Goal: Communication & Community: Answer question/provide support

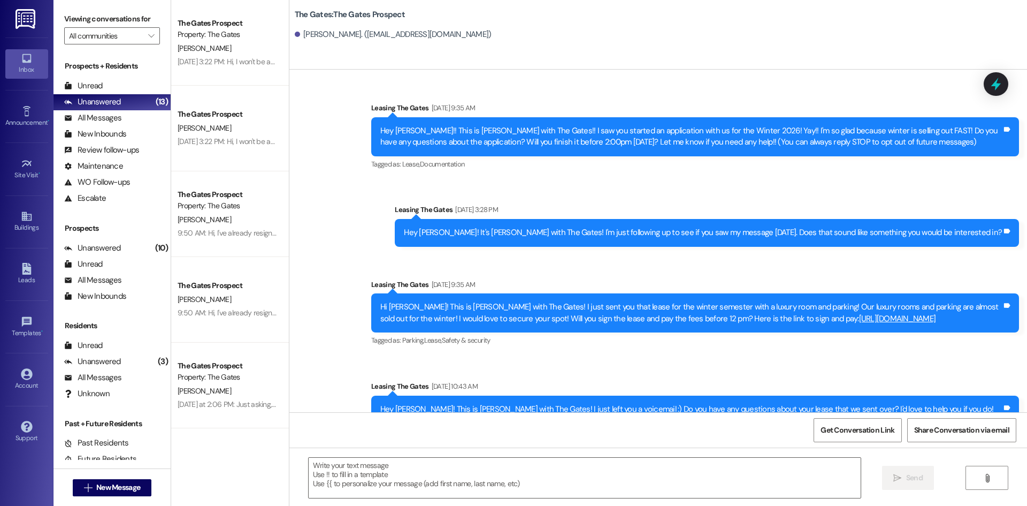
scroll to position [120, 0]
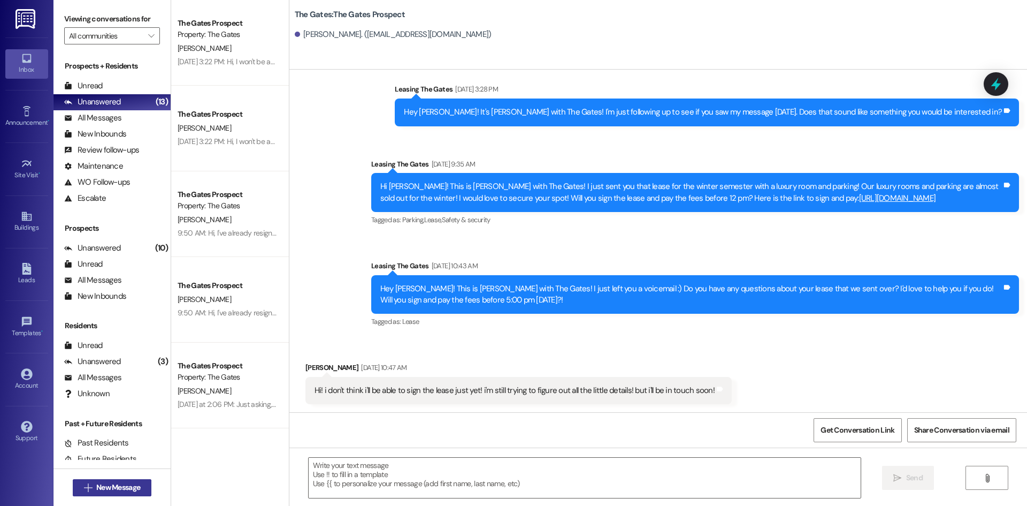
click at [129, 487] on span "New Message" at bounding box center [118, 487] width 44 height 11
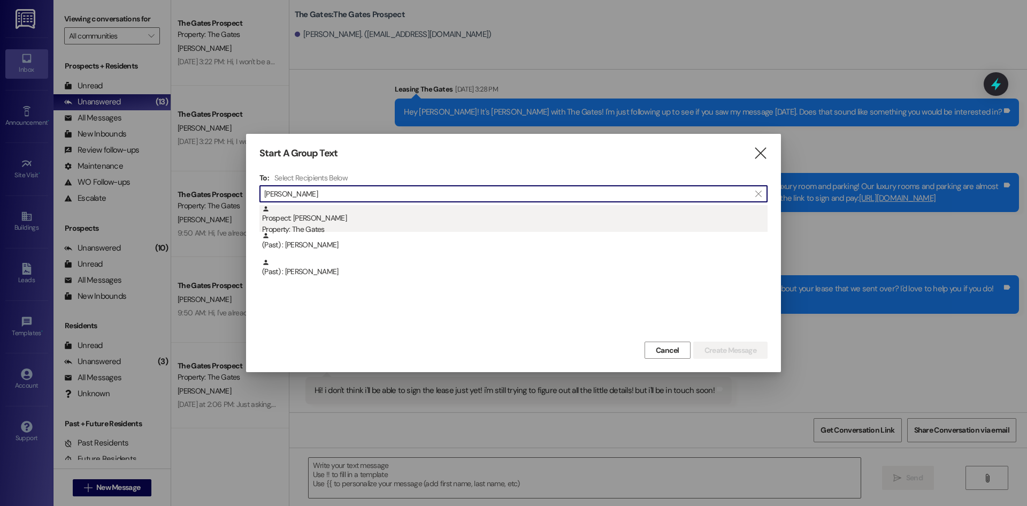
type input "[PERSON_NAME]"
click at [333, 227] on div "Property: The Gates" at bounding box center [515, 229] width 506 height 11
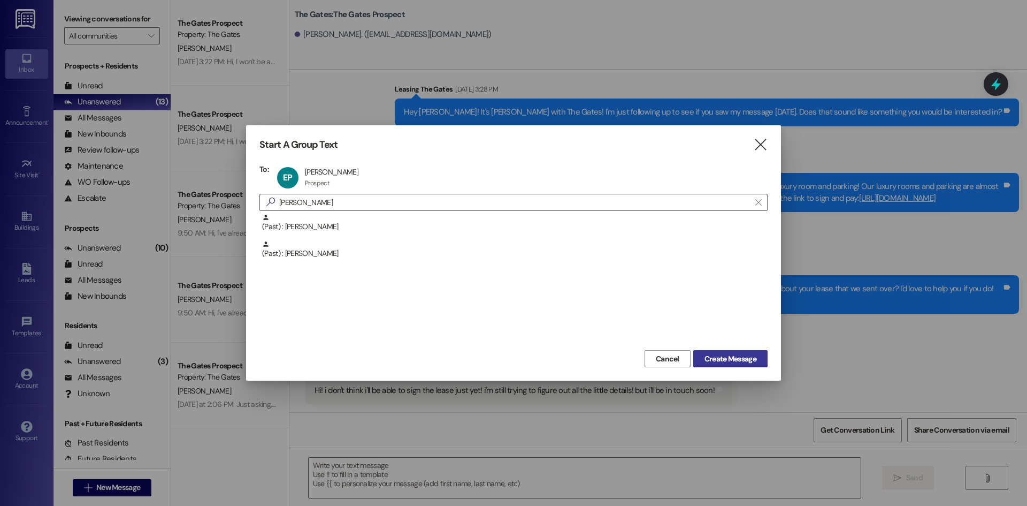
click at [754, 364] on button "Create Message" at bounding box center [730, 358] width 74 height 17
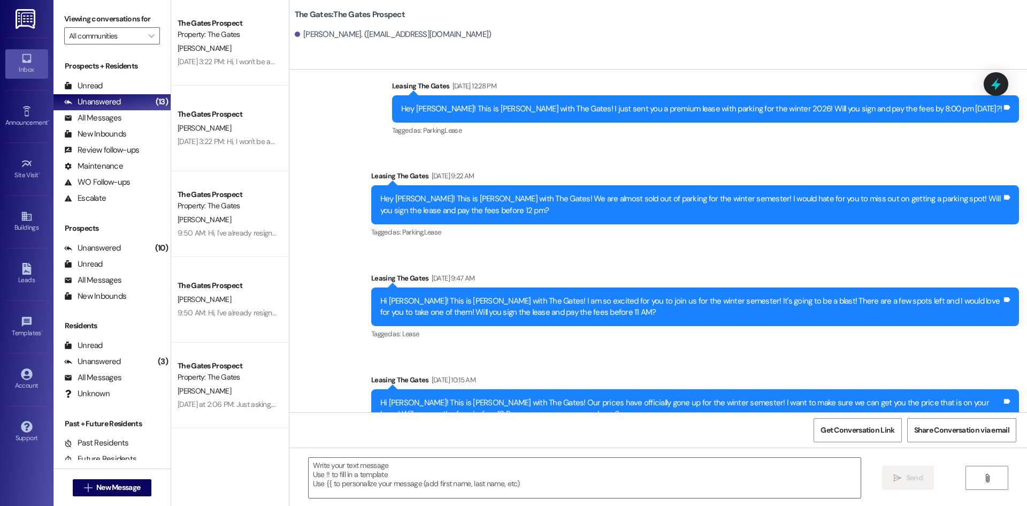
scroll to position [845, 0]
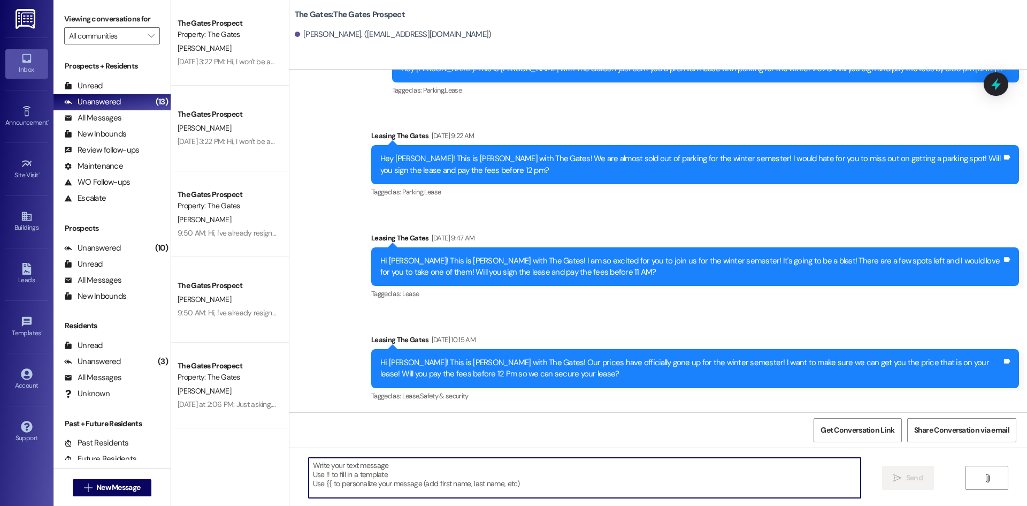
click at [365, 490] on textarea at bounding box center [585, 478] width 552 height 40
paste textarea "Hi [PERSON_NAME]! This is MJ with The Gates! How are you doing? With fall semes…"
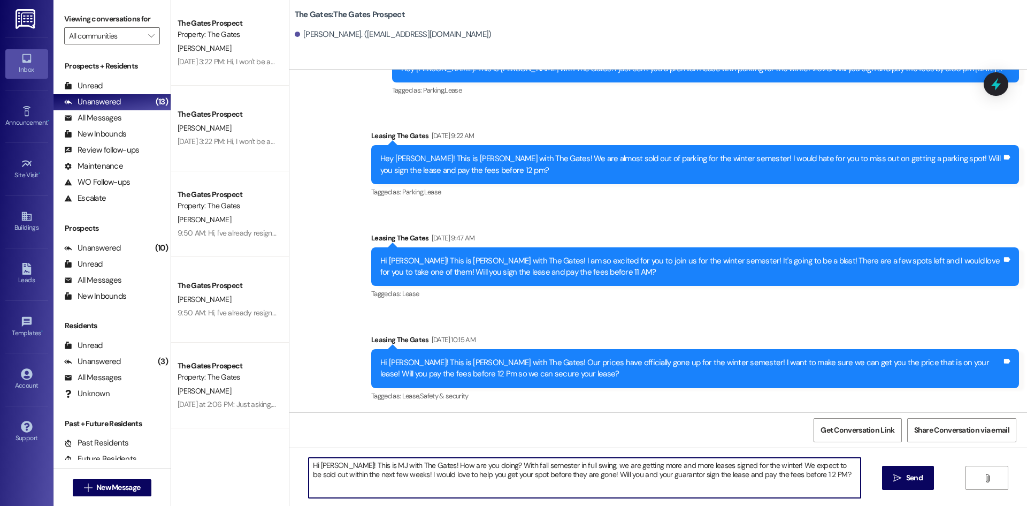
click at [332, 462] on textarea "Hi [PERSON_NAME]! This is MJ with The Gates! How are you doing? With fall semes…" at bounding box center [585, 478] width 552 height 40
type textarea "Hi [PERSON_NAME] This is MJ with The Gates! How are you doing? With fall semest…"
click at [906, 469] on button " Send" at bounding box center [908, 478] width 52 height 24
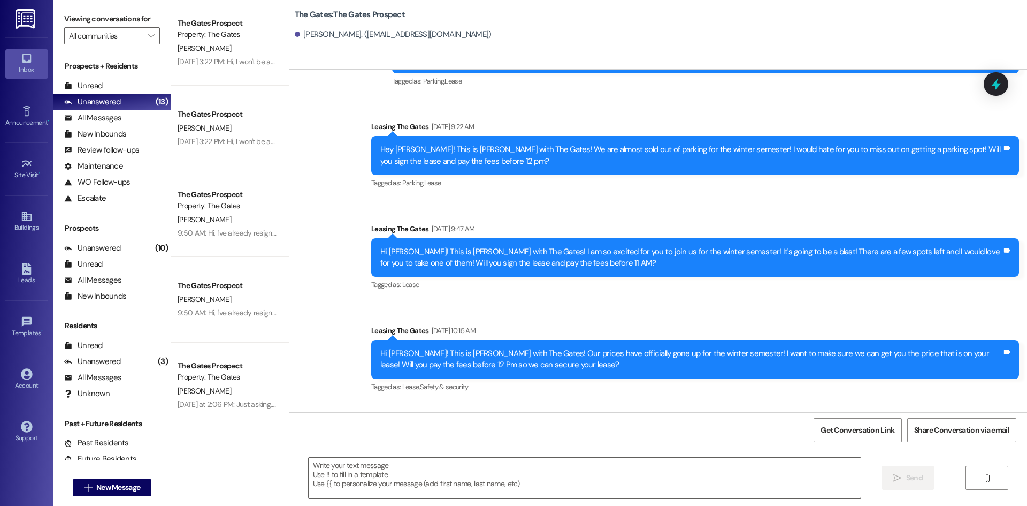
scroll to position [931, 0]
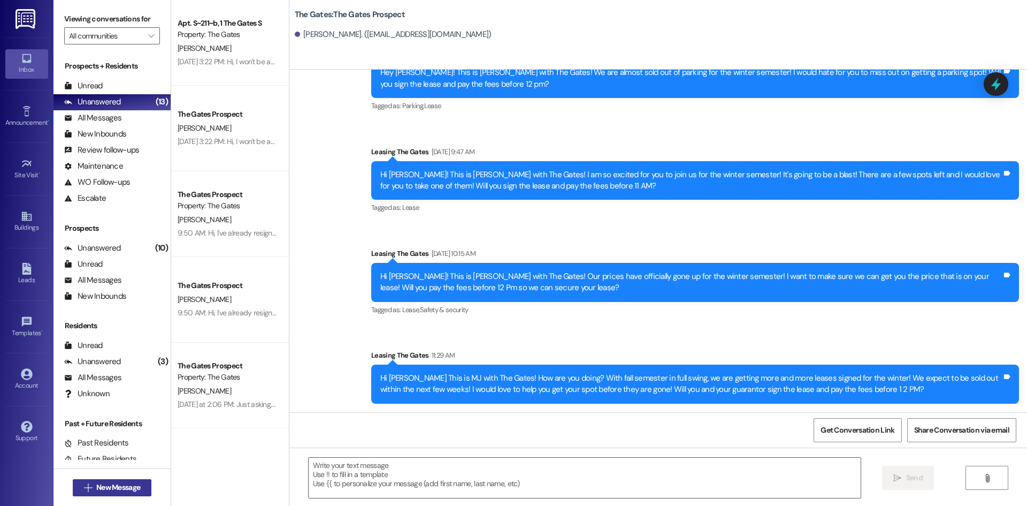
drag, startPoint x: 103, startPoint y: 478, endPoint x: 102, endPoint y: 484, distance: 6.5
click at [102, 484] on div " New Message" at bounding box center [112, 487] width 79 height 27
click at [102, 488] on span "New Message" at bounding box center [118, 487] width 44 height 11
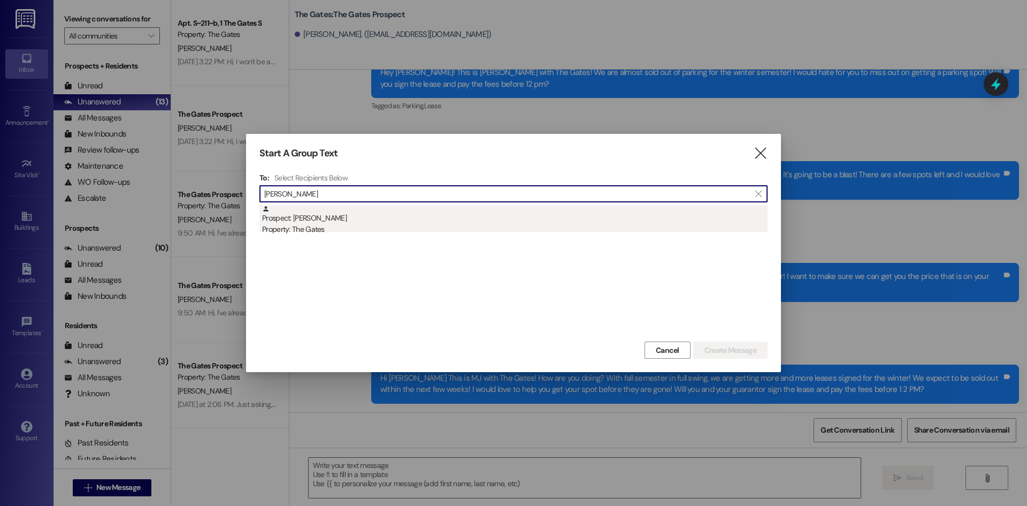
type input "[PERSON_NAME]"
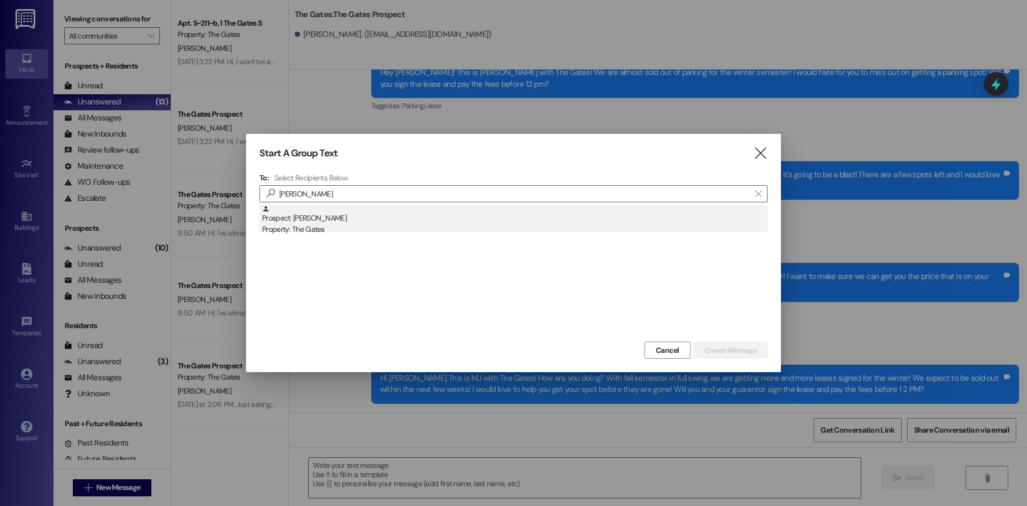
click at [324, 223] on div "Prospect: [PERSON_NAME] Property: The Gates" at bounding box center [515, 220] width 506 height 31
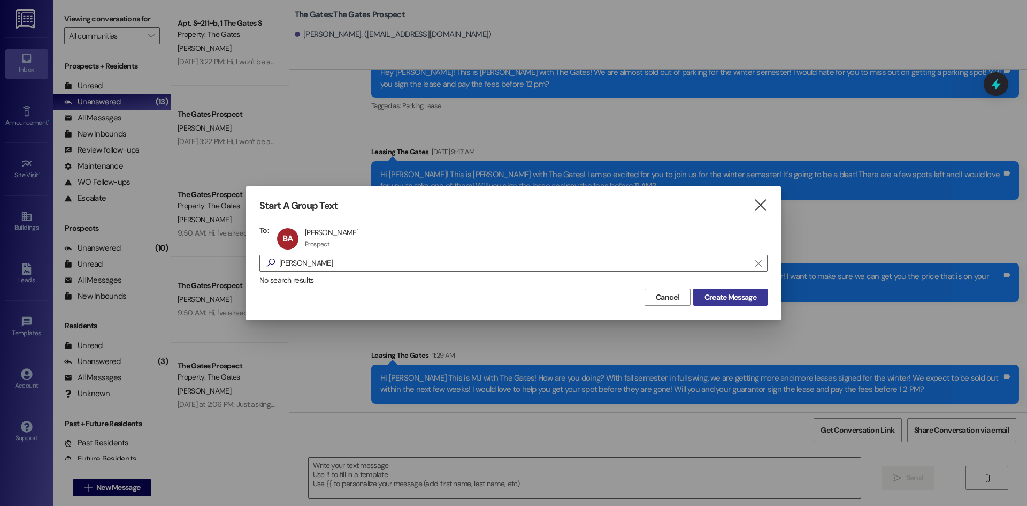
click at [748, 289] on button "Create Message" at bounding box center [730, 296] width 74 height 17
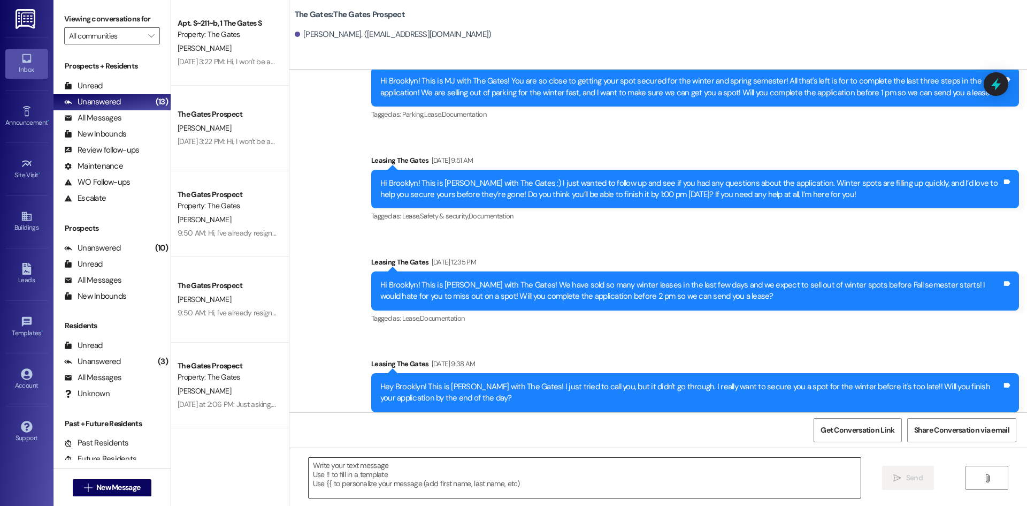
scroll to position [374, 0]
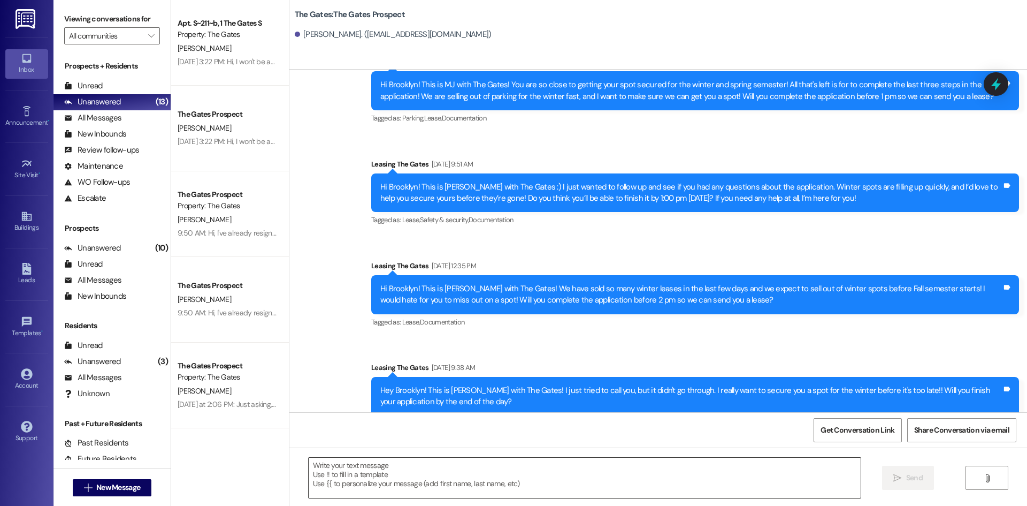
click at [323, 472] on textarea at bounding box center [585, 478] width 552 height 40
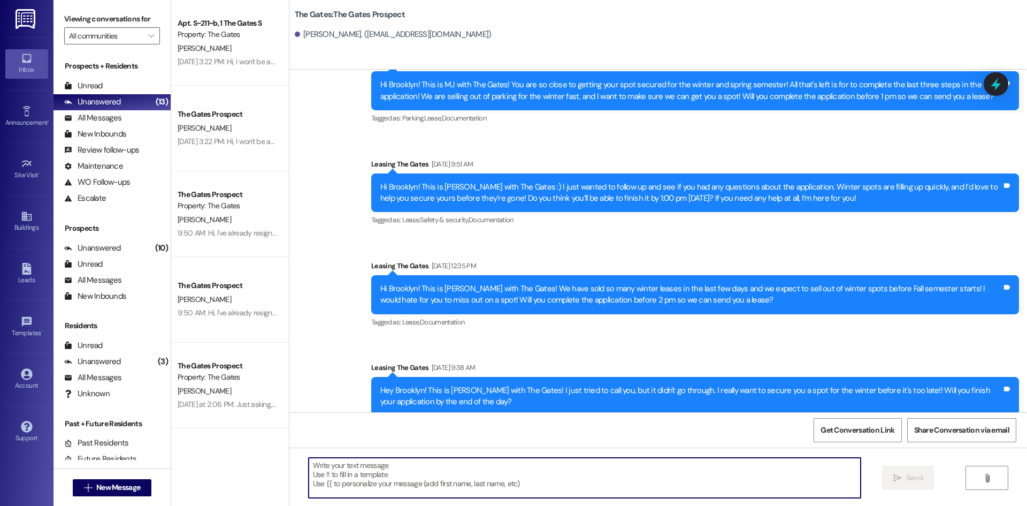
paste textarea "Hi [PERSON_NAME] This is MJ with The Gates! How are you doing? With fall semest…"
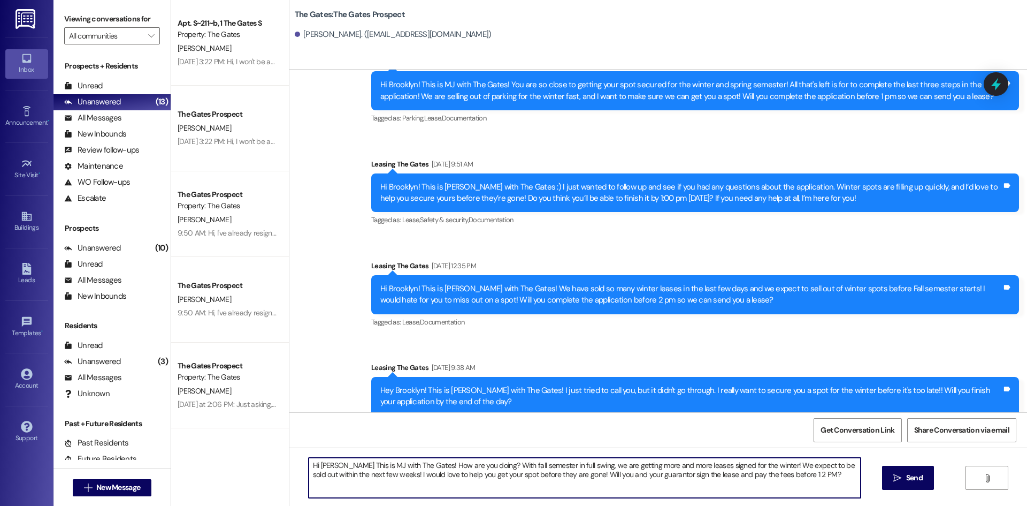
click at [327, 467] on textarea "Hi [PERSON_NAME] This is MJ with The Gates! How are you doing? With fall semest…" at bounding box center [585, 478] width 552 height 40
type textarea "Hi Brooklyn! This is MJ with The Gates! How are you doing? With fall semester i…"
click at [896, 470] on button " Send" at bounding box center [908, 478] width 52 height 24
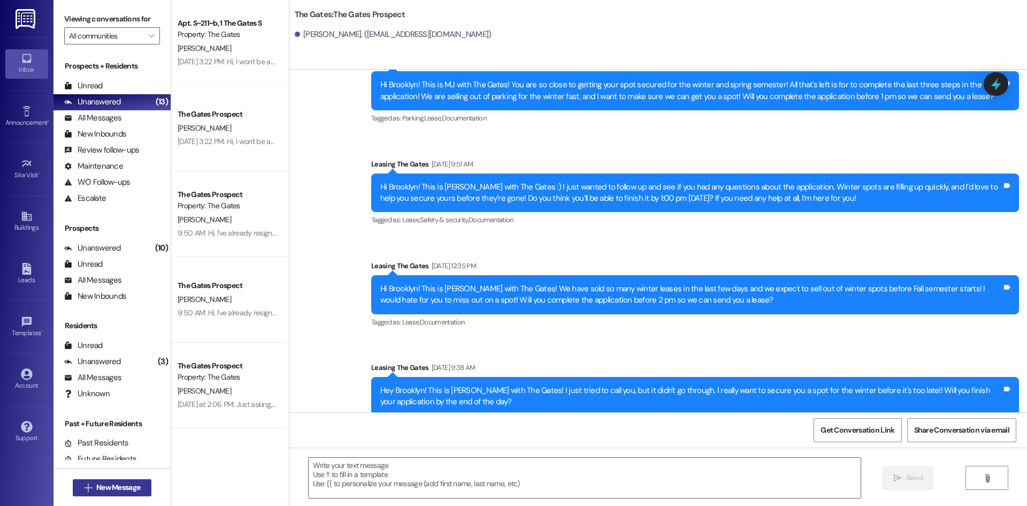
click at [110, 493] on button " New Message" at bounding box center [112, 487] width 79 height 17
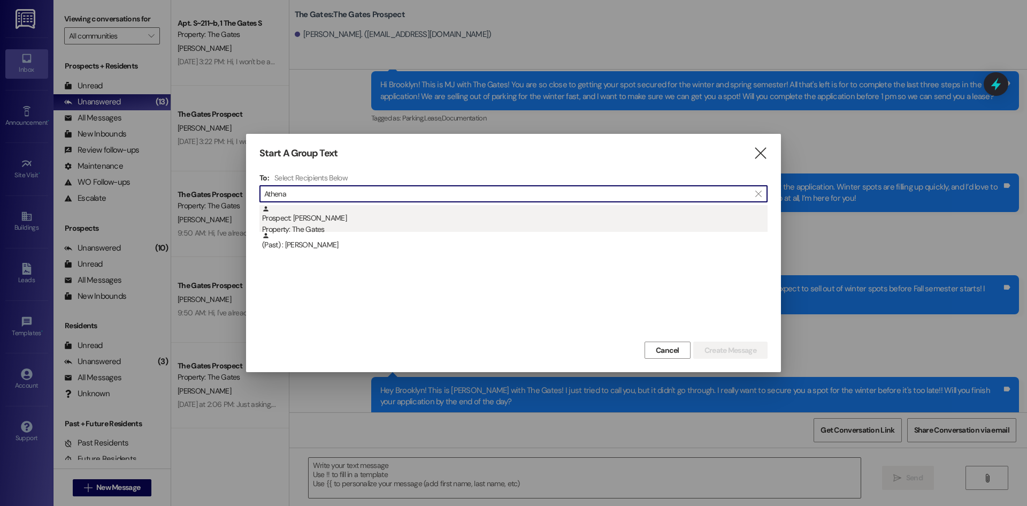
type input "Athena"
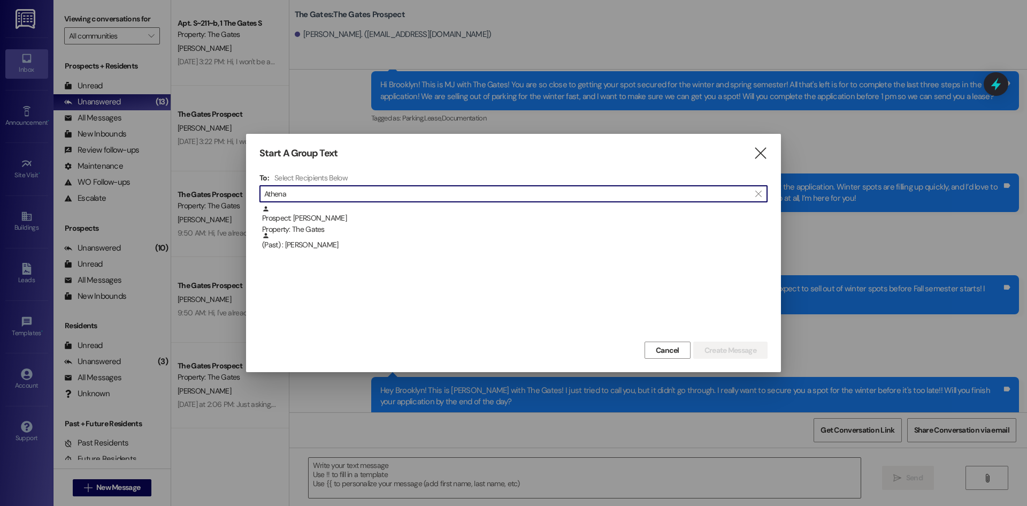
click at [347, 212] on div "Prospect: [PERSON_NAME] Property: The Gates" at bounding box center [515, 220] width 506 height 31
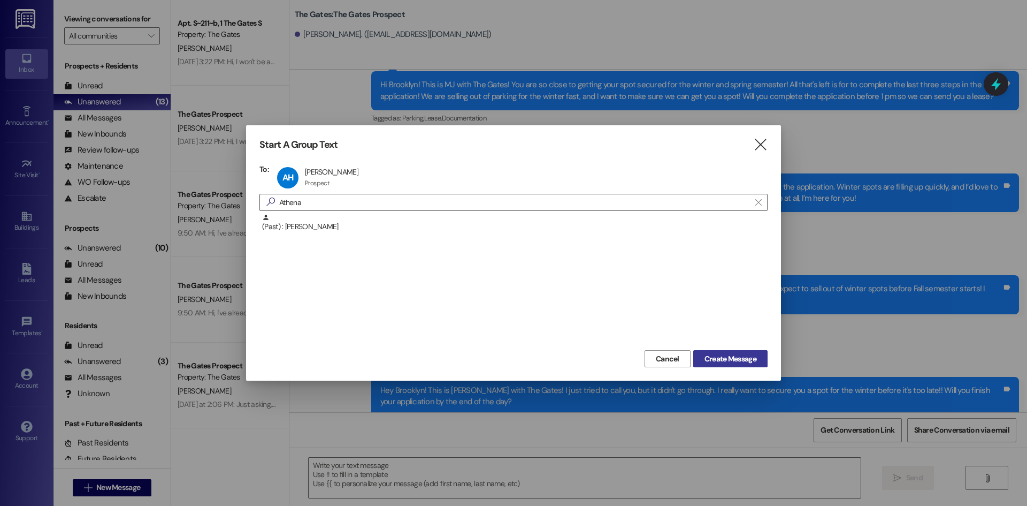
click at [723, 352] on button "Create Message" at bounding box center [730, 358] width 74 height 17
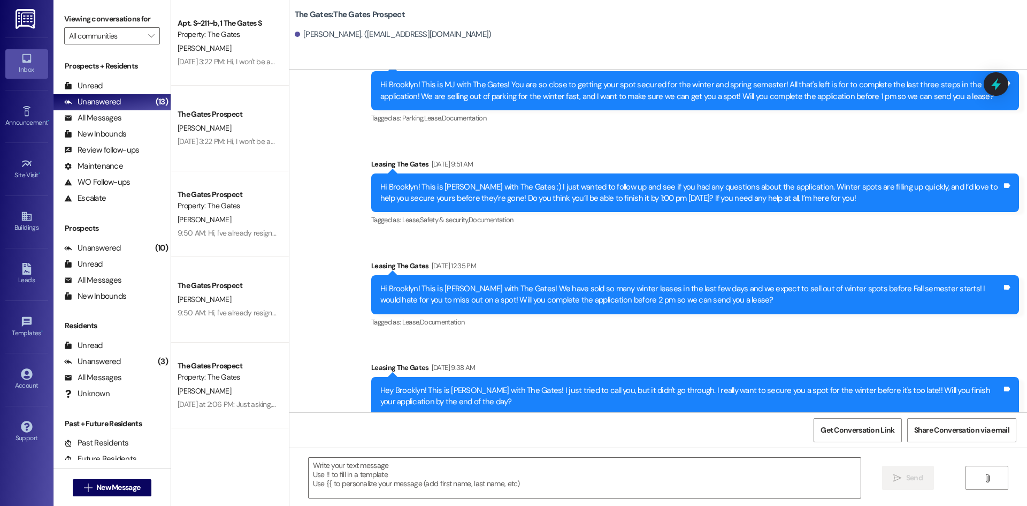
scroll to position [0, 0]
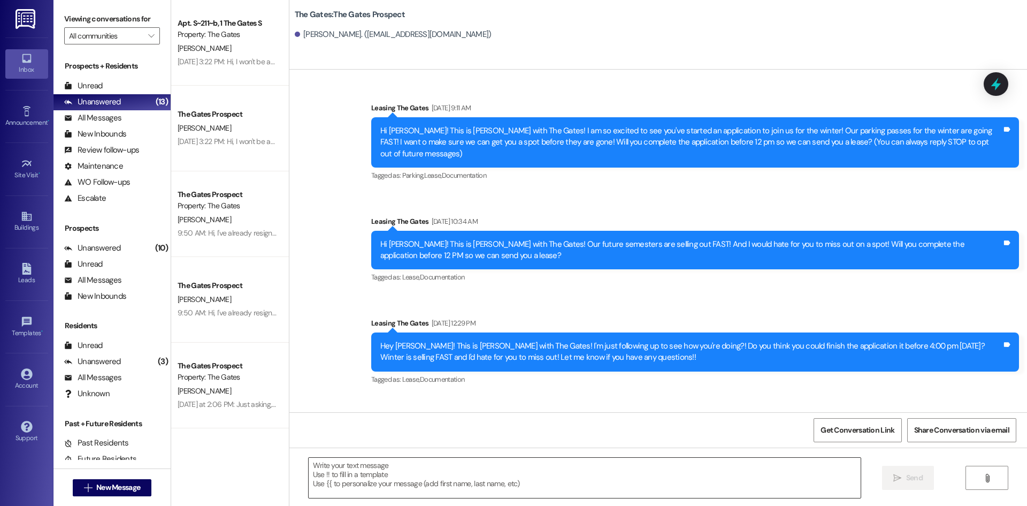
click at [413, 470] on textarea at bounding box center [585, 478] width 552 height 40
paste textarea "Hi Brooklyn! This is MJ with The Gates! How are you doing? With fall semester i…"
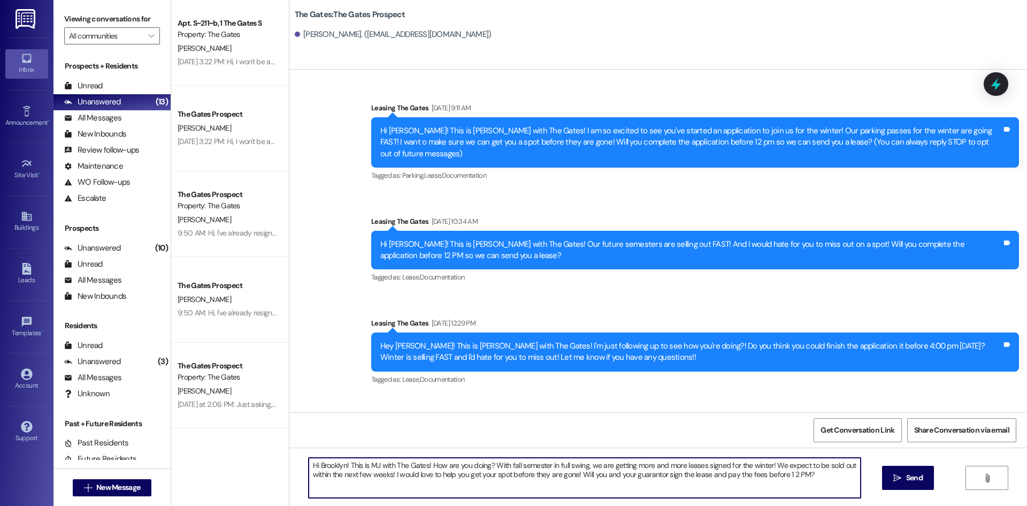
click at [338, 461] on textarea "Hi Brooklyn! This is MJ with The Gates! How are you doing? With fall semester i…" at bounding box center [585, 478] width 552 height 40
type textarea "Hi [PERSON_NAME]! This is MJ with The Gates! How are you doing? With fall semes…"
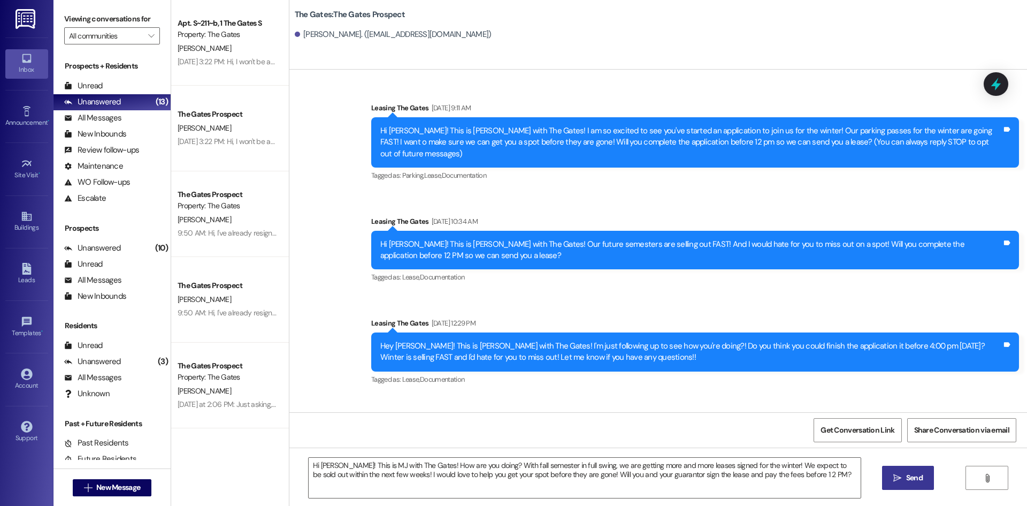
click at [917, 476] on span "Send" at bounding box center [914, 477] width 17 height 11
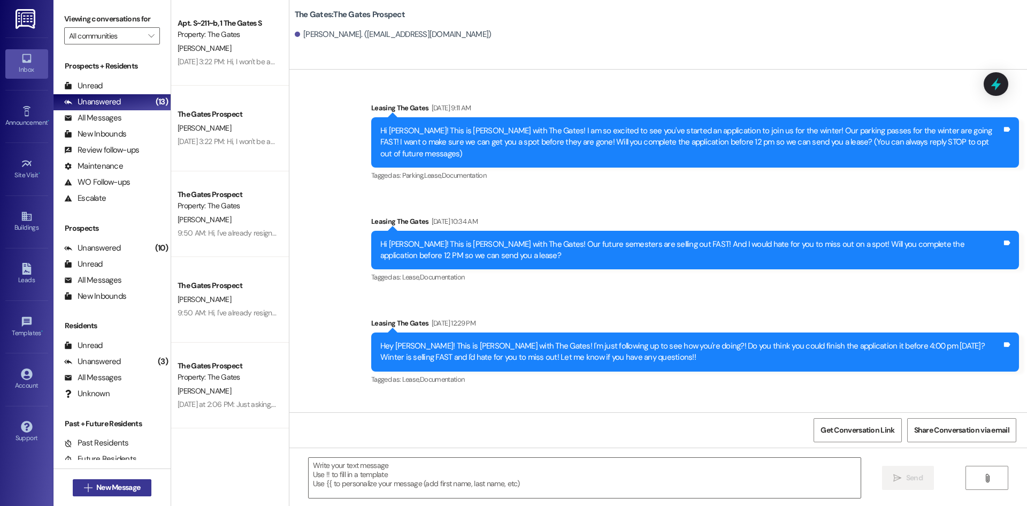
click at [121, 483] on span "New Message" at bounding box center [118, 487] width 44 height 11
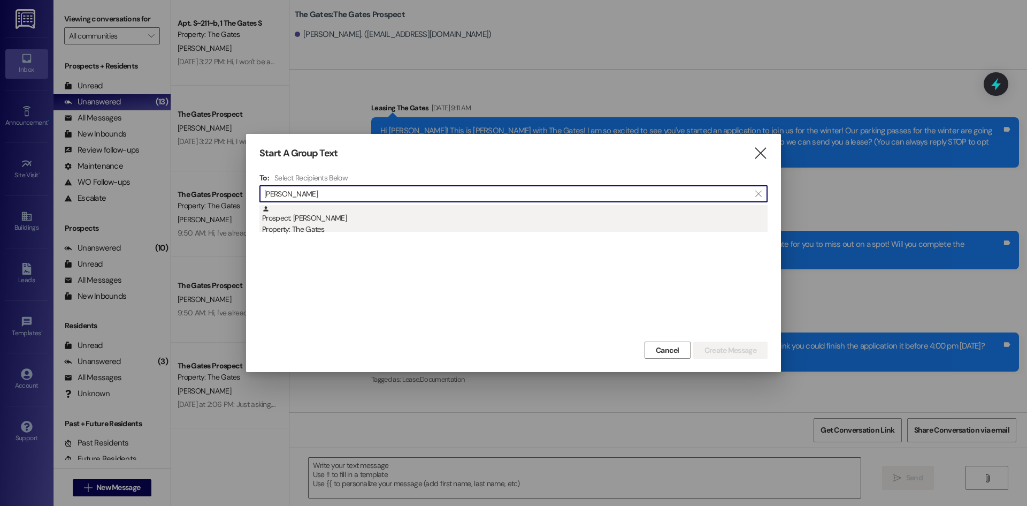
type input "[PERSON_NAME]"
click at [384, 232] on div "Property: The Gates" at bounding box center [515, 229] width 506 height 11
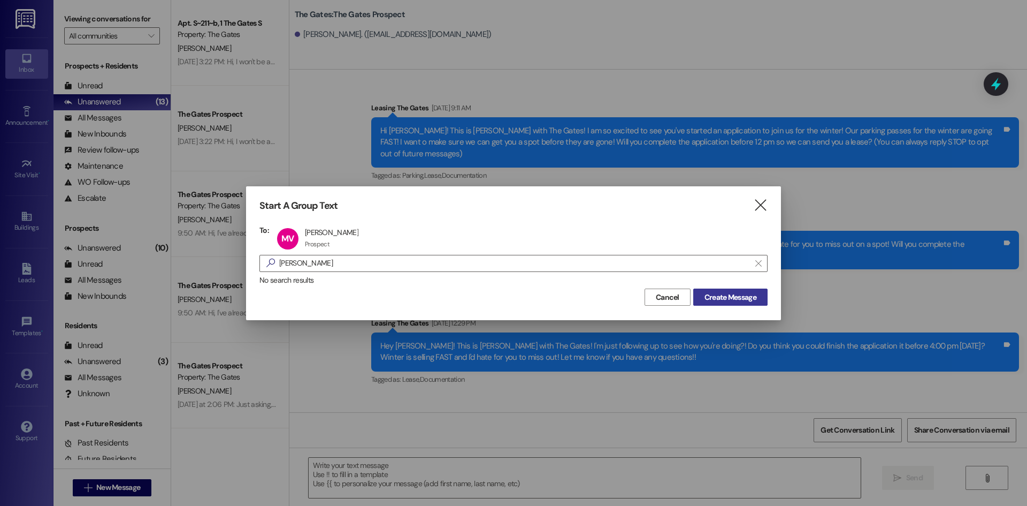
click at [729, 297] on span "Create Message" at bounding box center [731, 297] width 52 height 11
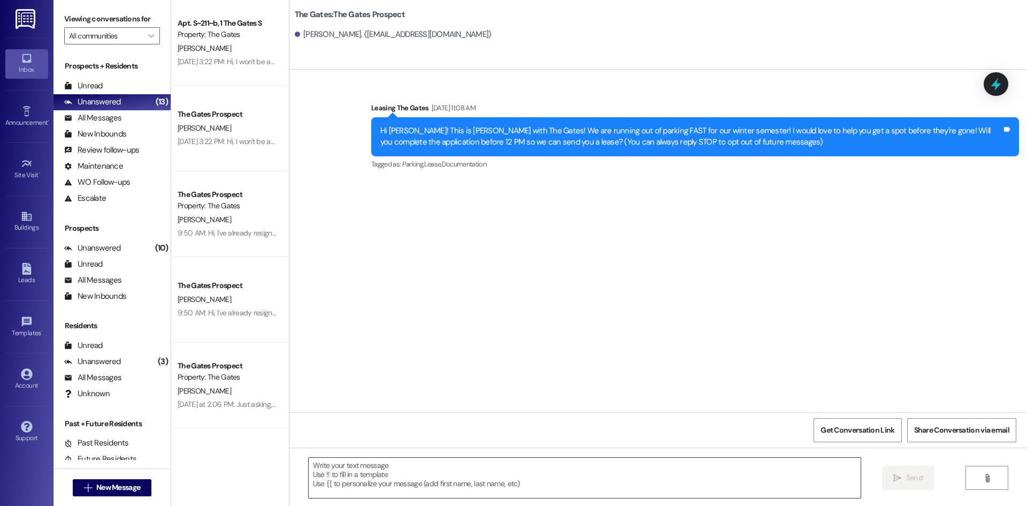
click at [336, 469] on textarea at bounding box center [585, 478] width 552 height 40
paste textarea "Hi [PERSON_NAME]! This is MJ with The Gates! How are you doing? With fall semes…"
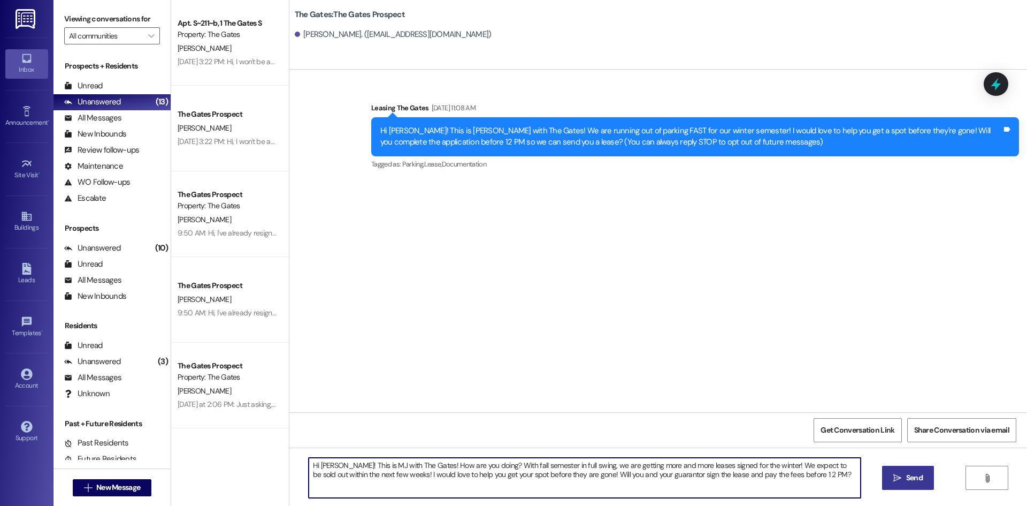
click at [332, 461] on textarea "Hi [PERSON_NAME]! This is MJ with The Gates! How are you doing? With fall semes…" at bounding box center [585, 478] width 552 height 40
type textarea "Hi [PERSON_NAME]! This is MJ with The Gates! How are you doing? With fall semes…"
click at [907, 480] on span "Send" at bounding box center [914, 477] width 17 height 11
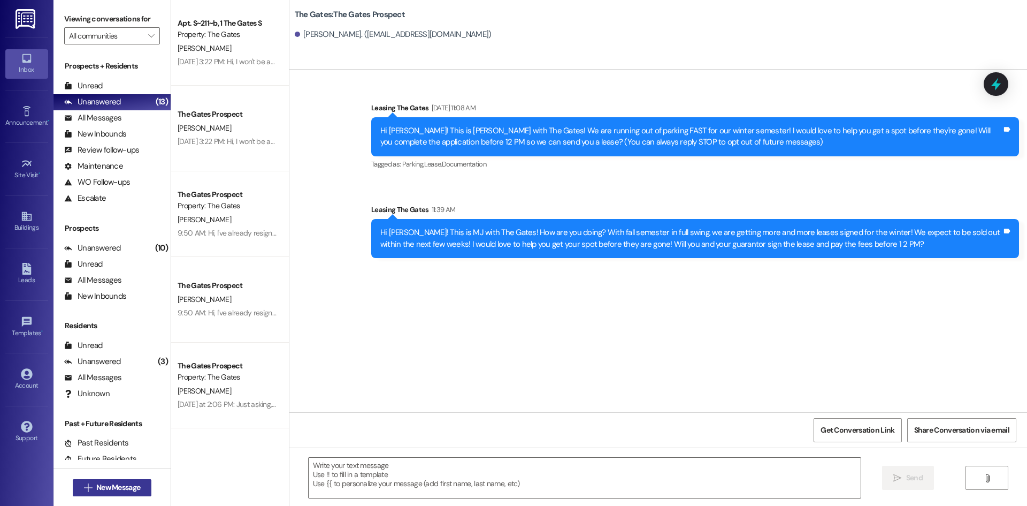
click at [116, 489] on span "New Message" at bounding box center [118, 487] width 44 height 11
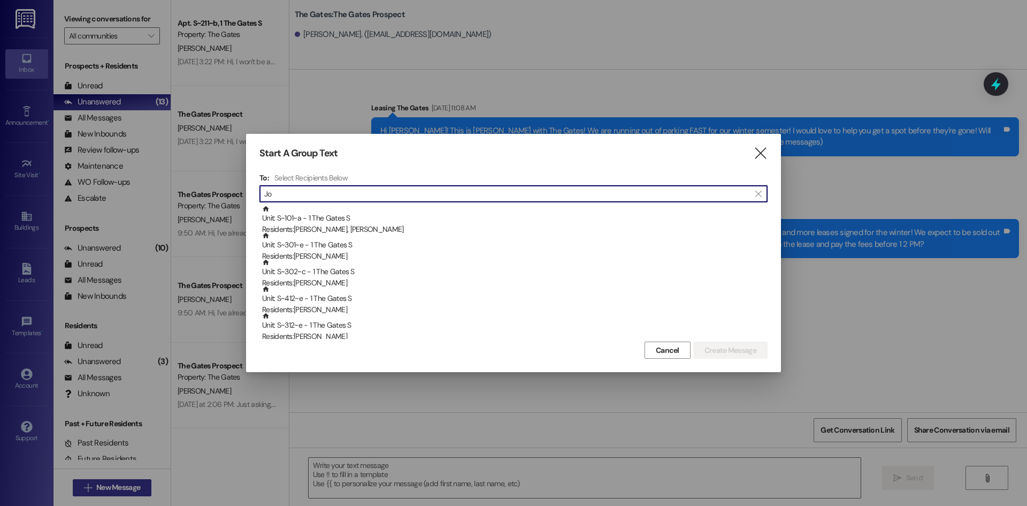
type input "J"
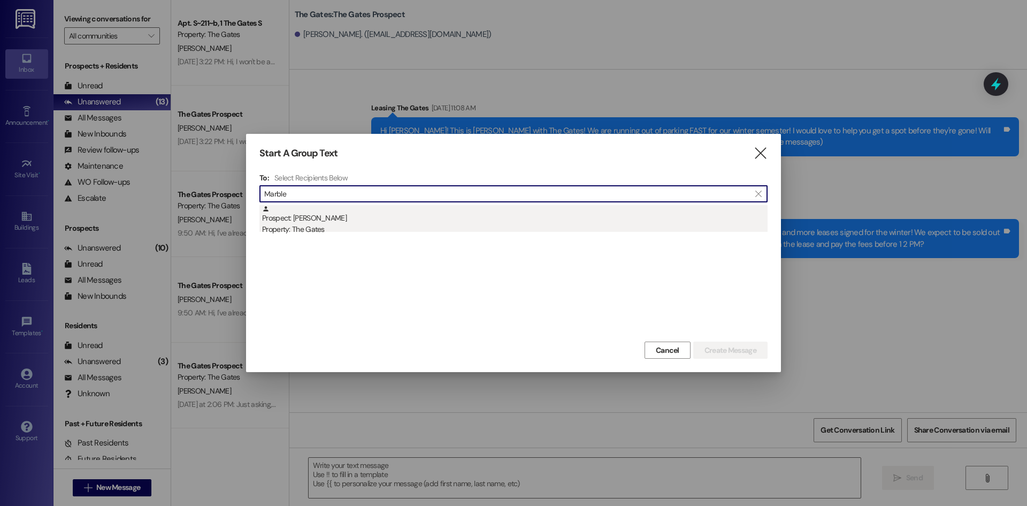
type input "Marble"
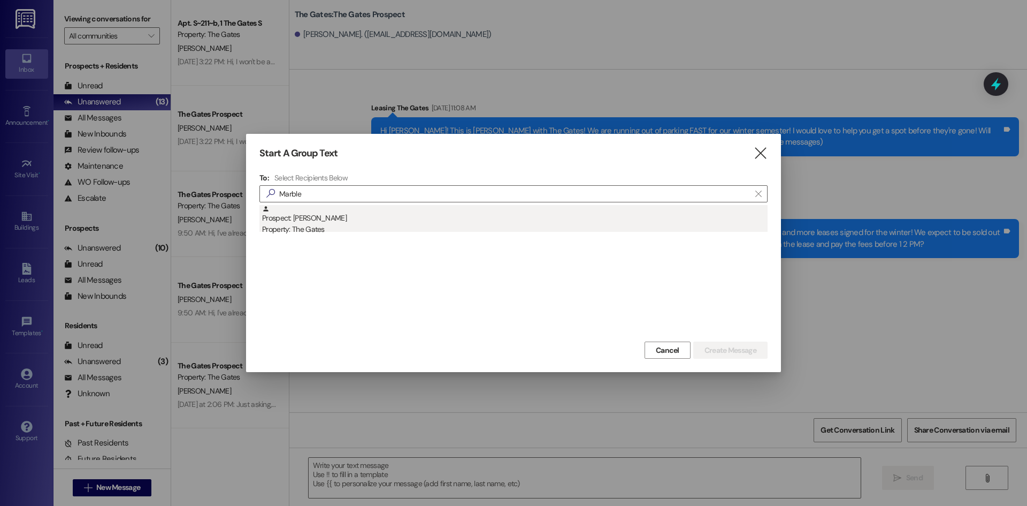
click at [316, 215] on div "Prospect: [PERSON_NAME] Property: The Gates" at bounding box center [515, 220] width 506 height 31
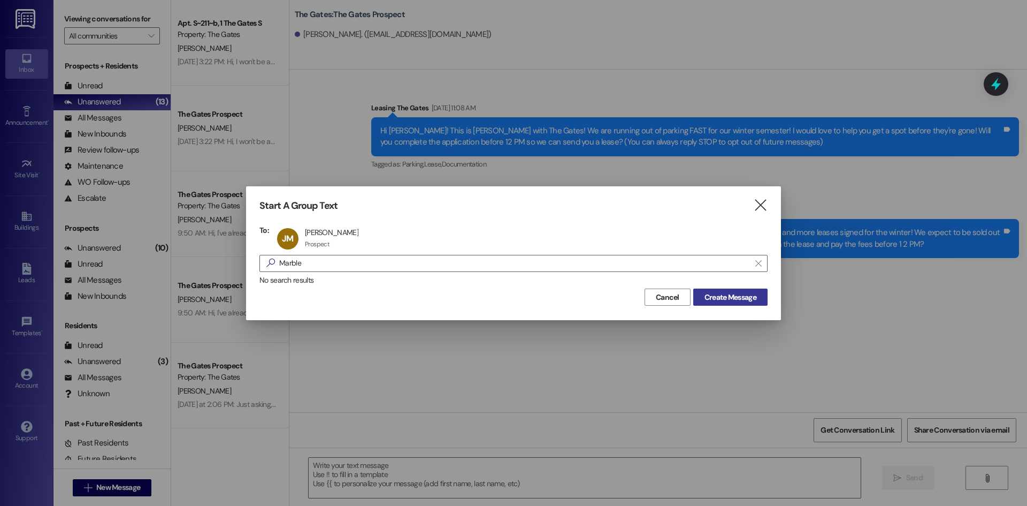
click at [748, 295] on span "Create Message" at bounding box center [731, 297] width 52 height 11
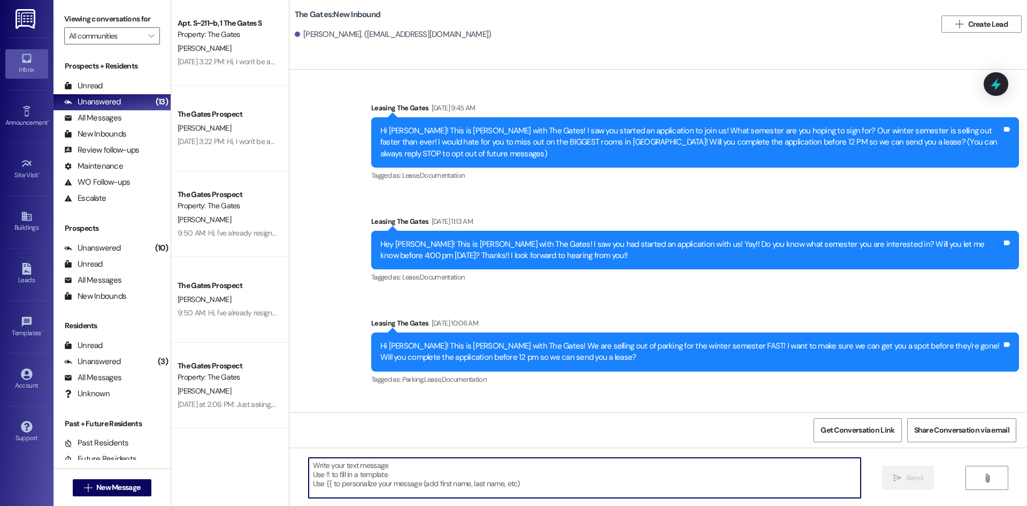
click at [355, 461] on textarea at bounding box center [585, 478] width 552 height 40
paste textarea "Hi [PERSON_NAME]! This is MJ with The Gates! How are you doing? With fall semes…"
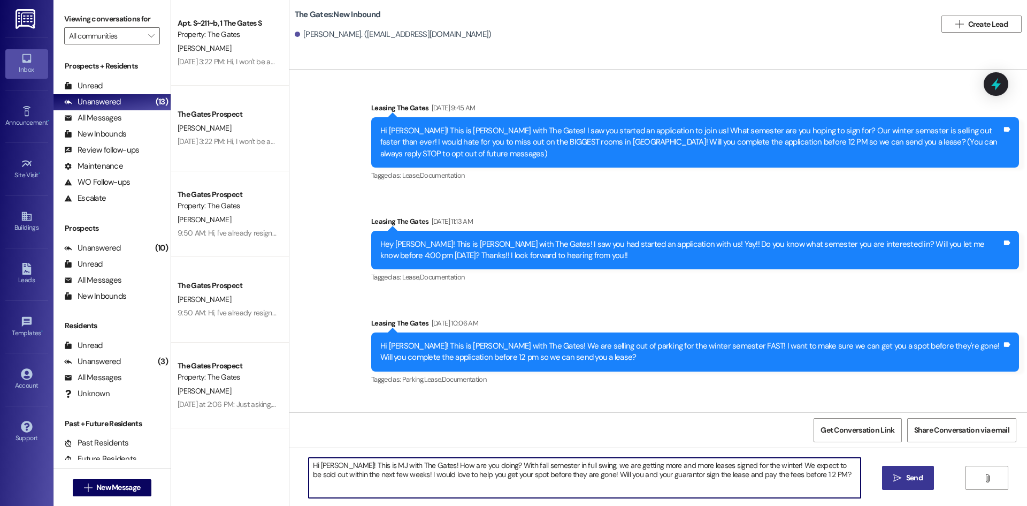
click at [335, 465] on textarea "Hi [PERSON_NAME]! This is MJ with The Gates! How are you doing? With fall semes…" at bounding box center [585, 478] width 552 height 40
type textarea "Hi [PERSON_NAME]! This is MJ with The Gates! How are you doing? With fall semes…"
click at [899, 480] on icon "" at bounding box center [898, 478] width 8 height 9
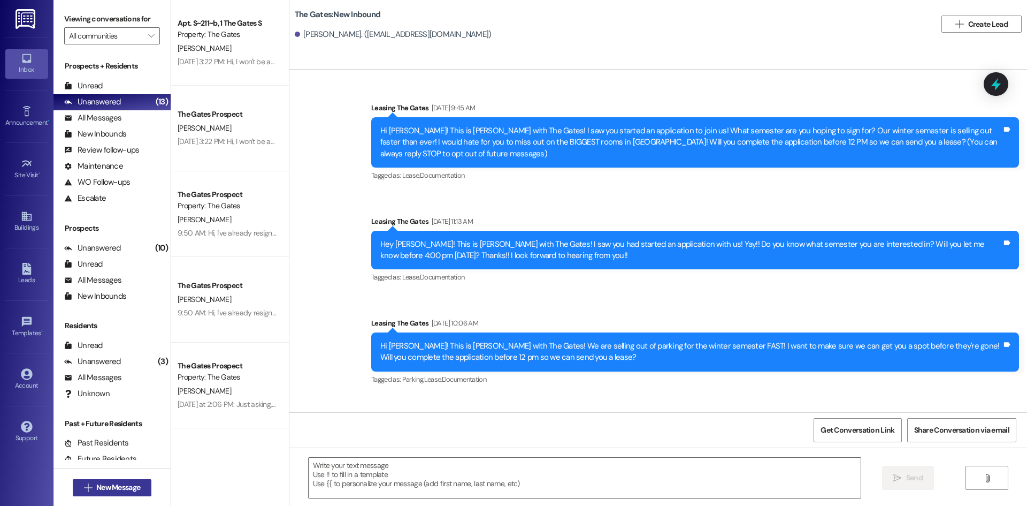
click at [106, 487] on span "New Message" at bounding box center [118, 487] width 44 height 11
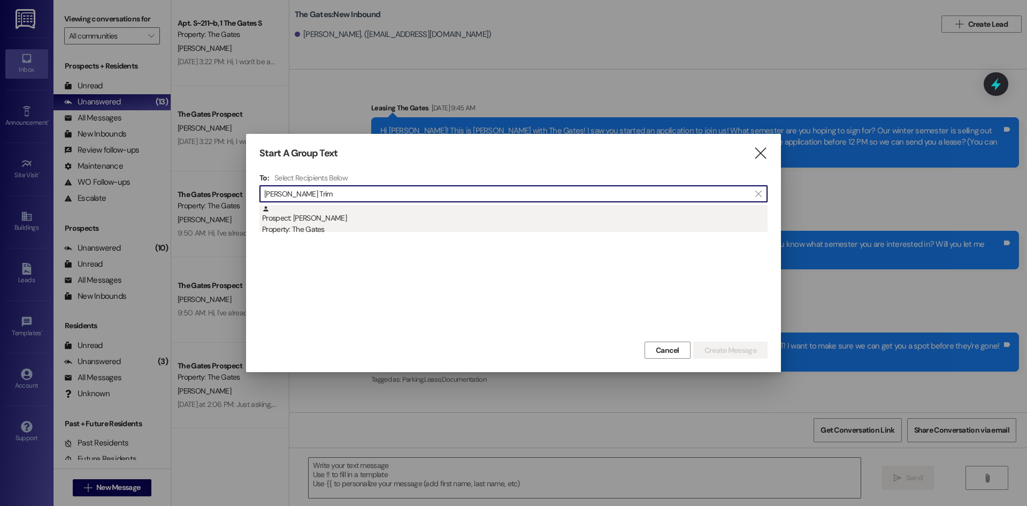
type input "[PERSON_NAME] Trim"
click at [299, 223] on div "Prospect: [PERSON_NAME] Property: The Gates" at bounding box center [515, 220] width 506 height 31
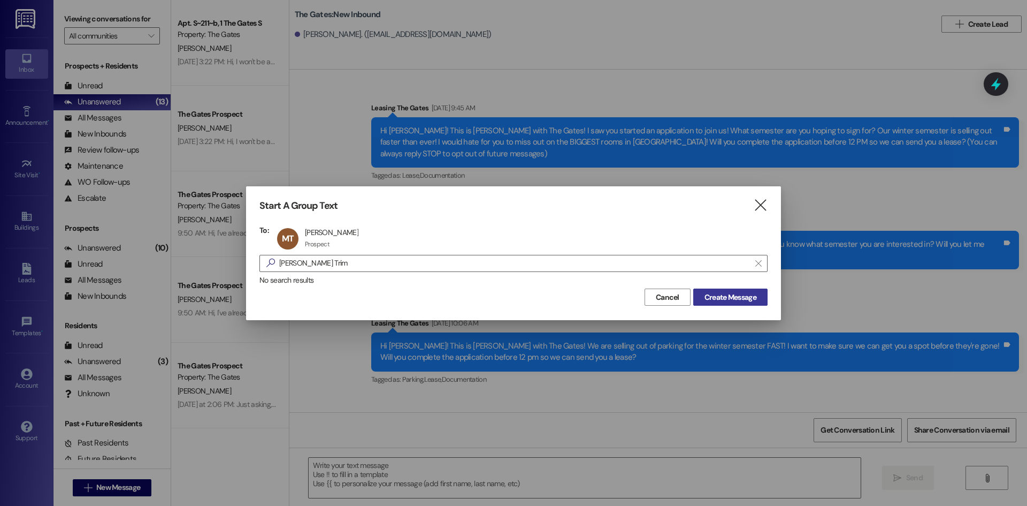
click at [728, 300] on span "Create Message" at bounding box center [731, 297] width 52 height 11
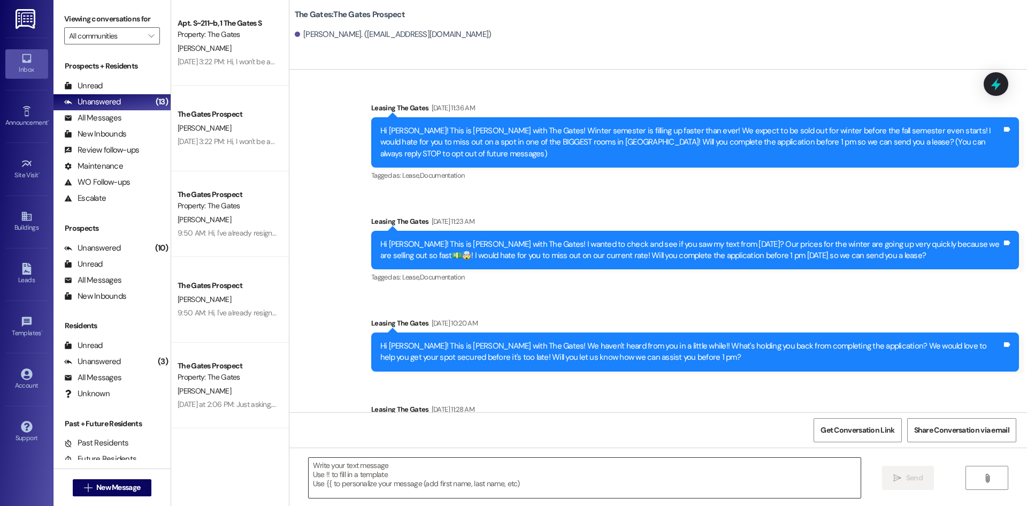
click at [370, 472] on textarea at bounding box center [585, 478] width 552 height 40
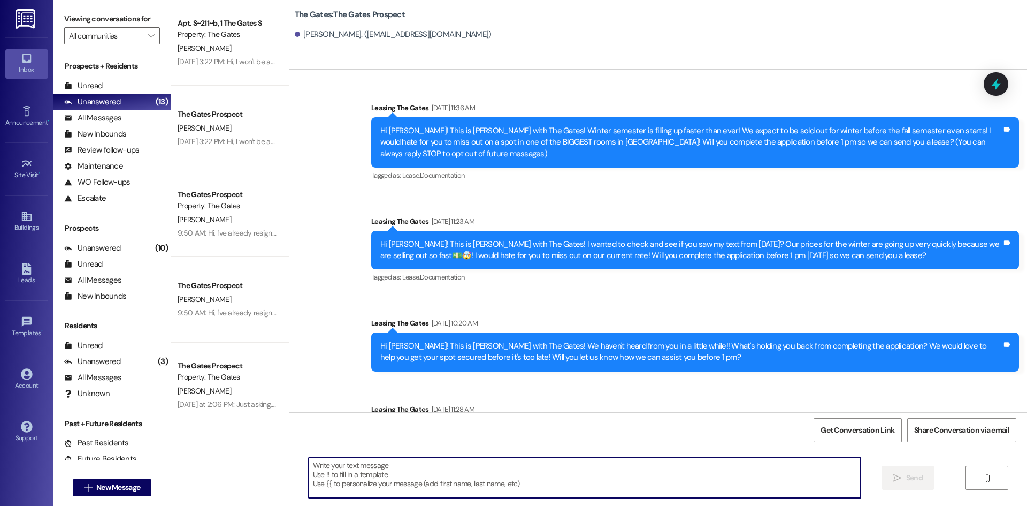
paste textarea "Hi [PERSON_NAME]! This is MJ with The Gates! How are you doing? With fall semes…"
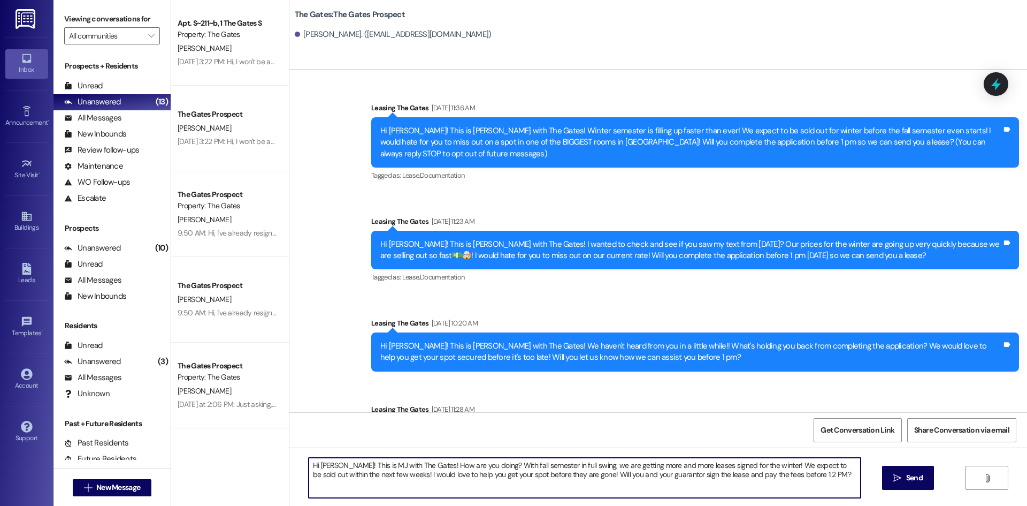
click at [334, 464] on textarea "Hi [PERSON_NAME]! This is MJ with The Gates! How are you doing? With fall semes…" at bounding box center [585, 478] width 552 height 40
type textarea "Hi [PERSON_NAME]! This is MJ with The Gates! How are you doing? With fall semes…"
click at [916, 479] on span "Send" at bounding box center [914, 477] width 17 height 11
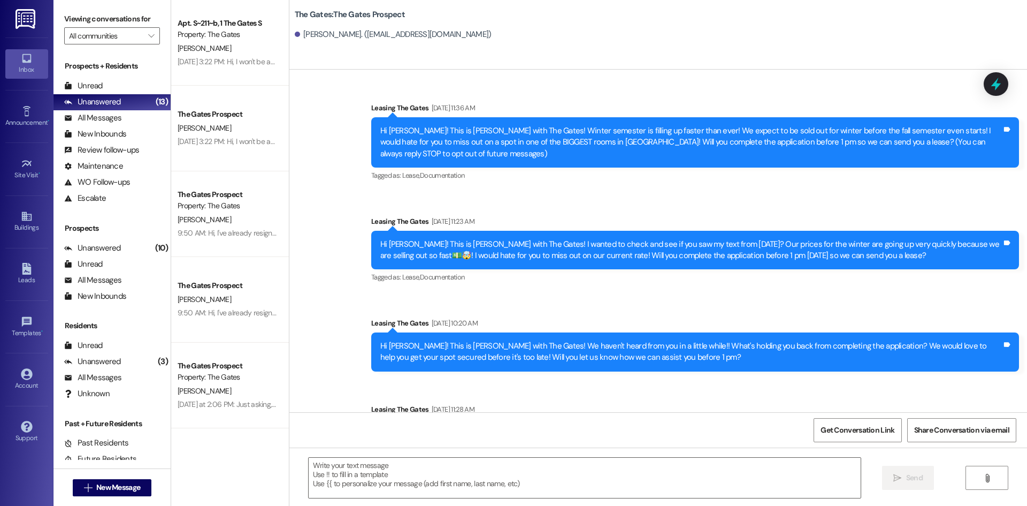
click at [111, 474] on div " New Message" at bounding box center [112, 487] width 79 height 27
click at [110, 486] on span "New Message" at bounding box center [118, 487] width 44 height 11
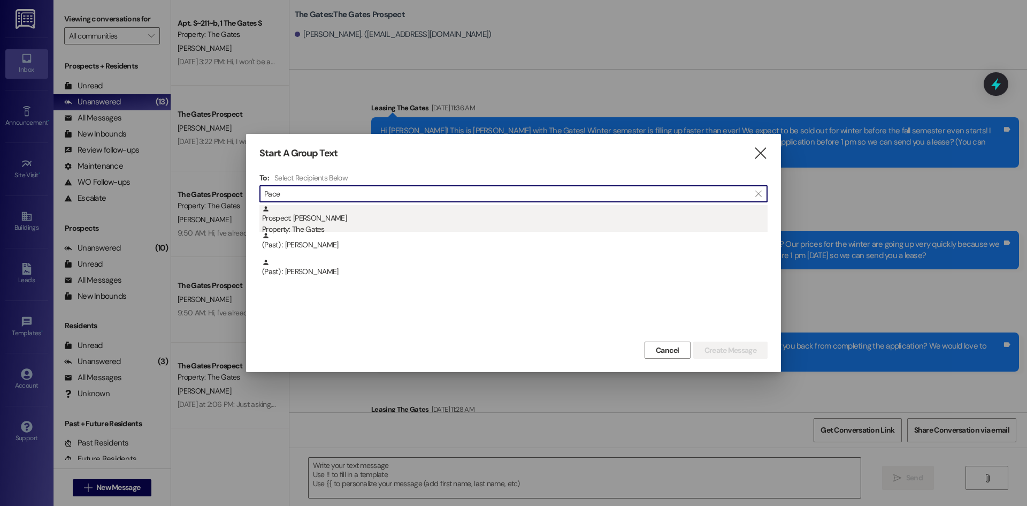
type input "Pace"
click at [336, 224] on div "Property: The Gates" at bounding box center [515, 229] width 506 height 11
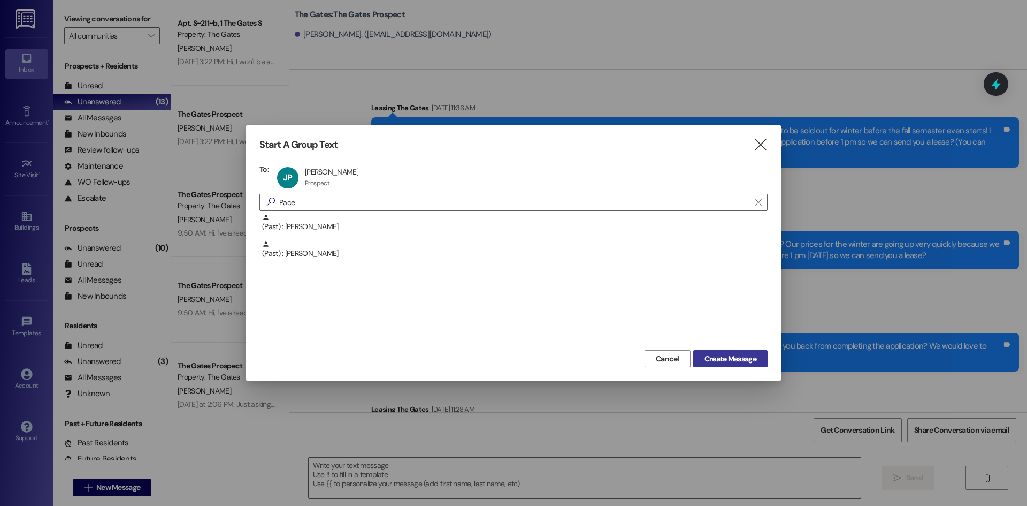
click at [737, 356] on span "Create Message" at bounding box center [731, 358] width 52 height 11
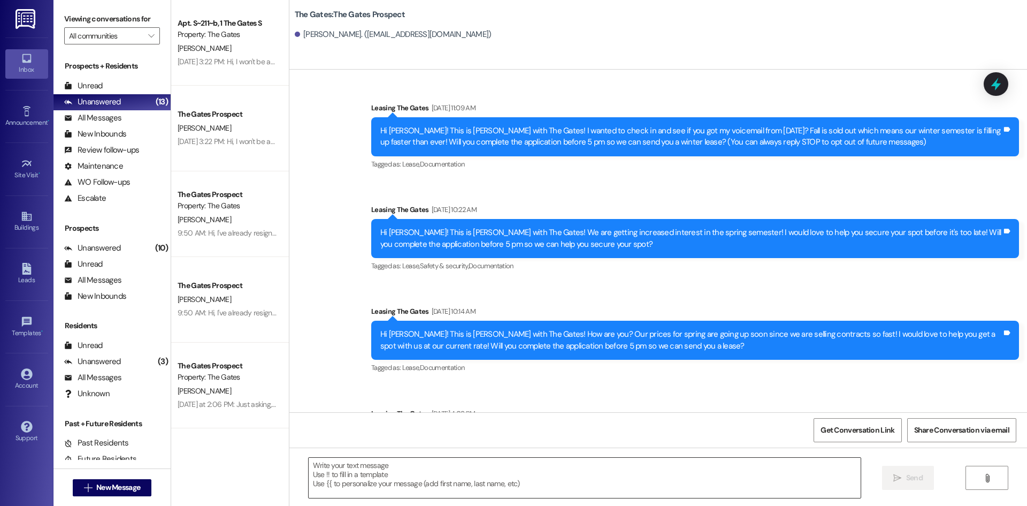
click at [342, 473] on textarea at bounding box center [585, 478] width 552 height 40
paste textarea "Hi [PERSON_NAME]! This is MJ with The Gates! How are you doing? With fall semes…"
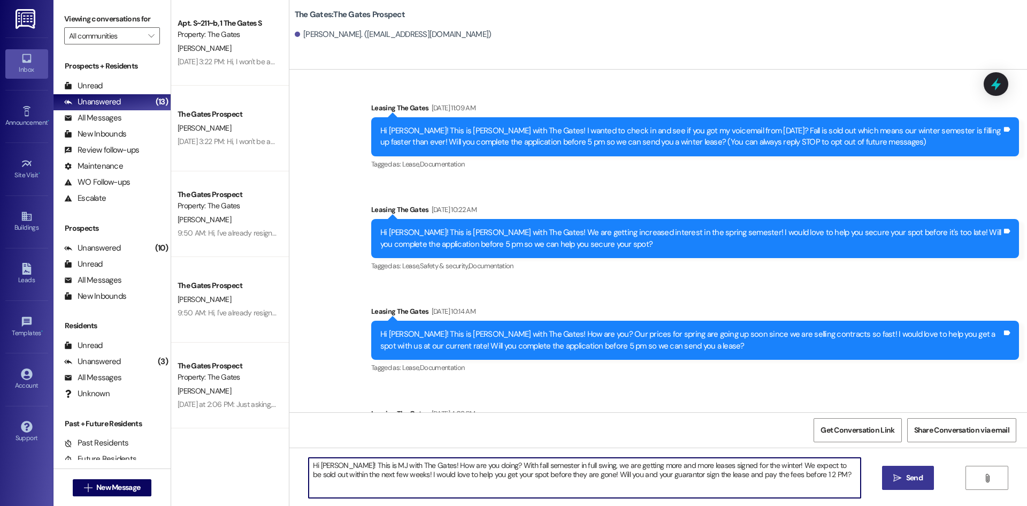
click at [335, 463] on textarea "Hi [PERSON_NAME]! This is MJ with The Gates! How are you doing? With fall semes…" at bounding box center [585, 478] width 552 height 40
type textarea "Hi [PERSON_NAME]! This is MJ with The Gates! How are you doing? With fall semes…"
click at [917, 476] on span "Send" at bounding box center [914, 477] width 17 height 11
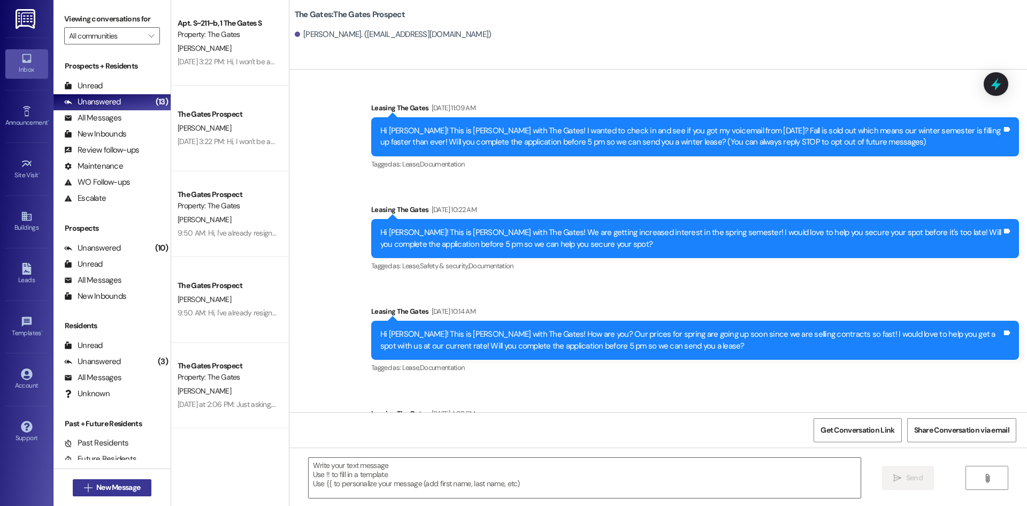
click at [106, 489] on span "New Message" at bounding box center [118, 487] width 44 height 11
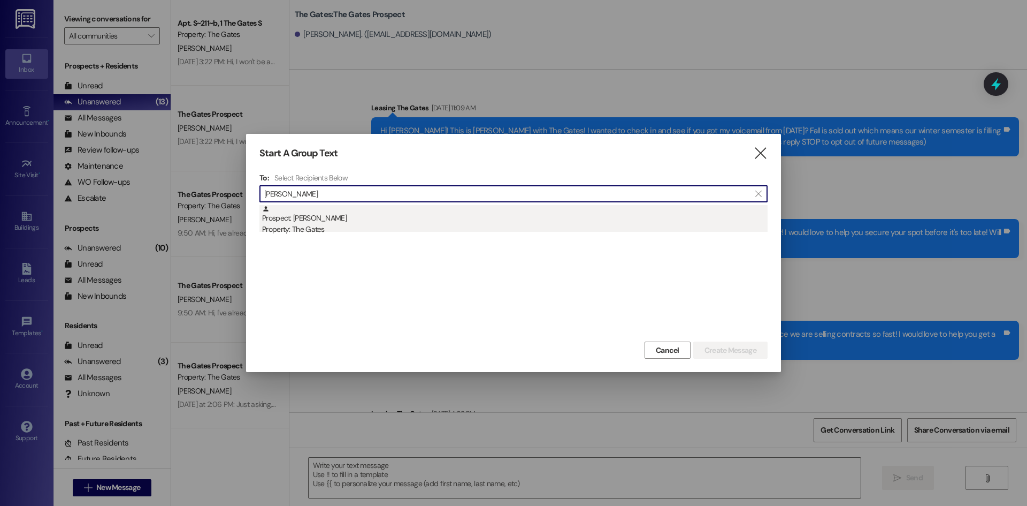
type input "[PERSON_NAME]"
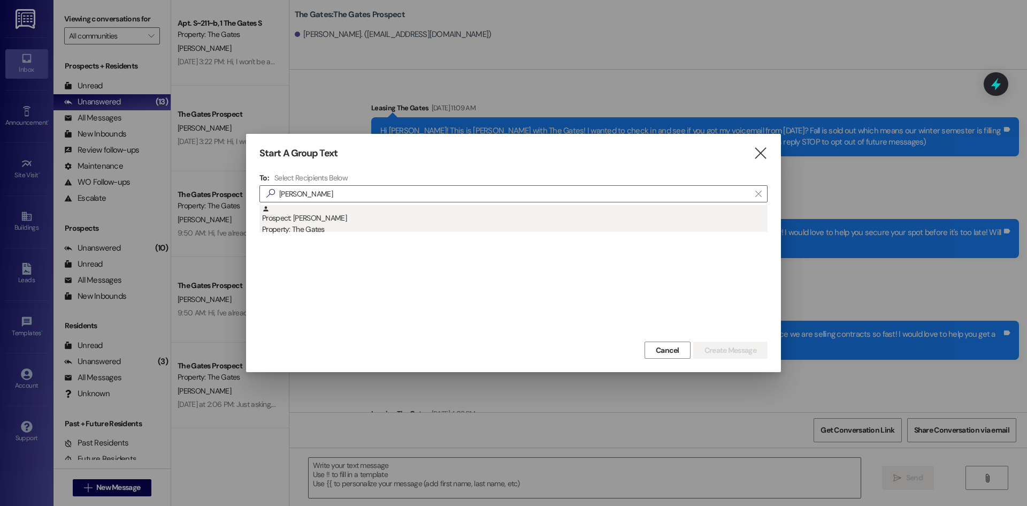
click at [333, 223] on div "Prospect: [PERSON_NAME] Property: The Gates" at bounding box center [515, 220] width 506 height 31
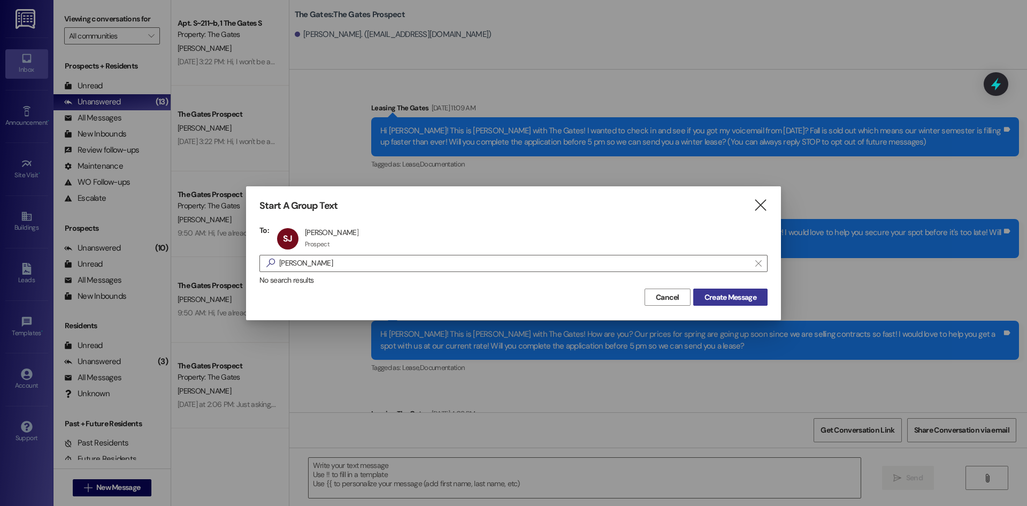
click at [713, 301] on span "Create Message" at bounding box center [731, 297] width 52 height 11
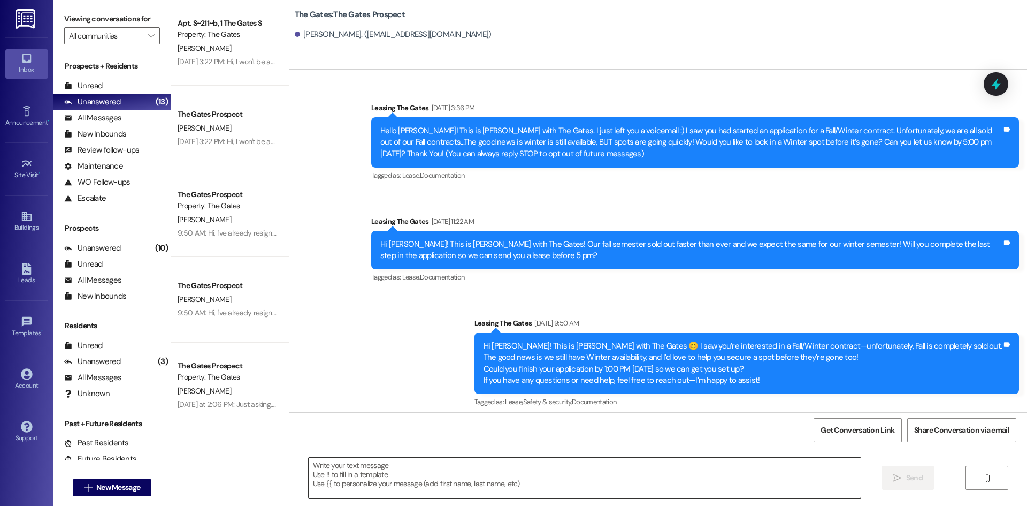
click at [353, 481] on textarea at bounding box center [585, 478] width 552 height 40
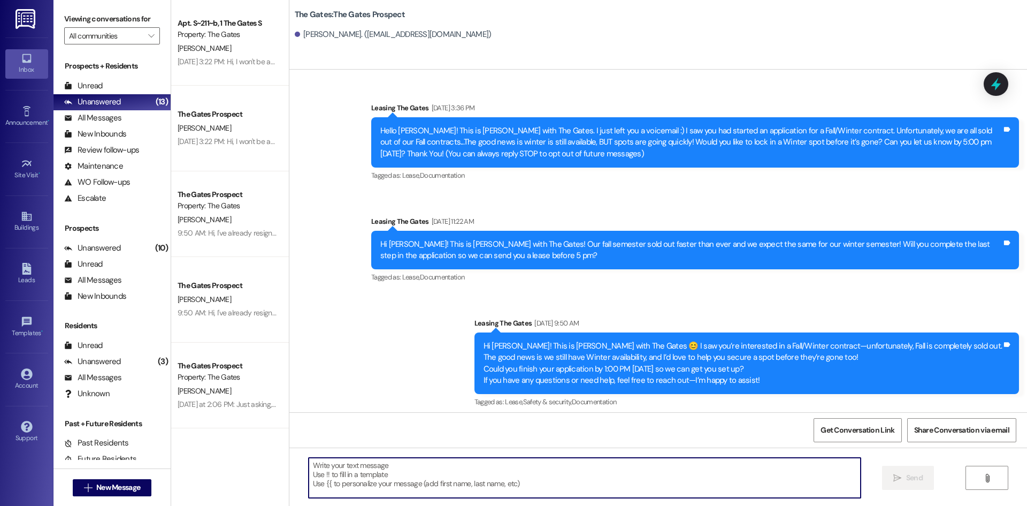
paste textarea "Hi [PERSON_NAME]! This is MJ with The Gates! How are you doing? With fall semes…"
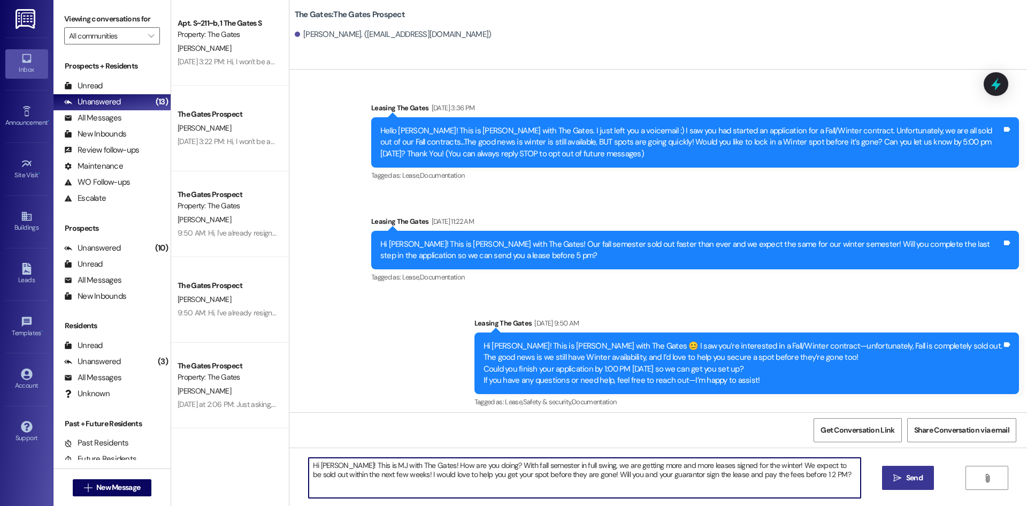
click at [333, 467] on textarea "Hi [PERSON_NAME]! This is MJ with The Gates! How are you doing? With fall semes…" at bounding box center [585, 478] width 552 height 40
type textarea "Hi [PERSON_NAME]! This is MJ with The Gates! How are you doing? With fall semes…"
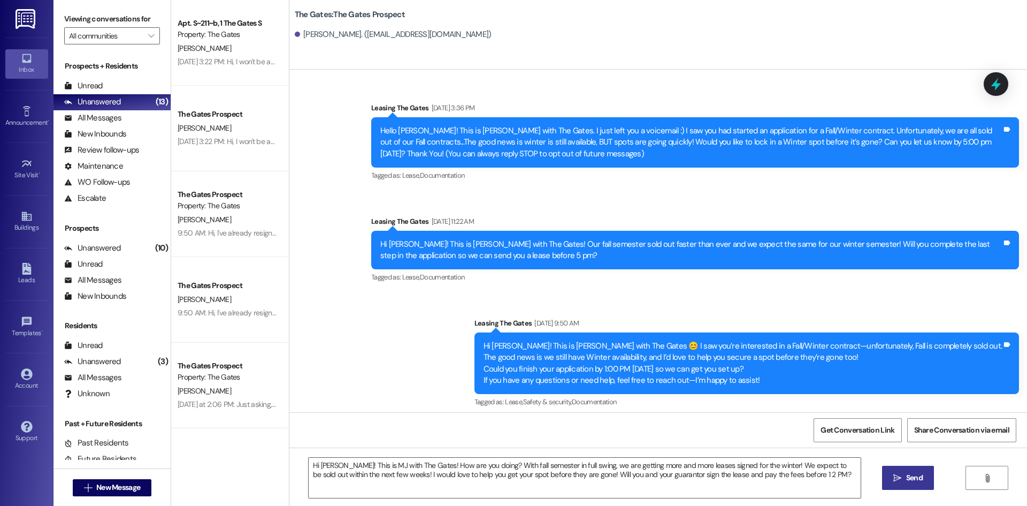
click at [917, 466] on button " Send" at bounding box center [908, 478] width 52 height 24
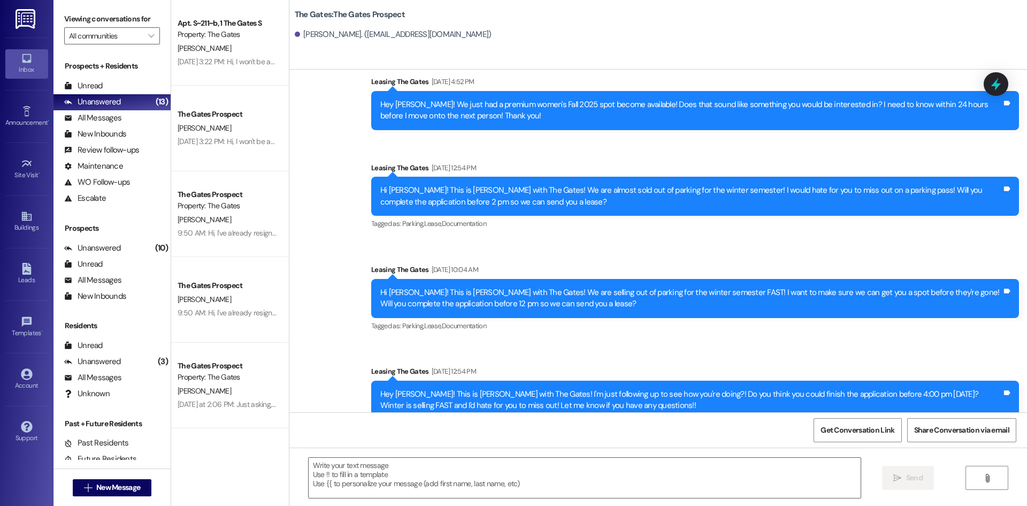
scroll to position [2708, 0]
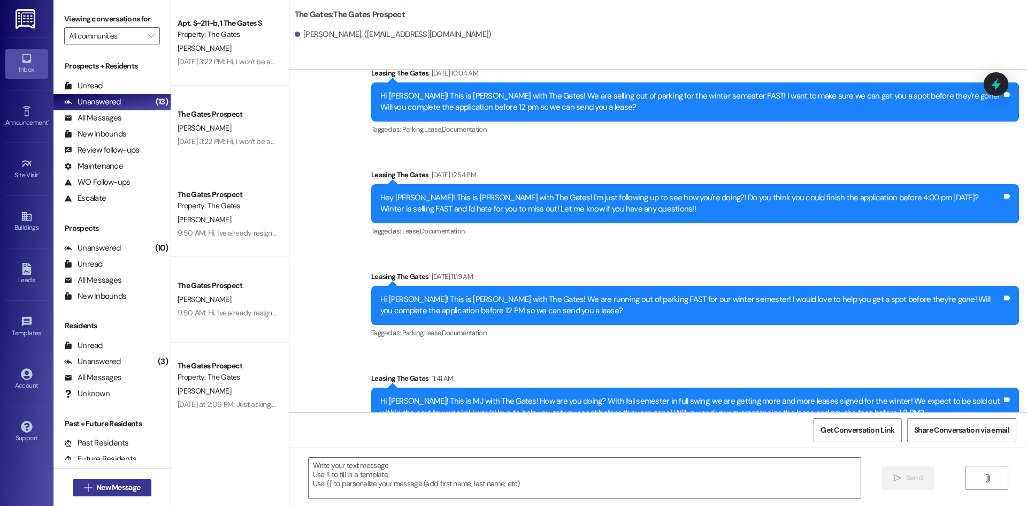
click at [126, 483] on span "New Message" at bounding box center [118, 487] width 44 height 11
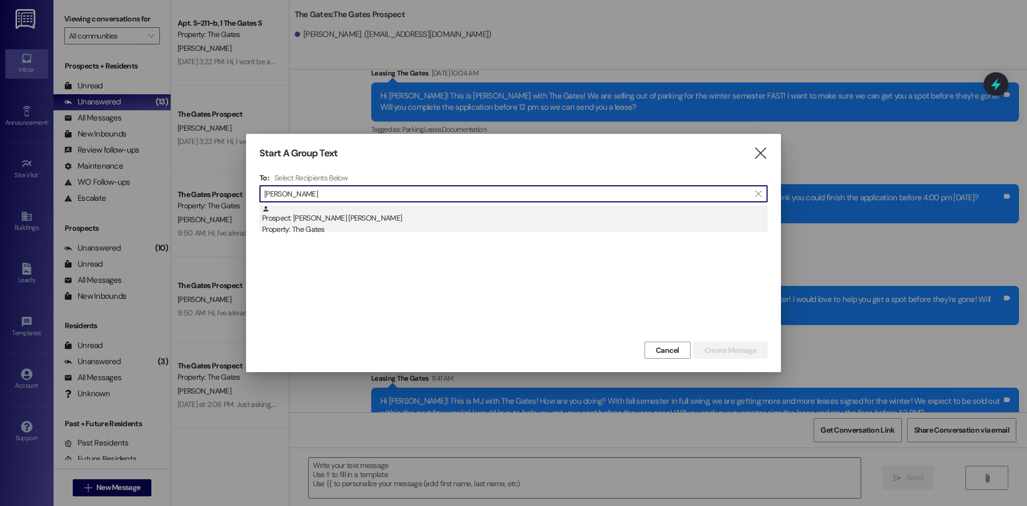
type input "[PERSON_NAME]"
click at [328, 227] on div "Property: The Gates" at bounding box center [515, 229] width 506 height 11
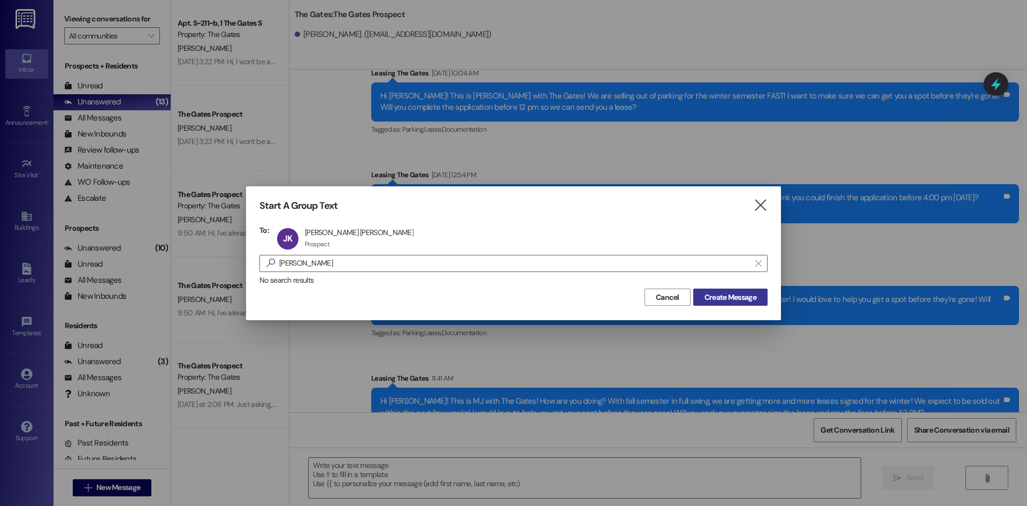
click at [756, 294] on span "Create Message" at bounding box center [731, 297] width 52 height 11
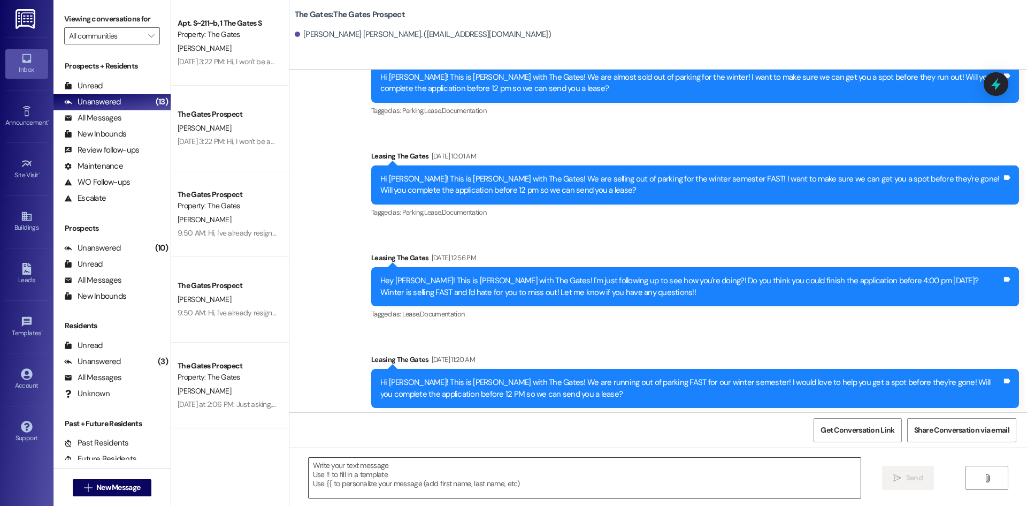
scroll to position [2682, 0]
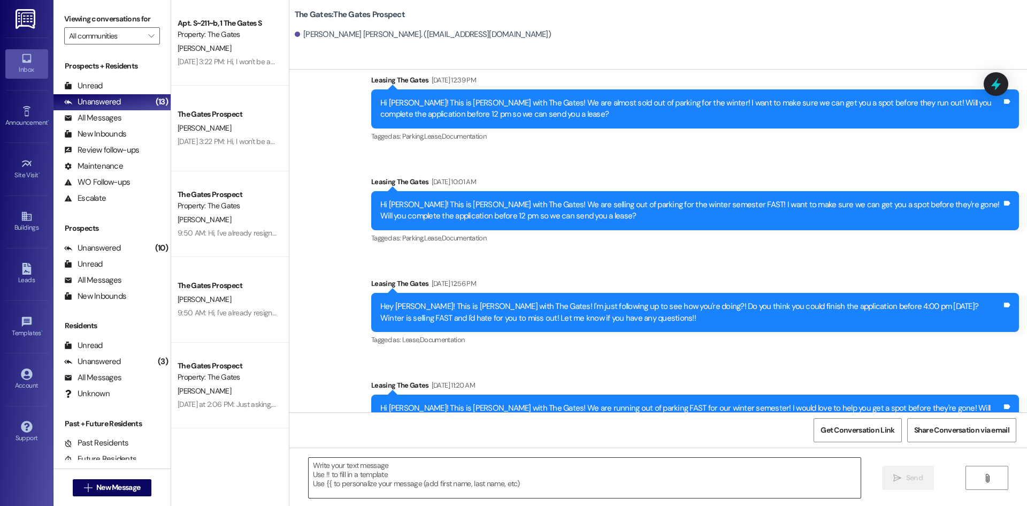
click at [348, 478] on textarea at bounding box center [585, 478] width 552 height 40
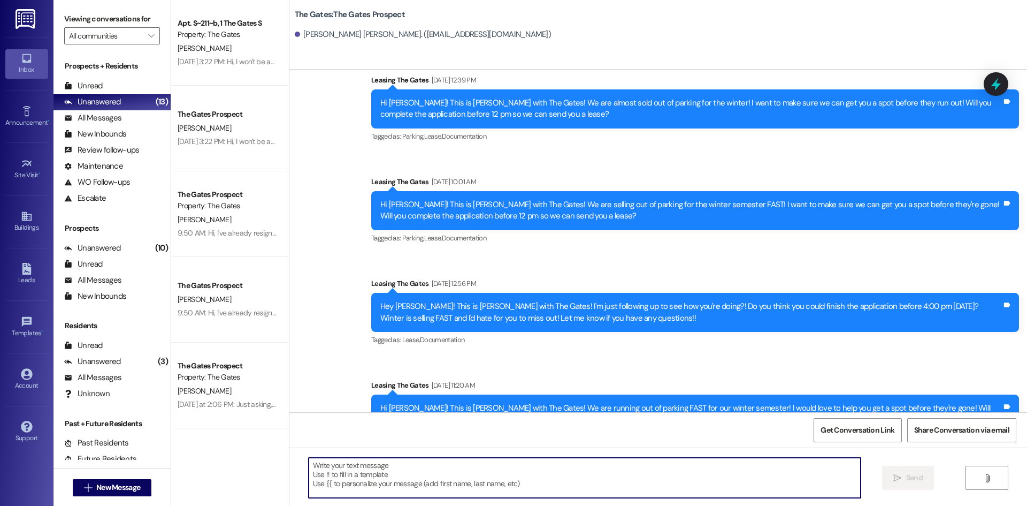
paste textarea "Hi [PERSON_NAME]! This is MJ with The Gates! How are you doing? With fall semes…"
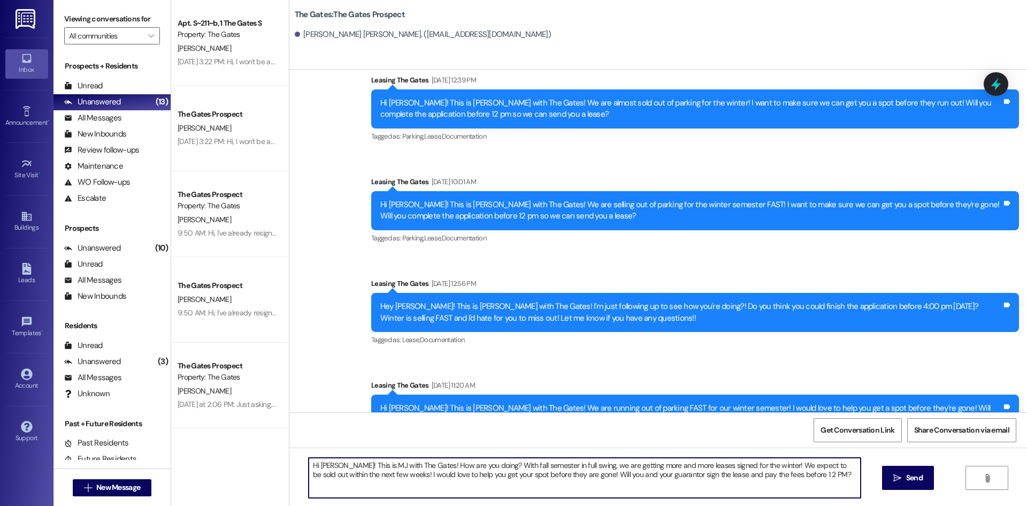
click at [333, 465] on textarea "Hi [PERSON_NAME]! This is MJ with The Gates! How are you doing? With fall semes…" at bounding box center [585, 478] width 552 height 40
type textarea "Hi [PERSON_NAME]! This is MJ with The Gates! How are you doing? With fall semes…"
click at [888, 468] on button " Send" at bounding box center [908, 478] width 52 height 24
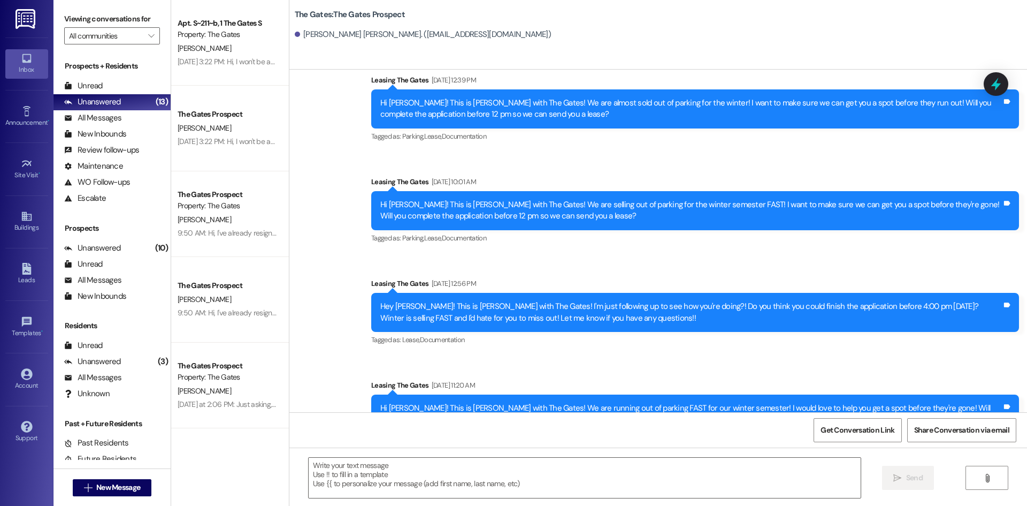
scroll to position [2708, 0]
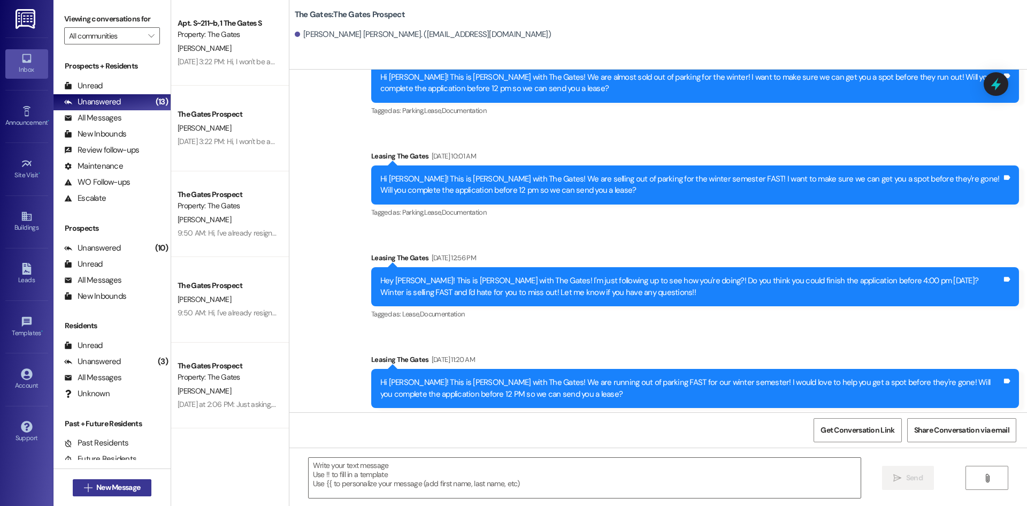
click at [99, 482] on span "New Message" at bounding box center [118, 487] width 44 height 11
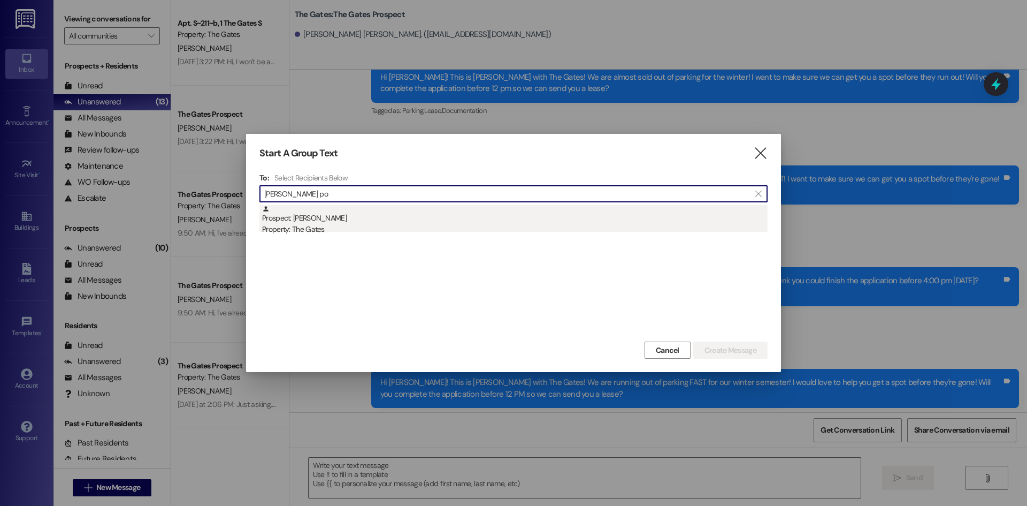
type input "[PERSON_NAME] po"
click at [366, 232] on div "Property: The Gates" at bounding box center [515, 229] width 506 height 11
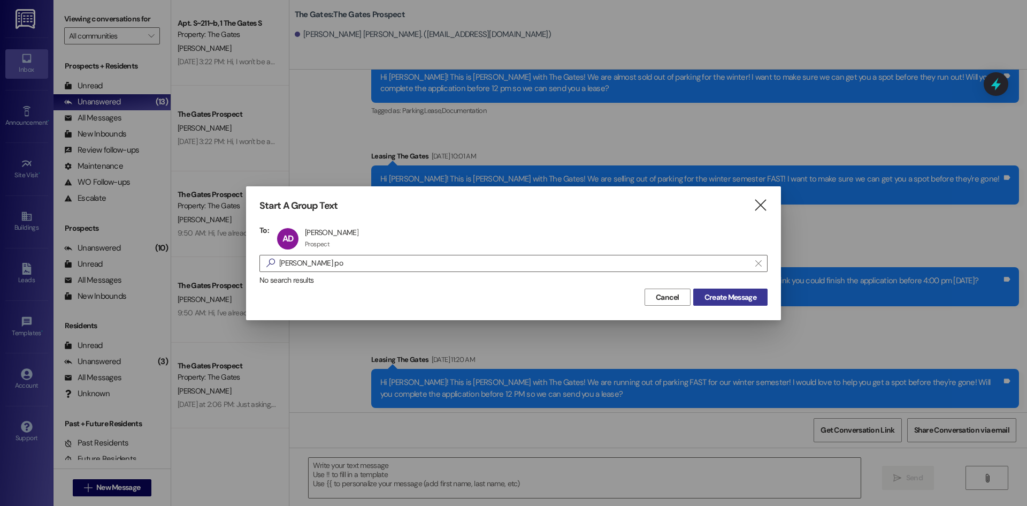
click at [728, 292] on span "Create Message" at bounding box center [731, 297] width 52 height 11
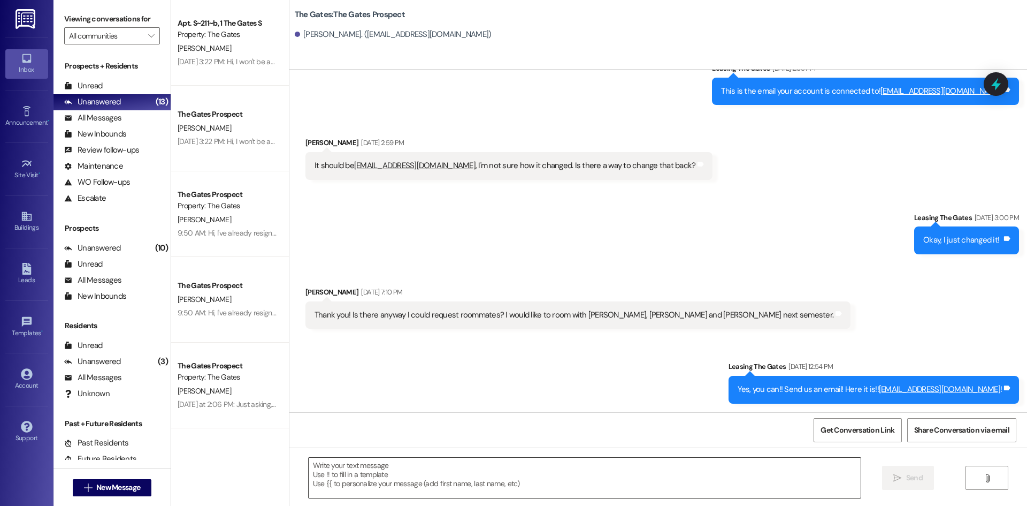
click at [357, 472] on textarea at bounding box center [585, 478] width 552 height 40
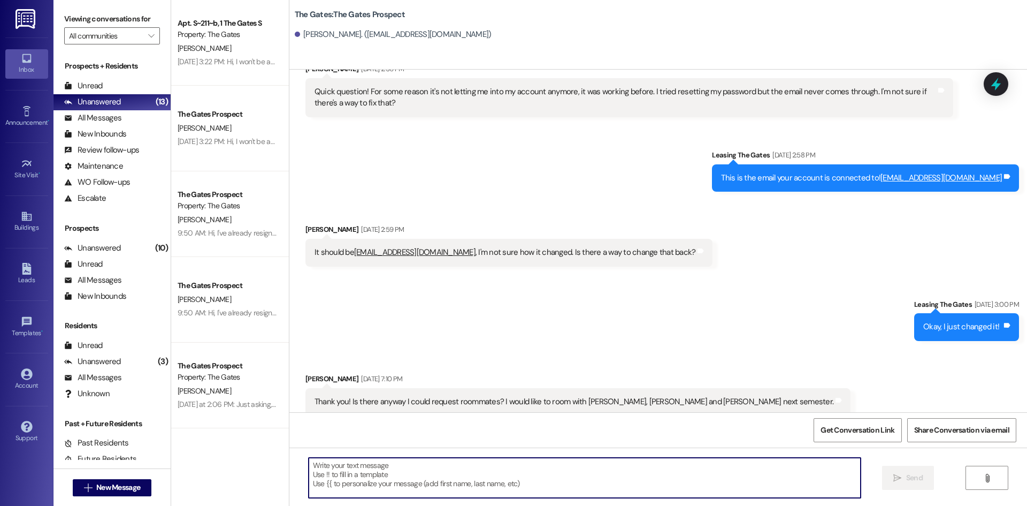
paste textarea "Hi [PERSON_NAME]! This is MJ with The Gates! How are you doing? With fall semes…"
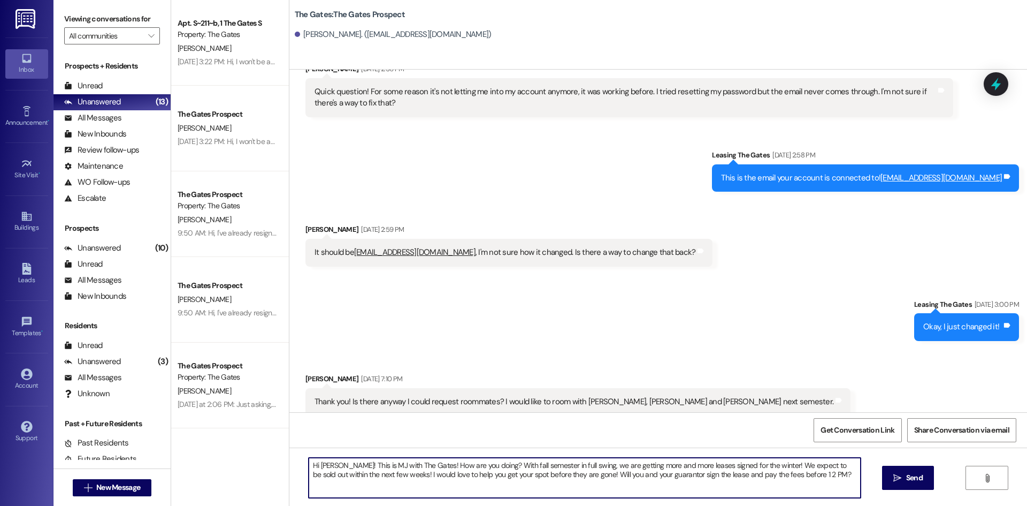
click at [334, 462] on textarea "Hi [PERSON_NAME]! This is MJ with The Gates! How are you doing? With fall semes…" at bounding box center [585, 478] width 552 height 40
type textarea "Hi [PERSON_NAME]! This is MJ with The Gates! How are you doing? With fall semes…"
click at [901, 472] on span " Send" at bounding box center [908, 477] width 34 height 11
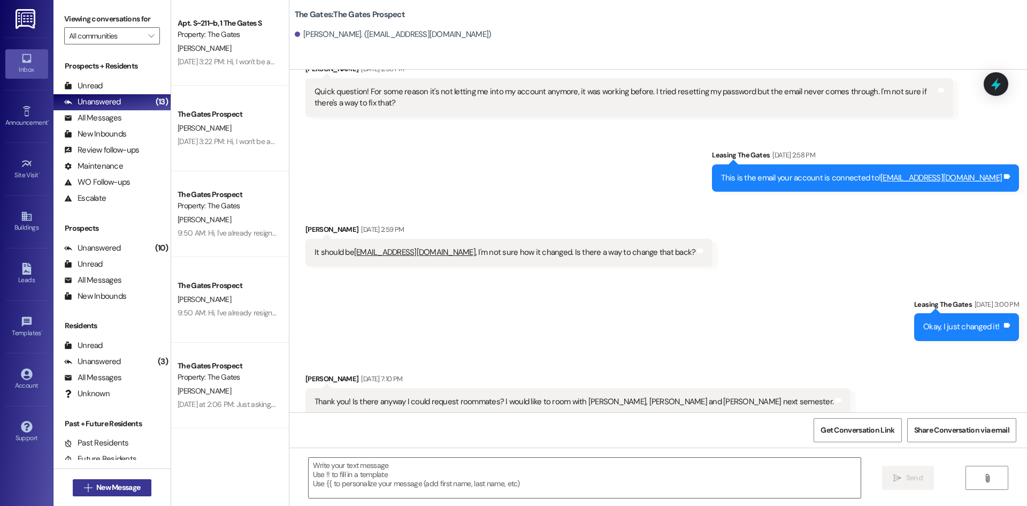
click at [85, 493] on button " New Message" at bounding box center [112, 487] width 79 height 17
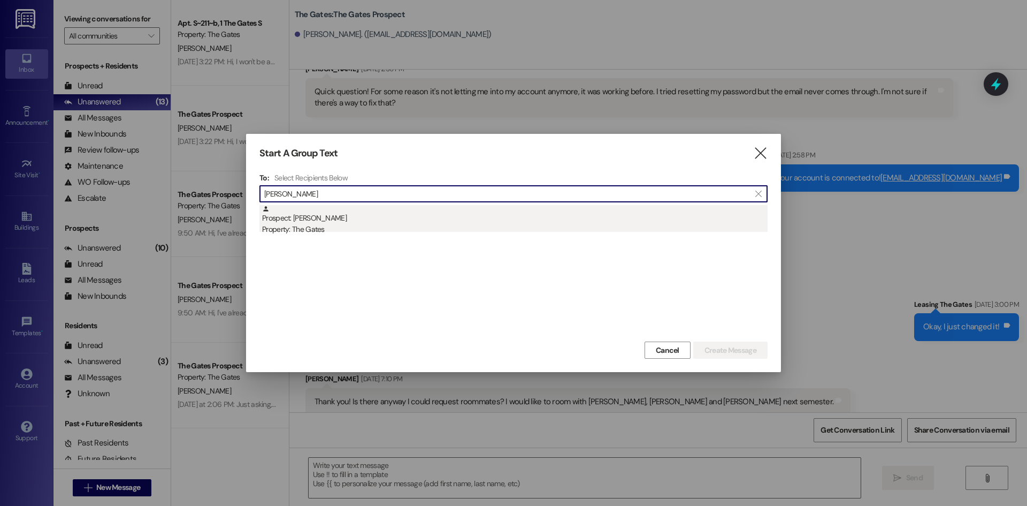
type input "[PERSON_NAME]"
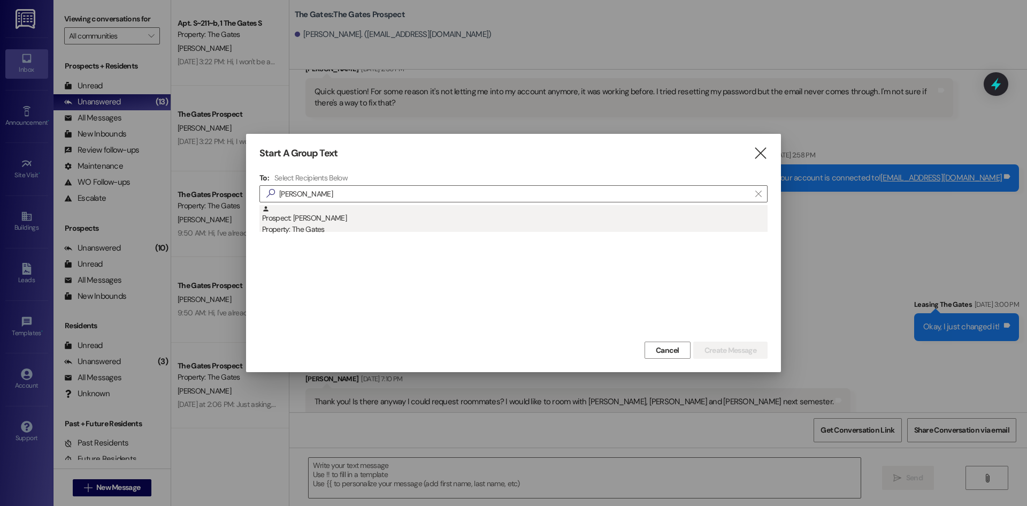
click at [324, 222] on div "Prospect: [PERSON_NAME] Property: The Gates" at bounding box center [515, 220] width 506 height 31
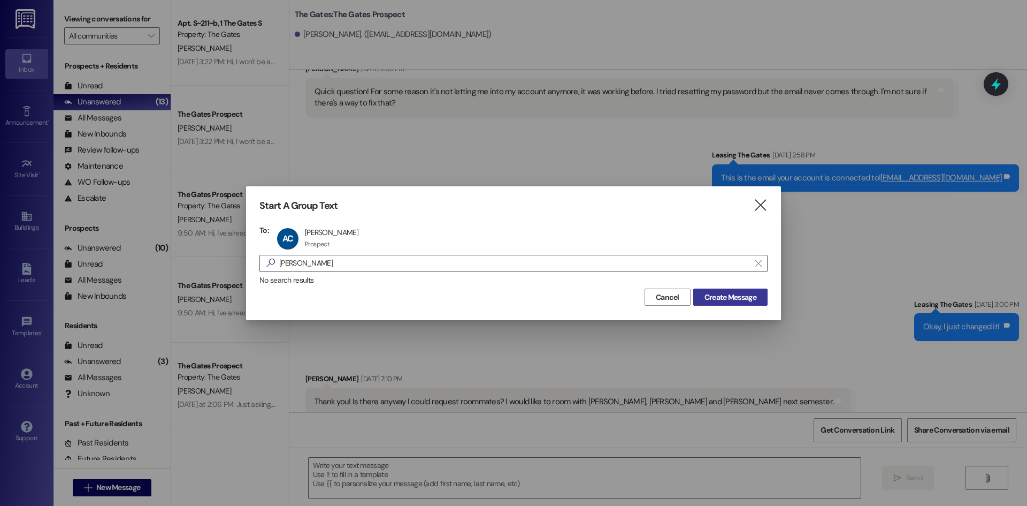
click at [756, 300] on span "Create Message" at bounding box center [731, 297] width 52 height 11
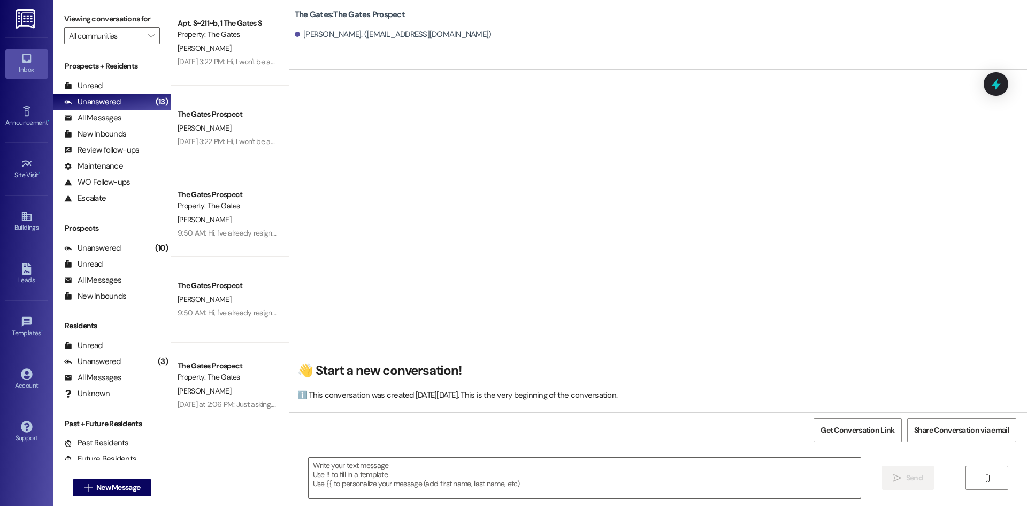
scroll to position [1, 0]
click at [108, 488] on span "New Message" at bounding box center [118, 487] width 44 height 11
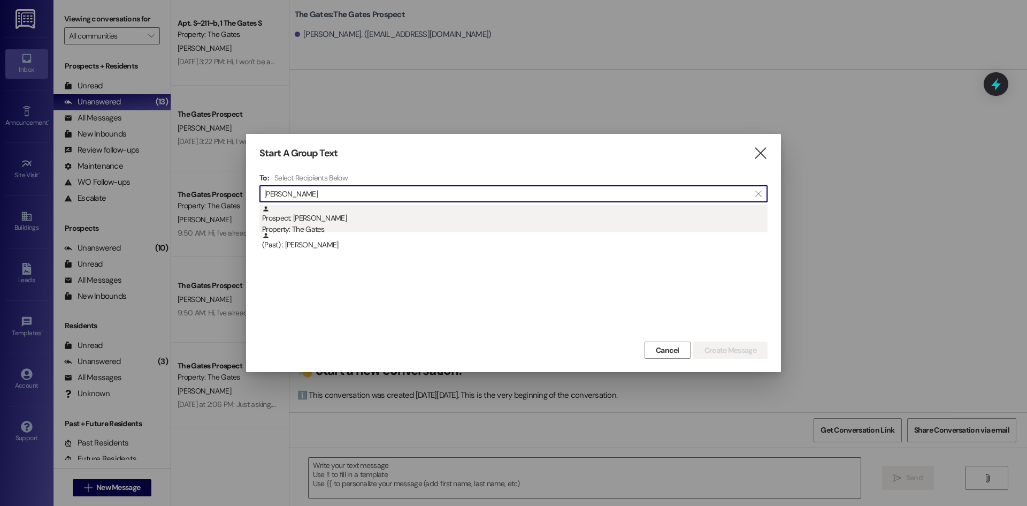
type input "[PERSON_NAME]"
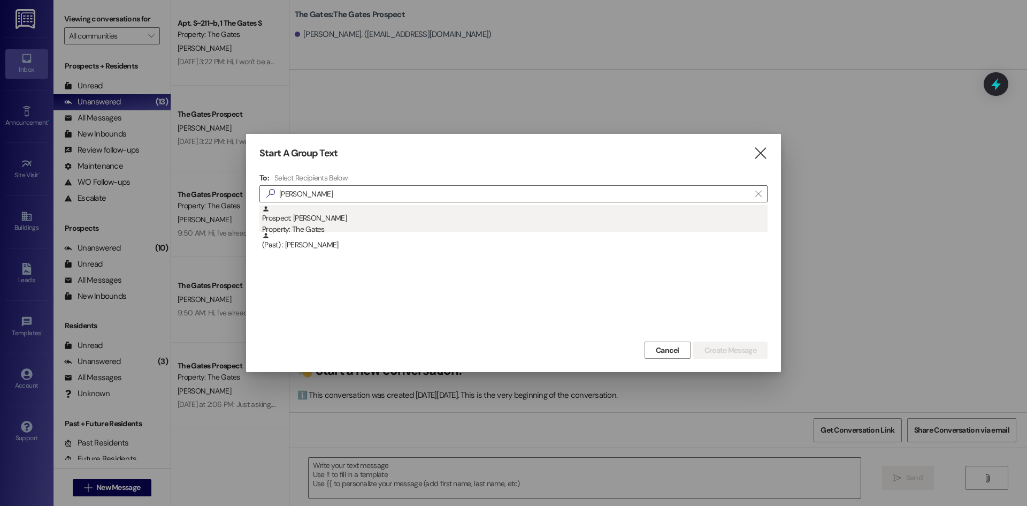
click at [323, 216] on div "Prospect: [PERSON_NAME] Property: The Gates" at bounding box center [515, 220] width 506 height 31
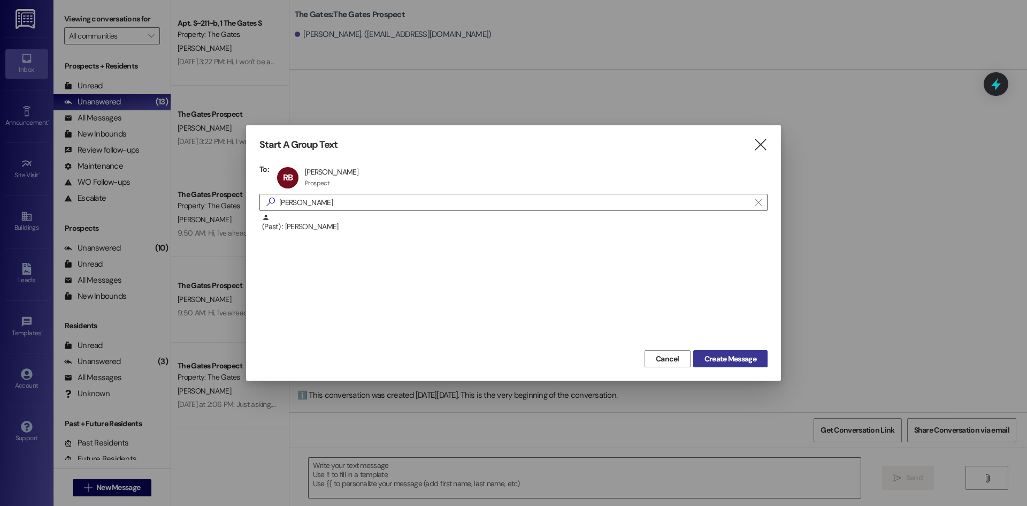
click at [739, 360] on span "Create Message" at bounding box center [731, 358] width 52 height 11
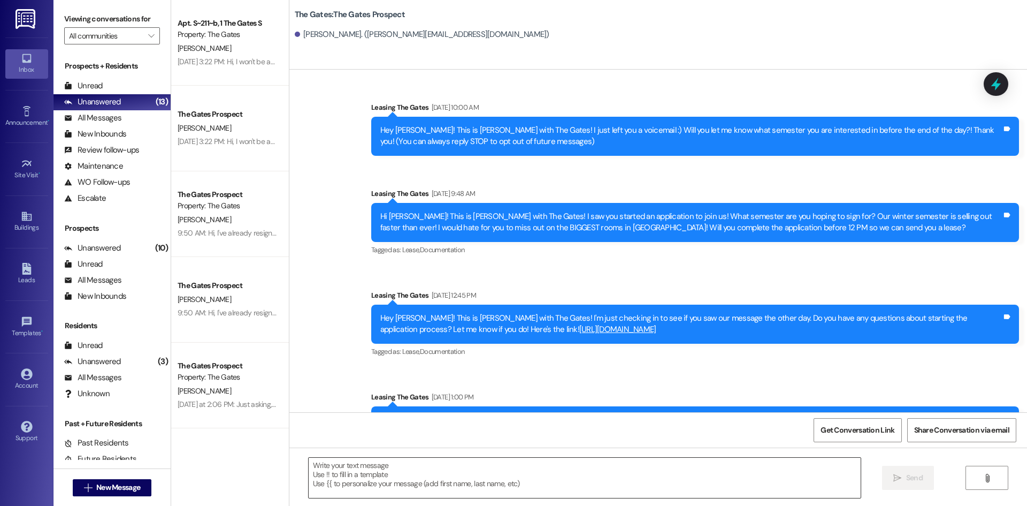
click at [372, 490] on textarea at bounding box center [585, 478] width 552 height 40
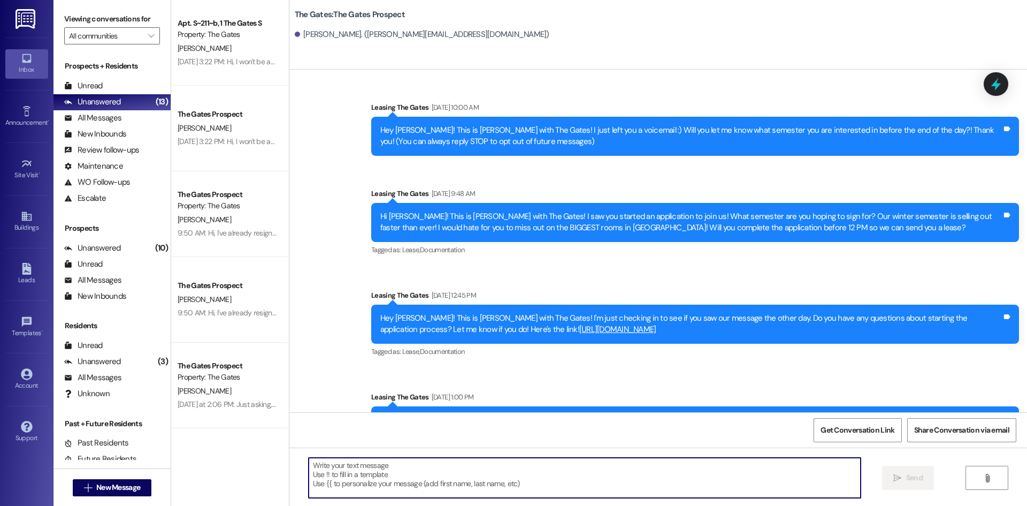
paste textarea "Hi [PERSON_NAME]! This is MJ with The Gates! How are you doing? With fall semes…"
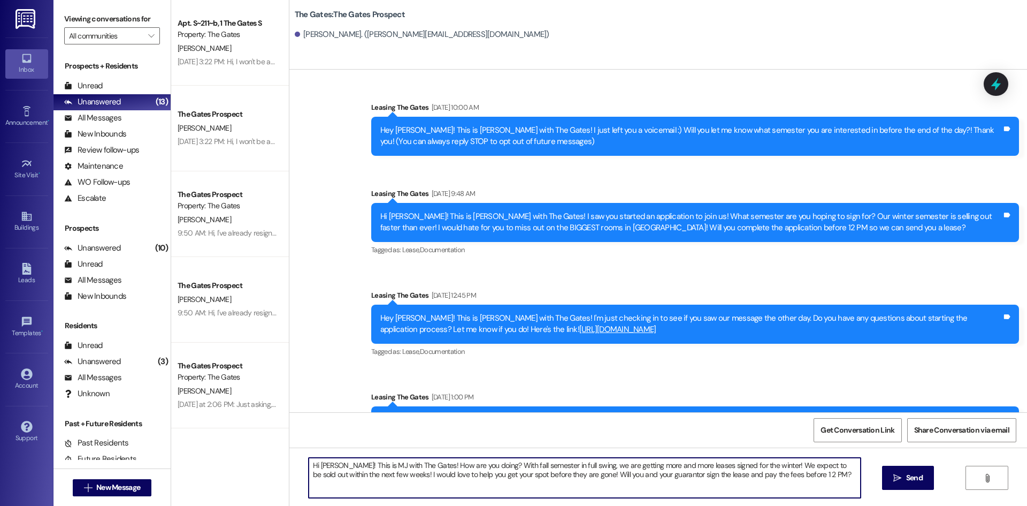
click at [330, 463] on textarea "Hi [PERSON_NAME]! This is MJ with The Gates! How are you doing? With fall semes…" at bounding box center [585, 478] width 552 height 40
type textarea "Hi [PERSON_NAME]! This is MJ with The Gates! How are you doing? With fall semes…"
click at [933, 488] on button " Send" at bounding box center [908, 478] width 52 height 24
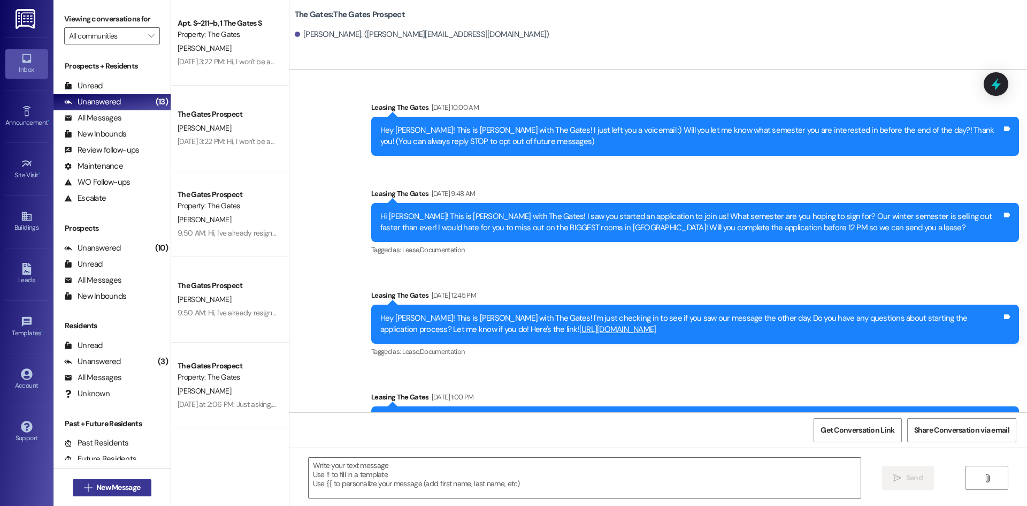
click at [96, 486] on span "New Message" at bounding box center [118, 487] width 44 height 11
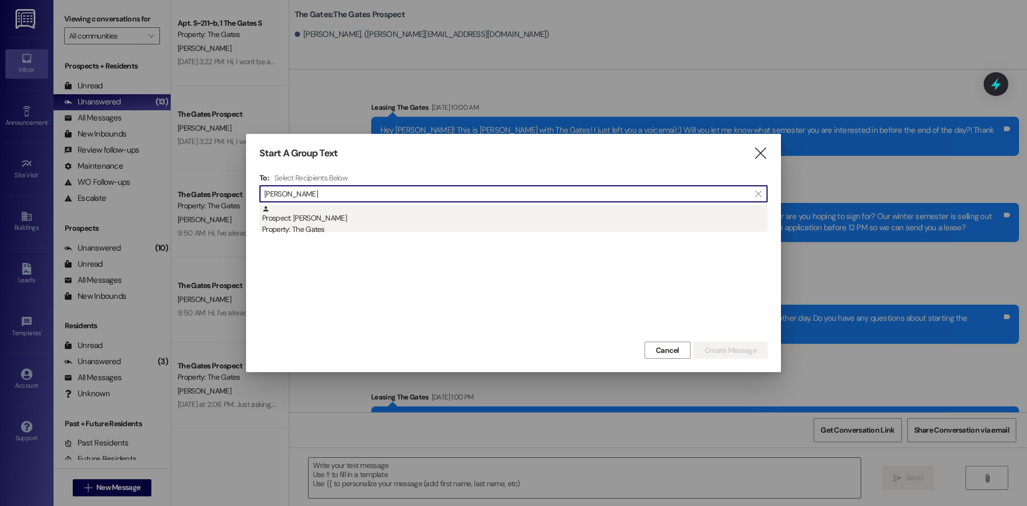
type input "[PERSON_NAME]"
click at [338, 219] on div "Prospect: [PERSON_NAME] Property: The Gates" at bounding box center [515, 220] width 506 height 31
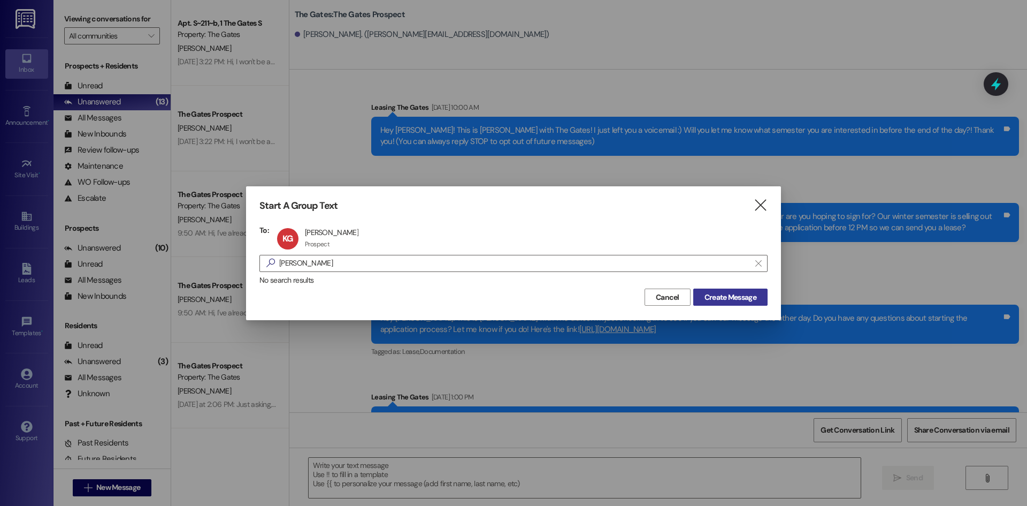
click at [715, 298] on span "Create Message" at bounding box center [731, 297] width 52 height 11
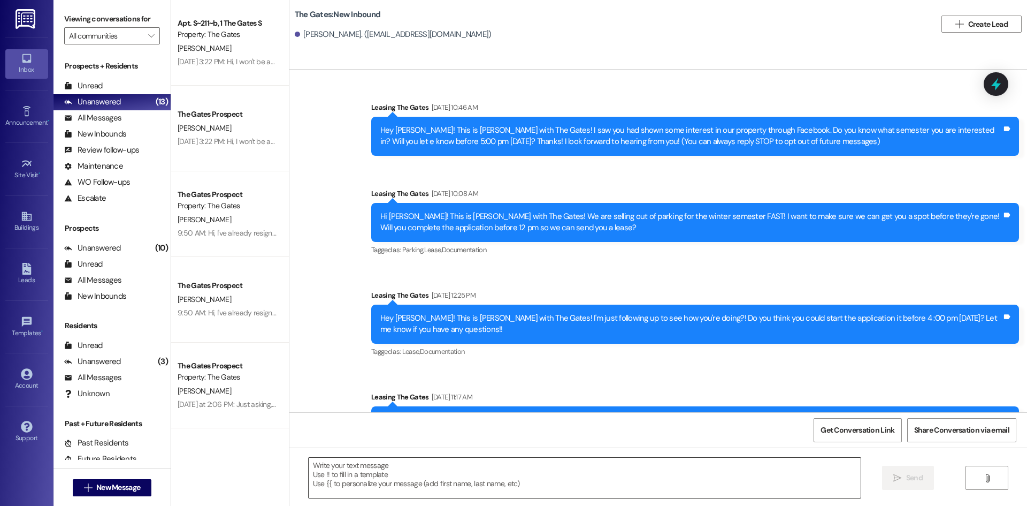
click at [393, 489] on textarea at bounding box center [585, 478] width 552 height 40
paste textarea "Hi [PERSON_NAME]! This is MJ with The Gates! How are you doing? With fall semes…"
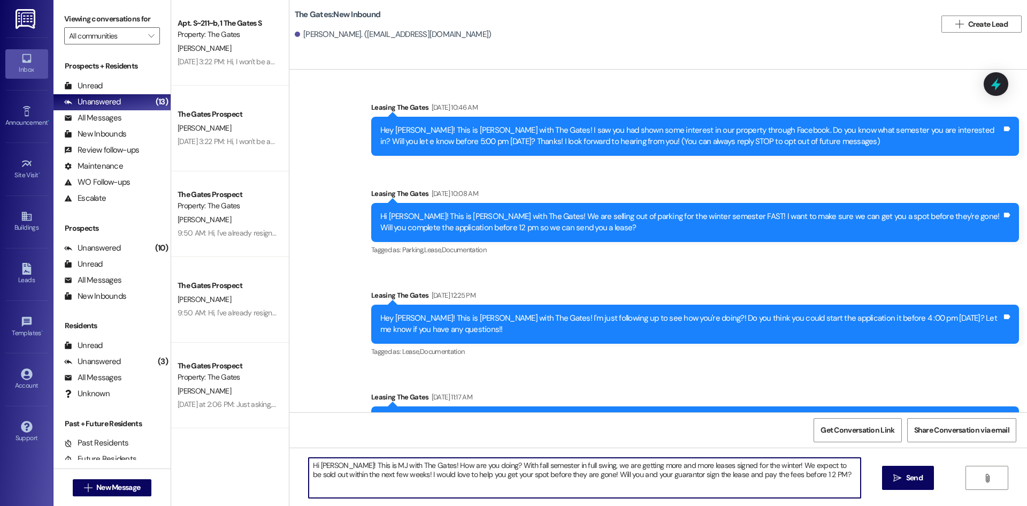
click at [331, 464] on textarea "Hi [PERSON_NAME]! This is MJ with The Gates! How are you doing? With fall semes…" at bounding box center [585, 478] width 552 height 40
type textarea "Hi [PERSON_NAME]! This is MJ with The Gates! How are you doing? With fall semes…"
click at [891, 476] on span " Send" at bounding box center [908, 477] width 34 height 11
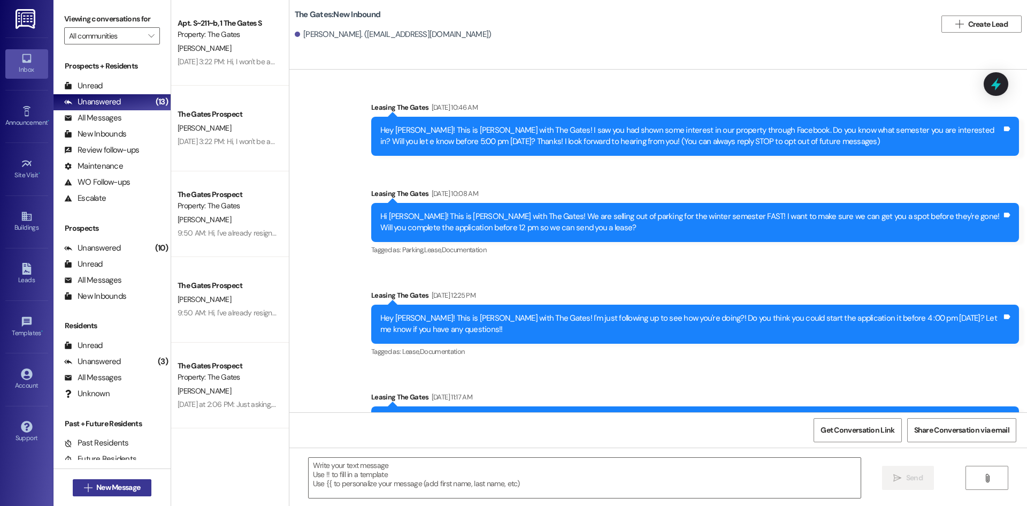
click at [126, 490] on span "New Message" at bounding box center [118, 487] width 44 height 11
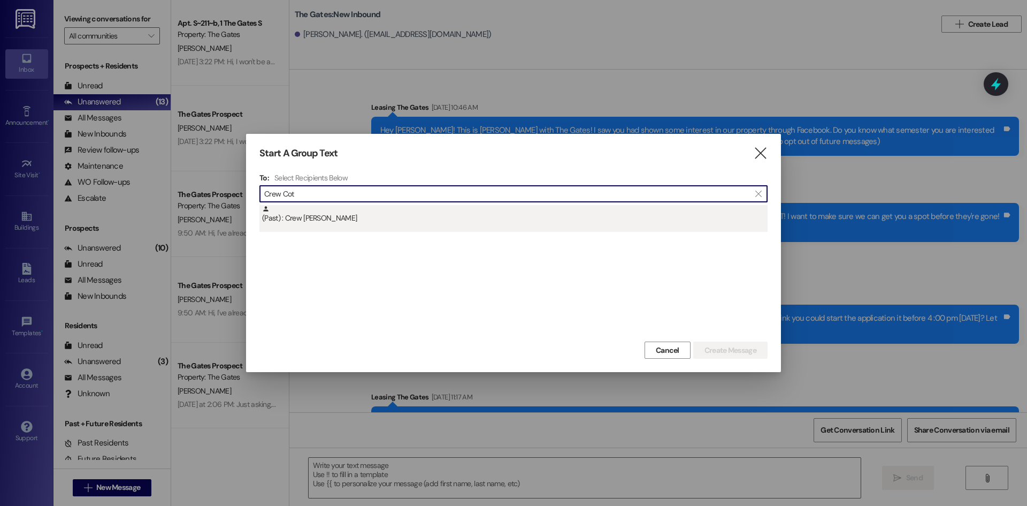
type input "Crew Cot"
click at [310, 224] on div "(Past) : Crew [PERSON_NAME]" at bounding box center [514, 218] width 508 height 27
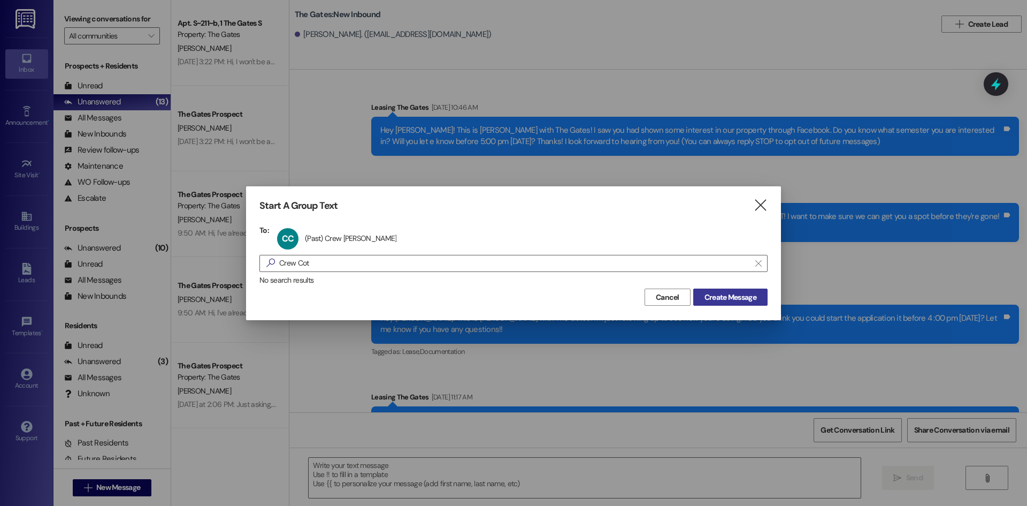
click at [716, 297] on span "Create Message" at bounding box center [731, 297] width 52 height 11
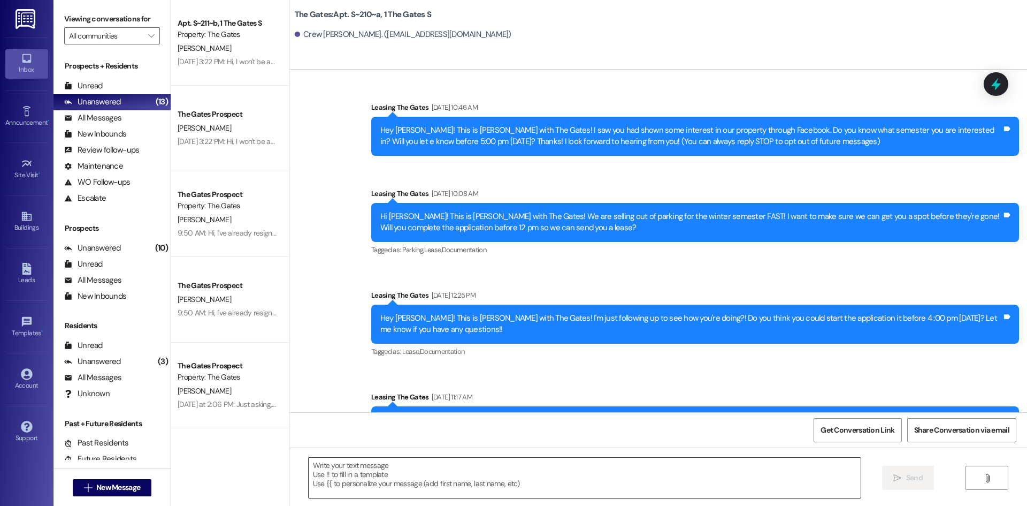
scroll to position [7649, 0]
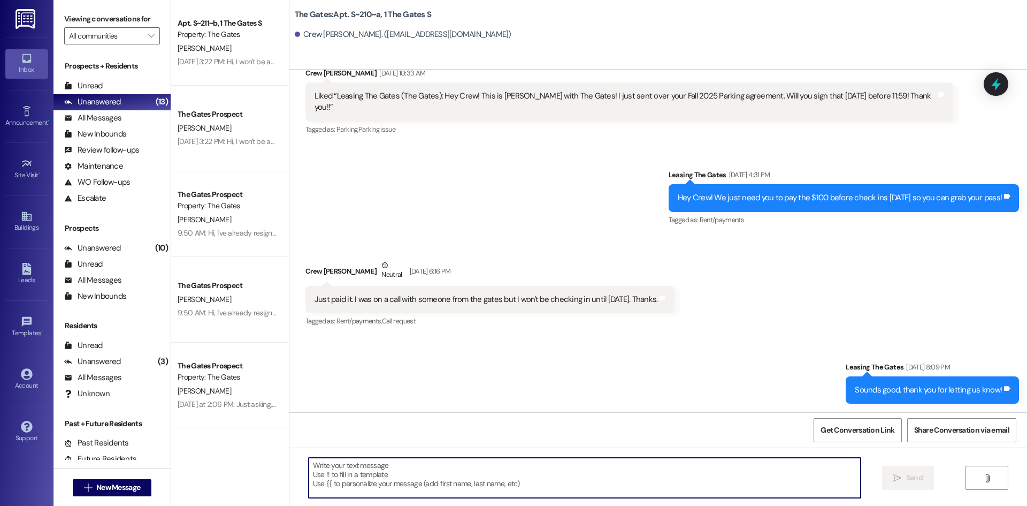
click at [384, 485] on textarea at bounding box center [585, 478] width 552 height 40
paste textarea "Hi [PERSON_NAME]! This is MJ with The Gates! How are you doing? With fall semes…"
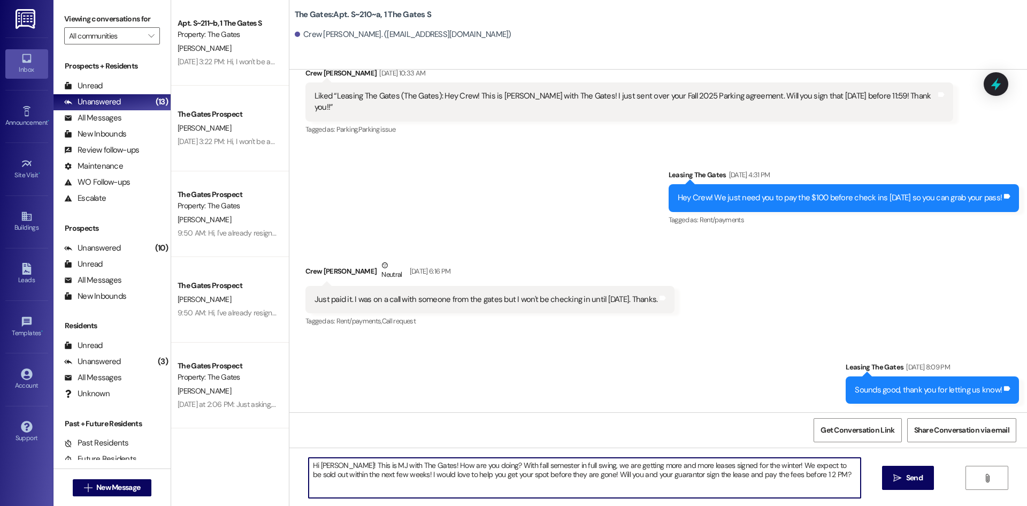
click at [328, 463] on textarea "Hi [PERSON_NAME]! This is MJ with The Gates! How are you doing? With fall semes…" at bounding box center [585, 478] width 552 height 40
type textarea "Hi Crew! This is MJ with The Gates! How are you doing? With fall semester in fu…"
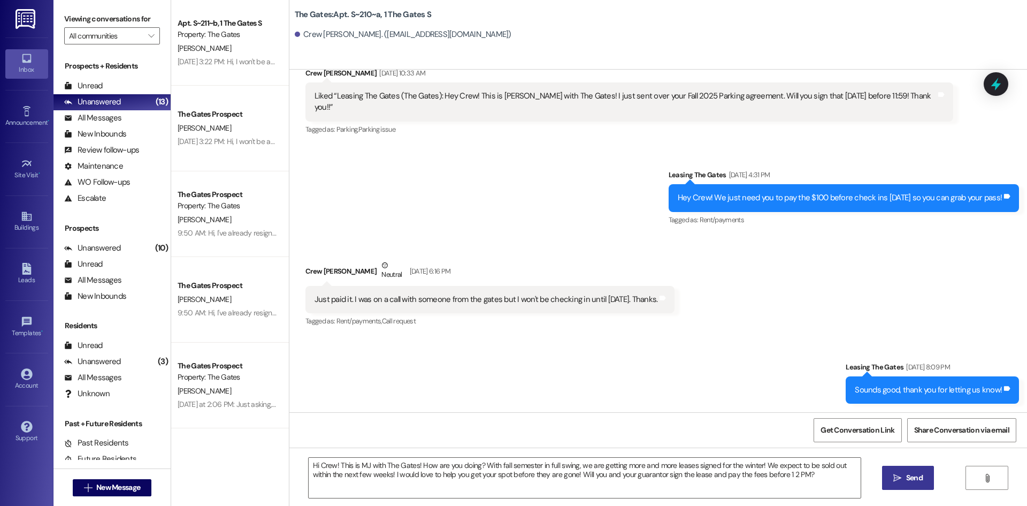
click at [906, 478] on span "Send" at bounding box center [914, 477] width 17 height 11
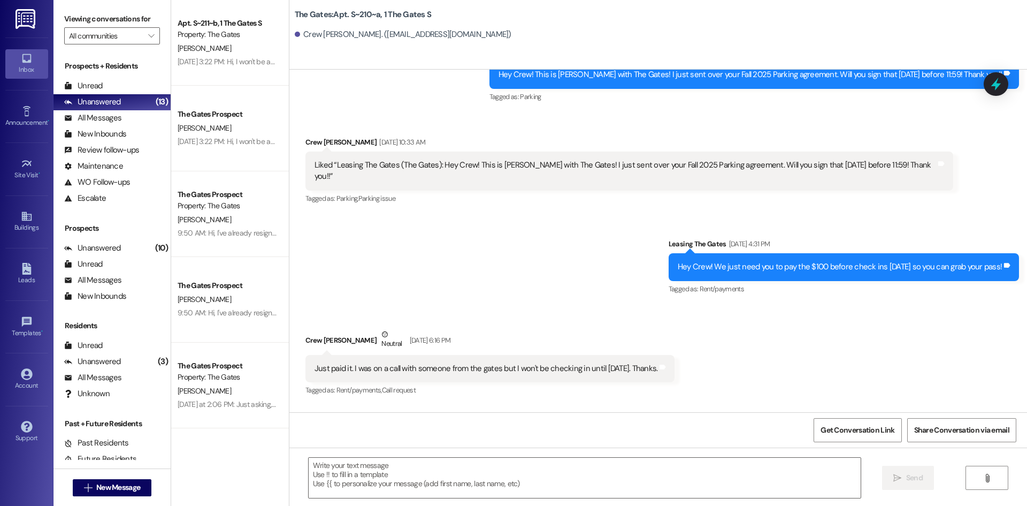
scroll to position [7574, 0]
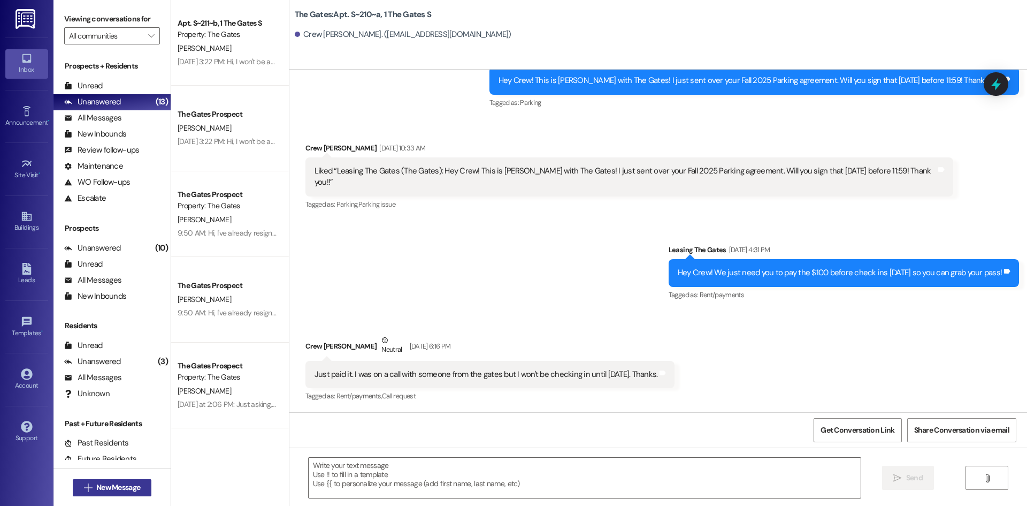
click at [103, 489] on span "New Message" at bounding box center [118, 487] width 44 height 11
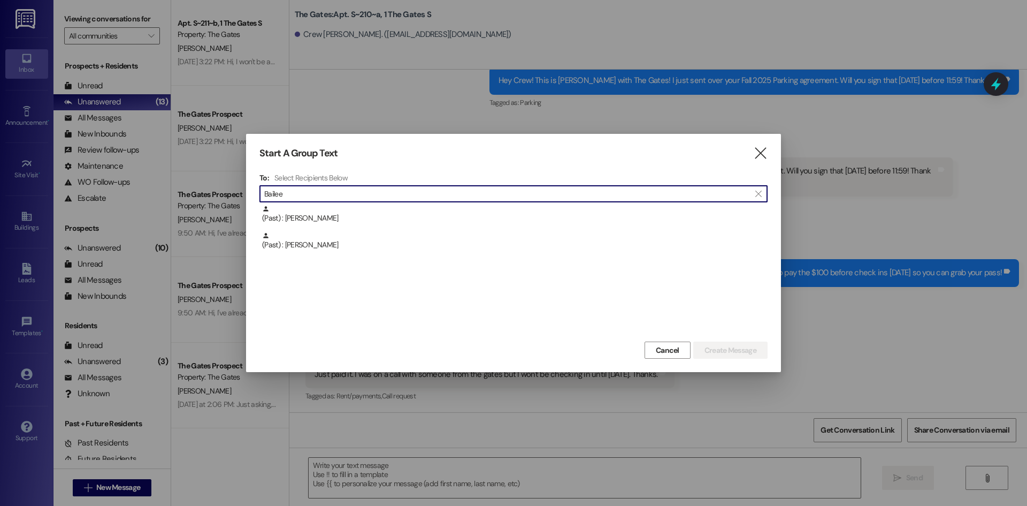
type input "Bailee"
click at [765, 141] on div "Start A Group Text  To: Select Recipients Below  Bailee  (Past) : [GEOGRAPHI…" at bounding box center [513, 253] width 535 height 238
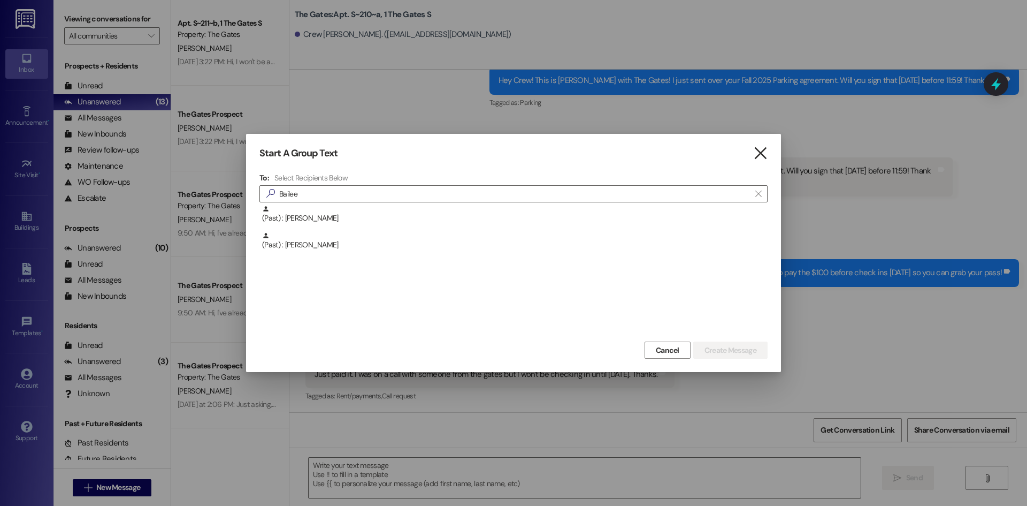
click at [759, 151] on icon "" at bounding box center [760, 153] width 14 height 11
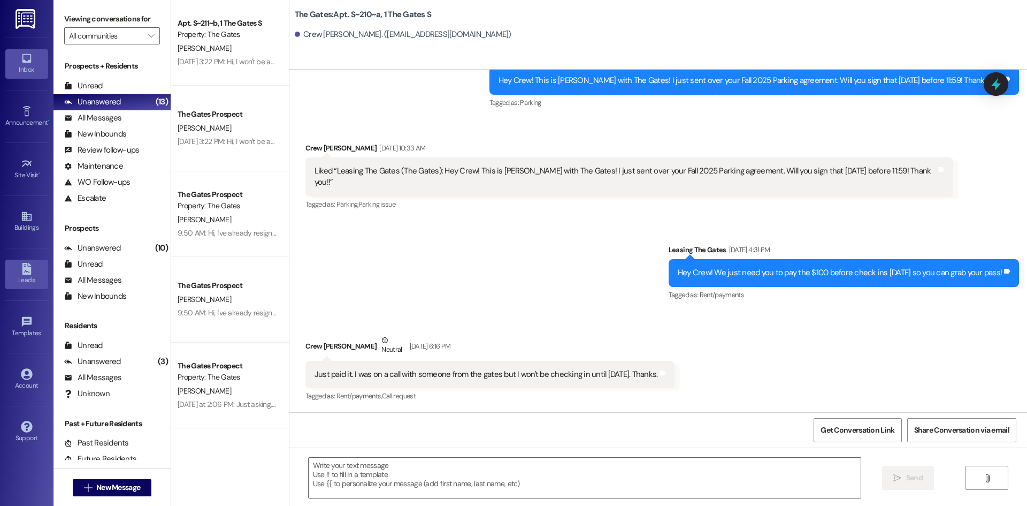
click at [18, 263] on link "Leads" at bounding box center [26, 274] width 43 height 29
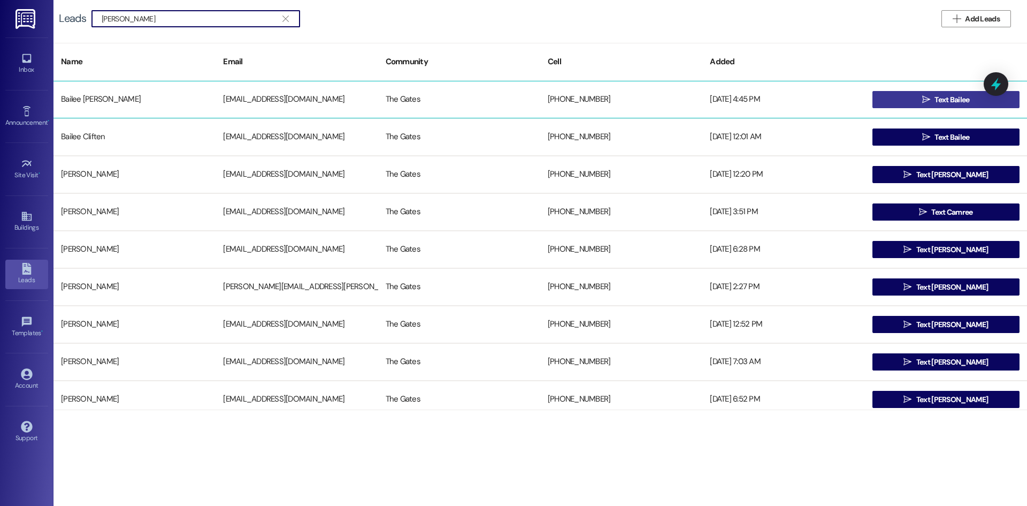
type input "[PERSON_NAME]"
click at [915, 97] on button " Text Bailee" at bounding box center [946, 99] width 147 height 17
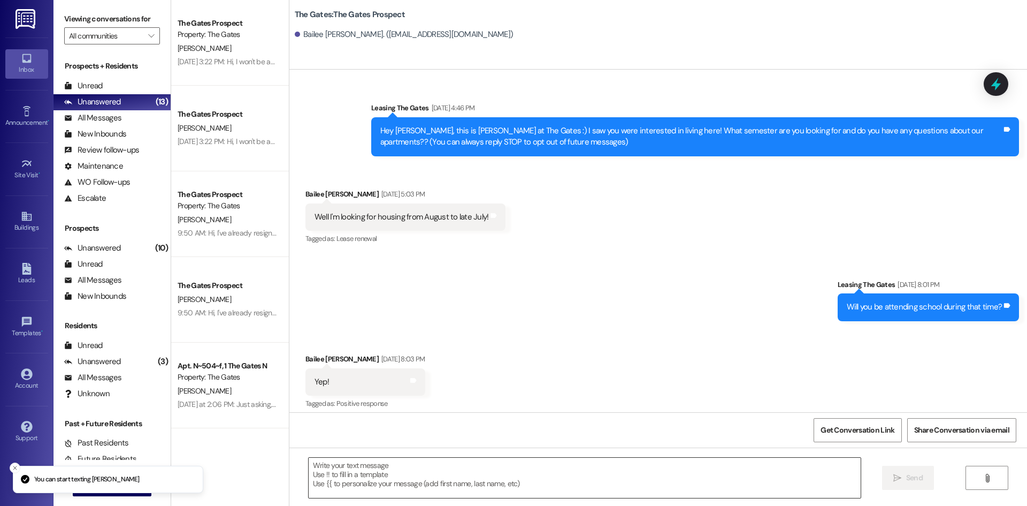
scroll to position [7, 0]
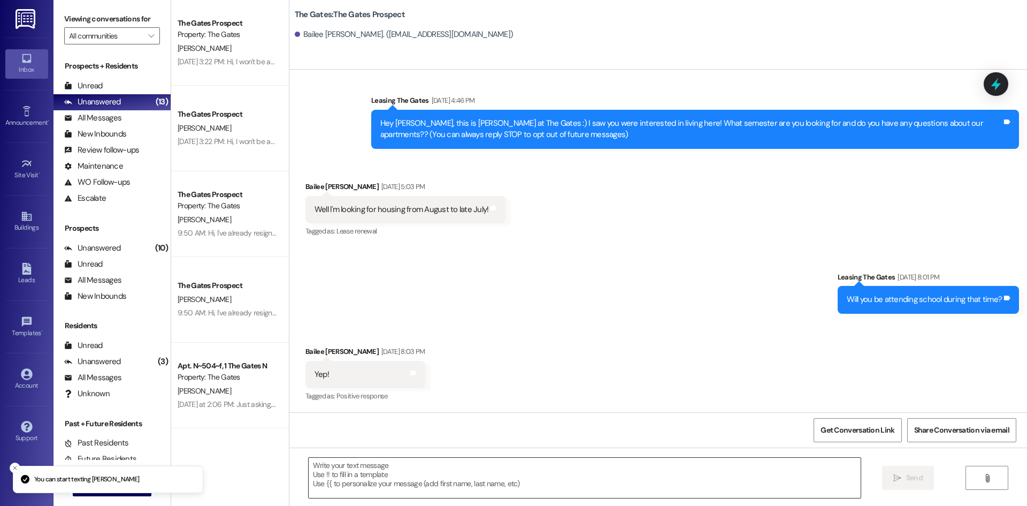
click at [332, 478] on textarea at bounding box center [585, 478] width 552 height 40
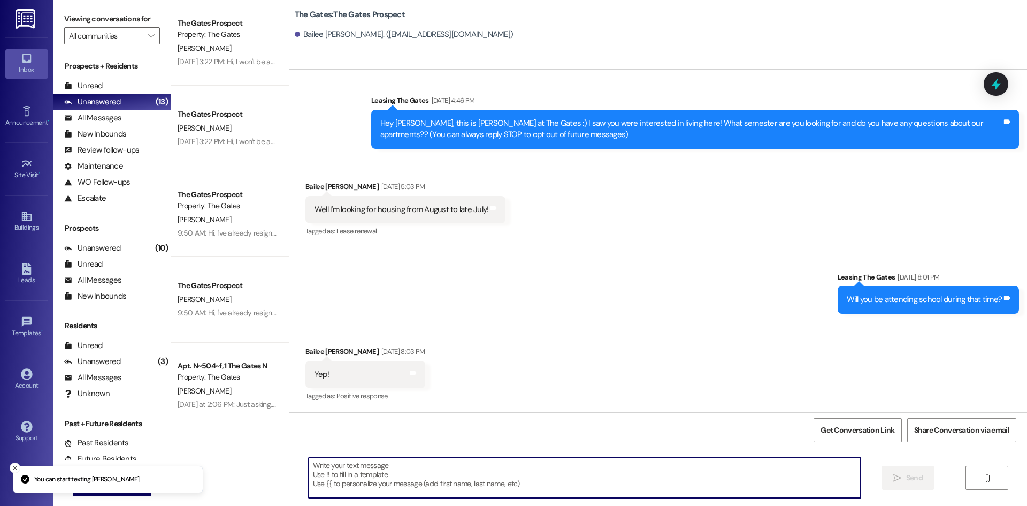
paste textarea "Hi Crew! This is MJ with The Gates! How are you doing? With fall semester in fu…"
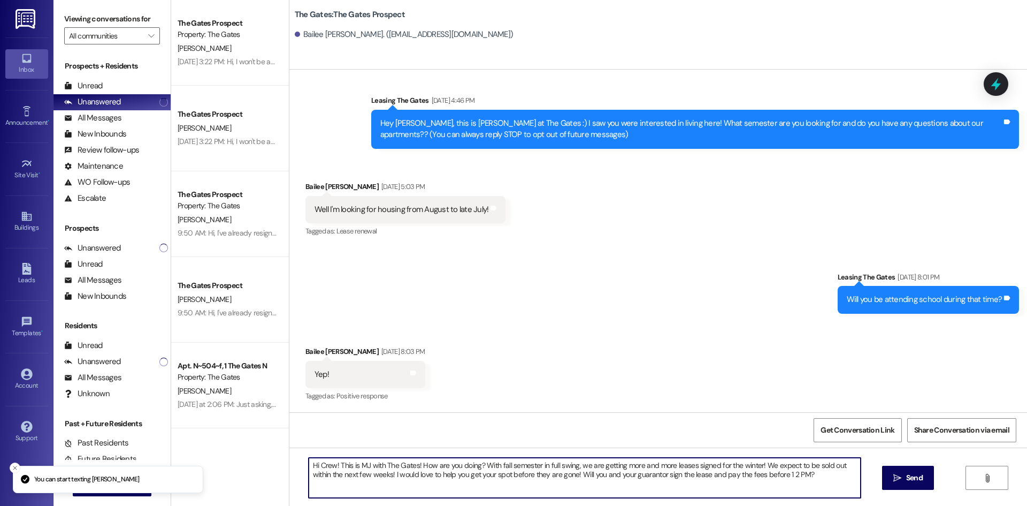
click at [329, 463] on textarea "Hi Crew! This is MJ with The Gates! How are you doing? With fall semester in fu…" at bounding box center [585, 478] width 552 height 40
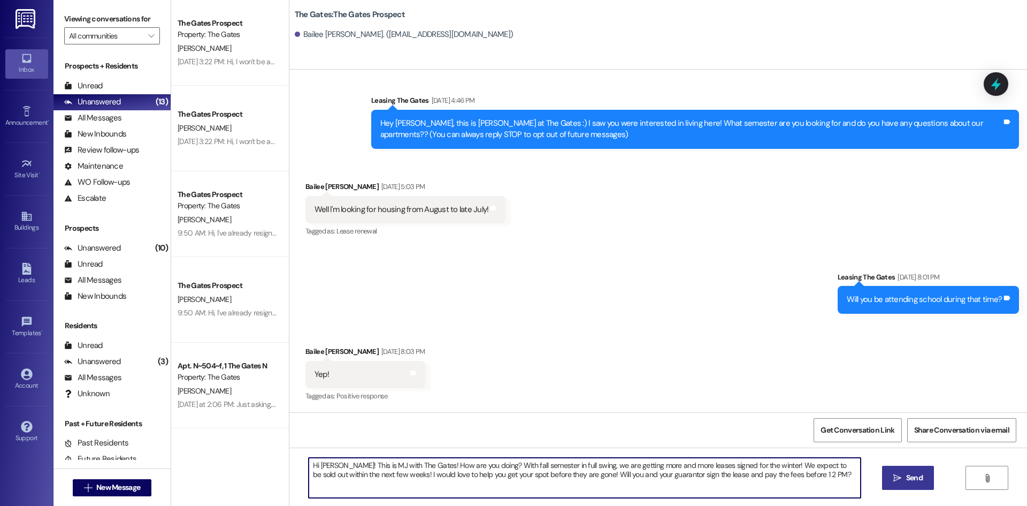
type textarea "Hi [PERSON_NAME]! This is MJ with The Gates! How are you doing? With fall semes…"
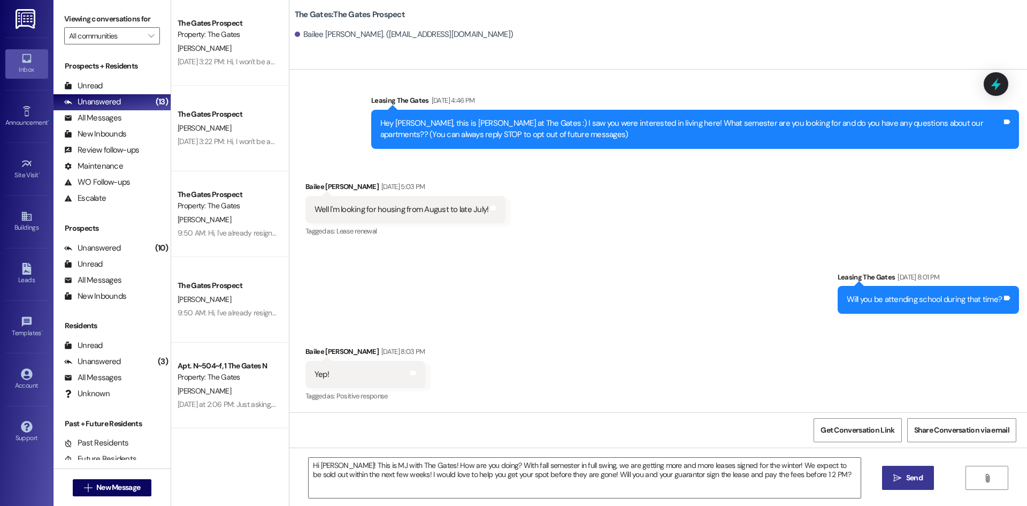
click at [906, 482] on span "Send" at bounding box center [914, 477] width 17 height 11
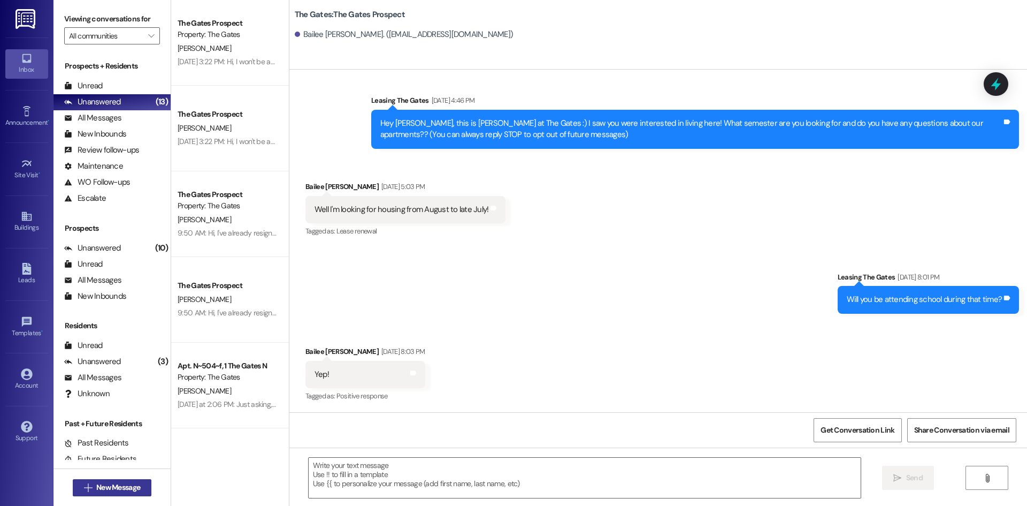
click at [123, 494] on button " New Message" at bounding box center [112, 487] width 79 height 17
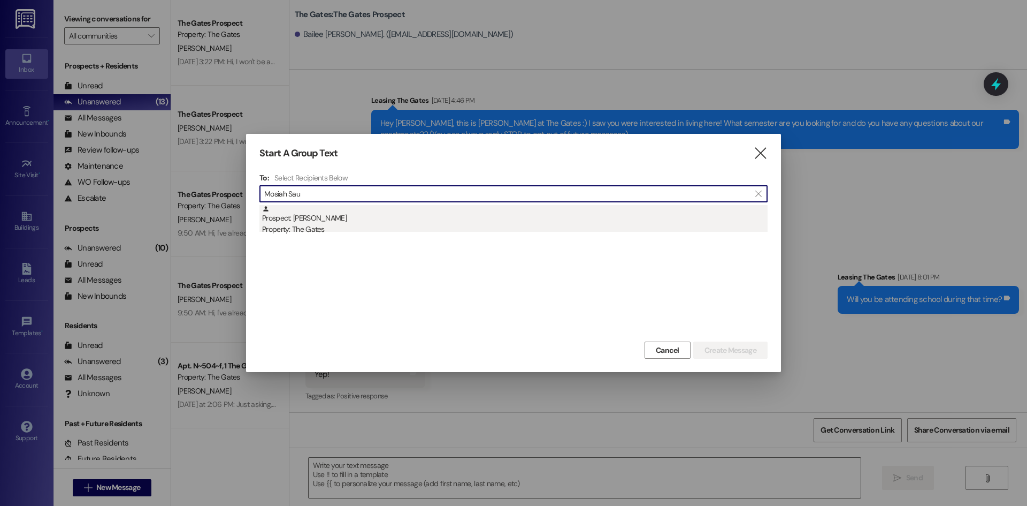
type input "Mosiah Sau"
click at [324, 225] on div "Property: The Gates" at bounding box center [515, 229] width 506 height 11
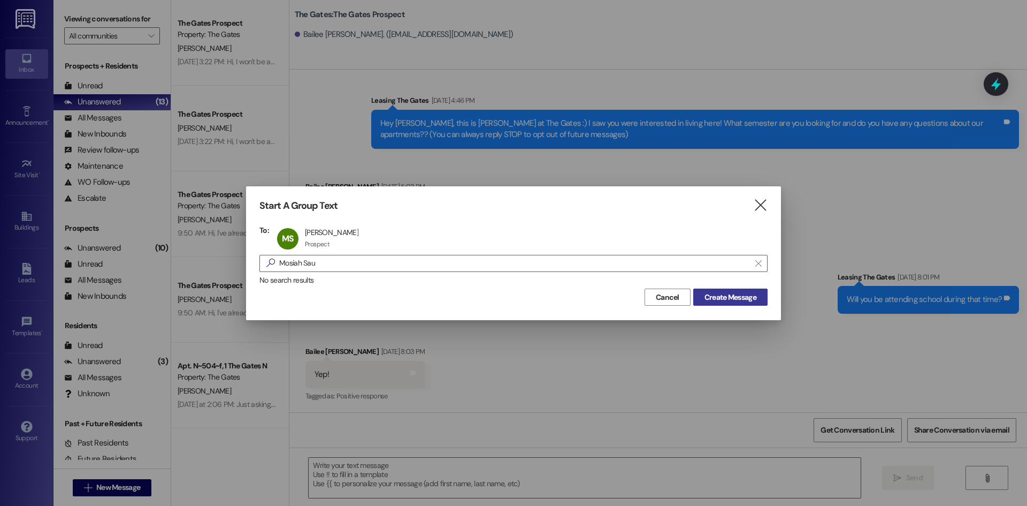
click at [733, 293] on span "Create Message" at bounding box center [731, 297] width 52 height 11
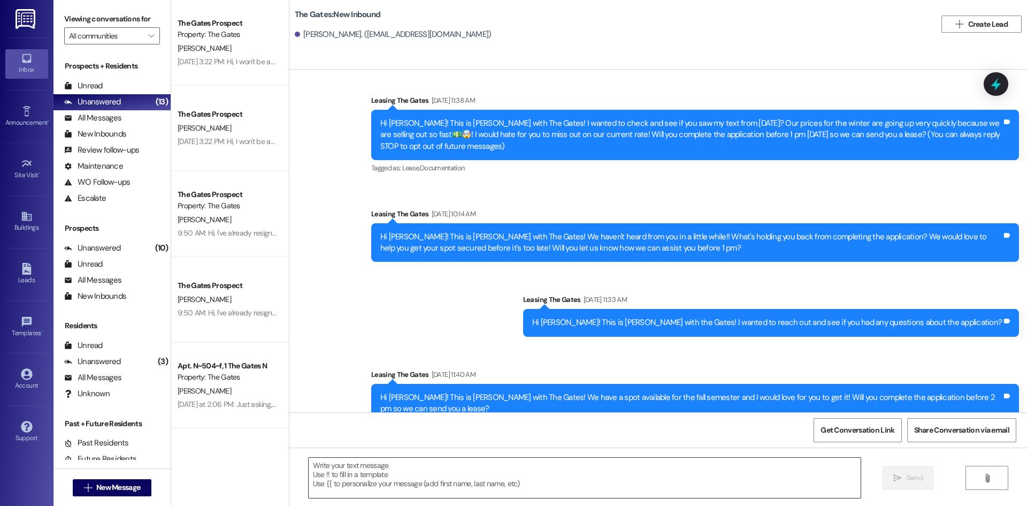
click at [348, 475] on textarea at bounding box center [585, 478] width 552 height 40
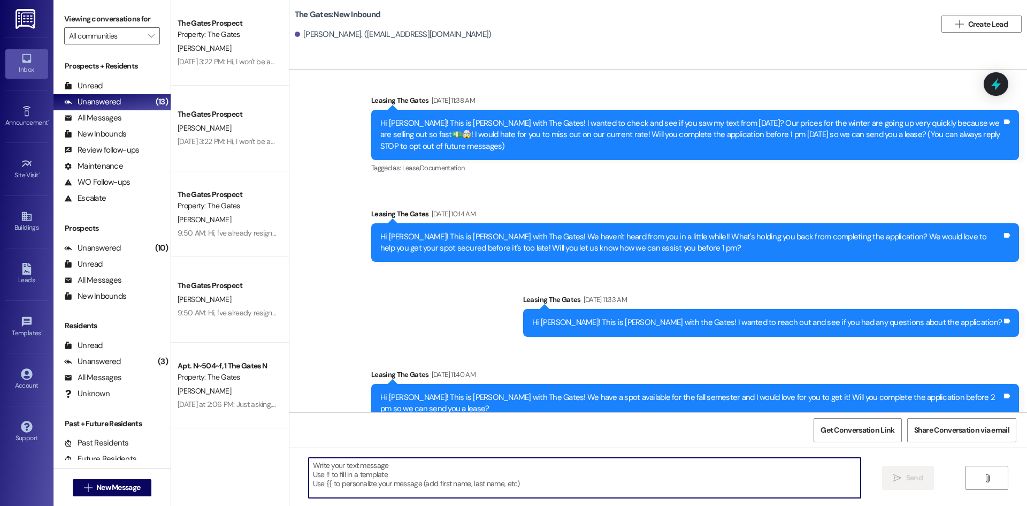
paste textarea "Hi [PERSON_NAME]! This is MJ with The Gates! How are you doing? With fall semes…"
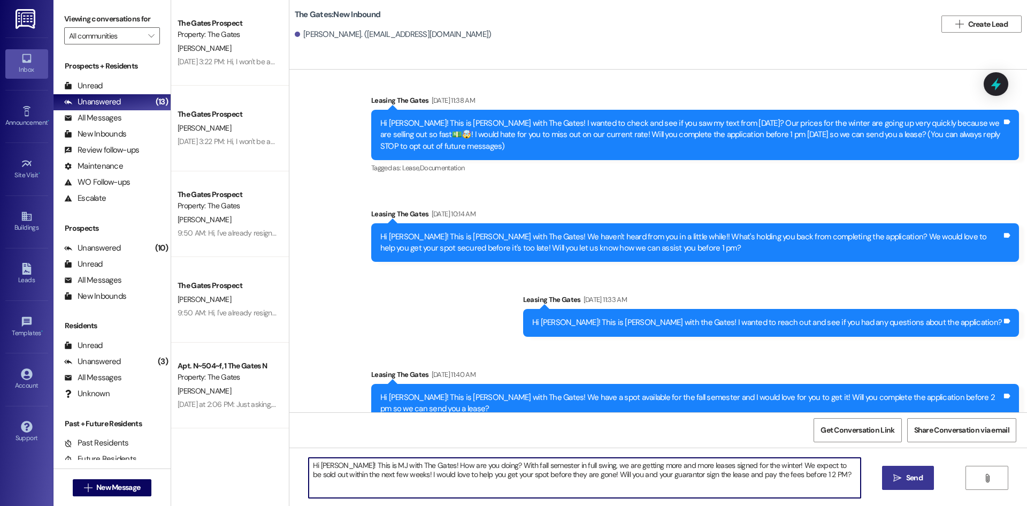
click at [331, 465] on textarea "Hi [PERSON_NAME]! This is MJ with The Gates! How are you doing? With fall semes…" at bounding box center [585, 478] width 552 height 40
type textarea "Hi [PERSON_NAME]! This is MJ with The Gates! How are you doing? With fall semes…"
click at [925, 476] on button " Send" at bounding box center [908, 478] width 52 height 24
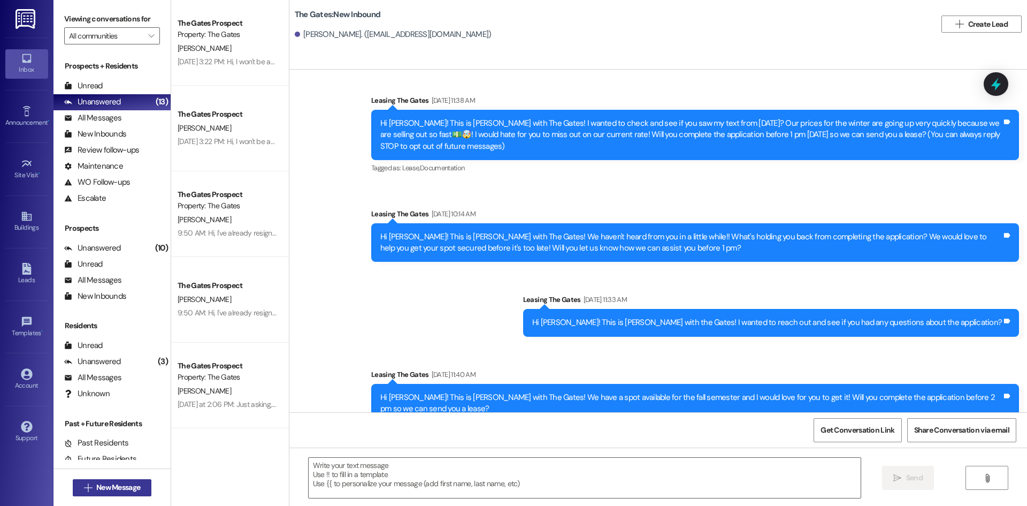
click at [120, 486] on span "New Message" at bounding box center [118, 487] width 44 height 11
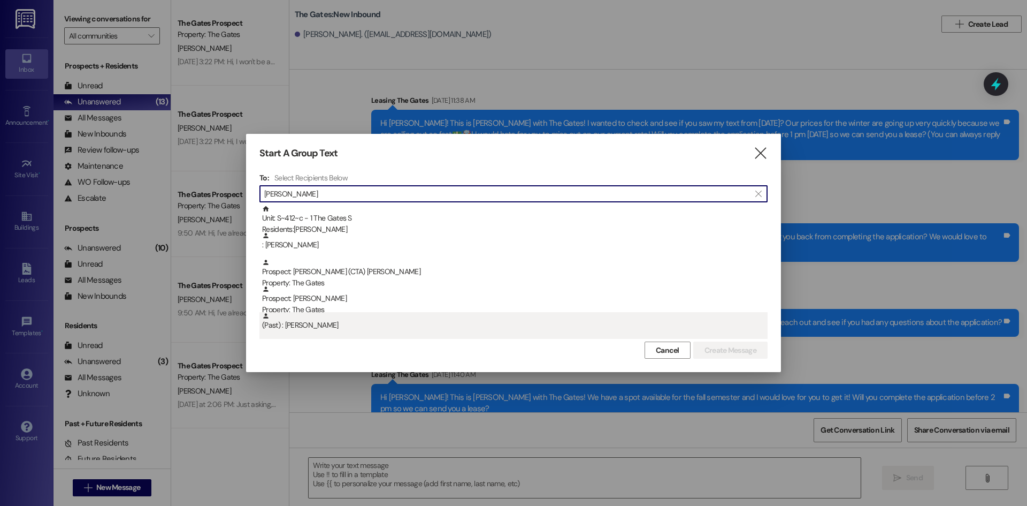
type input "[PERSON_NAME]"
click at [333, 327] on div "(Past) : [PERSON_NAME]" at bounding box center [515, 321] width 506 height 19
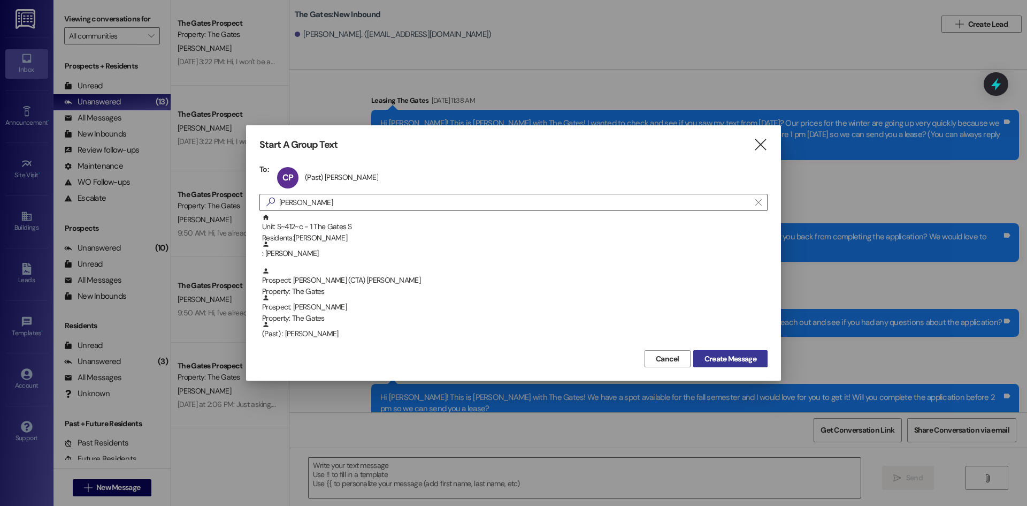
click at [715, 352] on button "Create Message" at bounding box center [730, 358] width 74 height 17
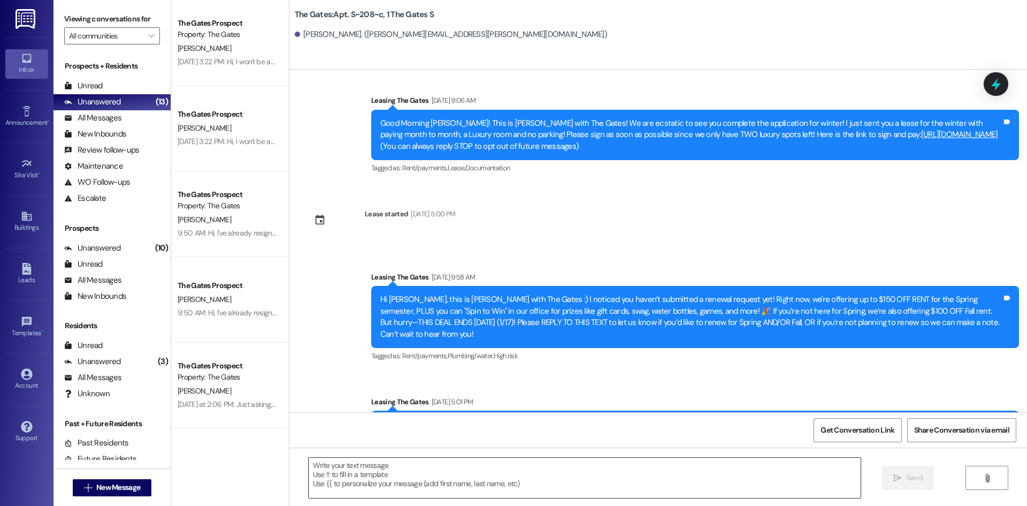
scroll to position [3939, 0]
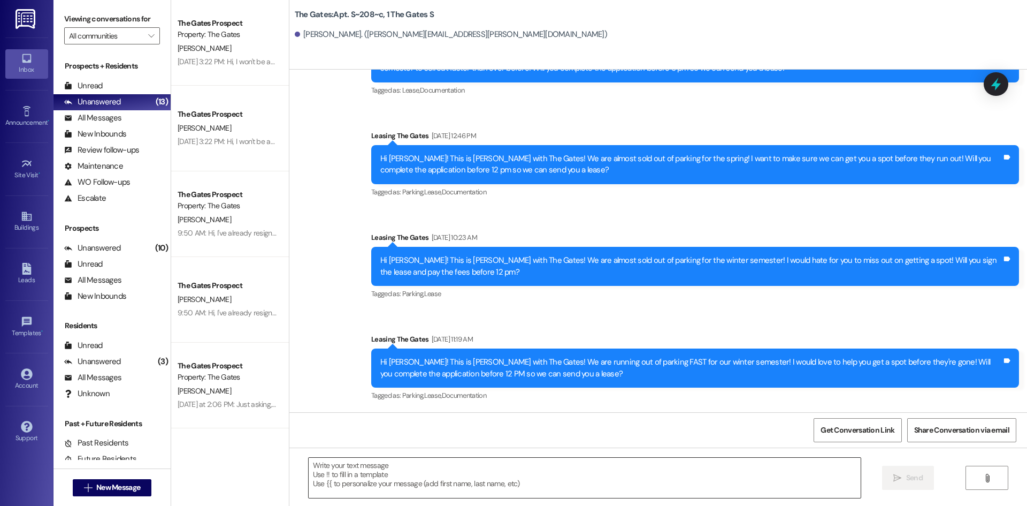
click at [334, 476] on textarea at bounding box center [585, 478] width 552 height 40
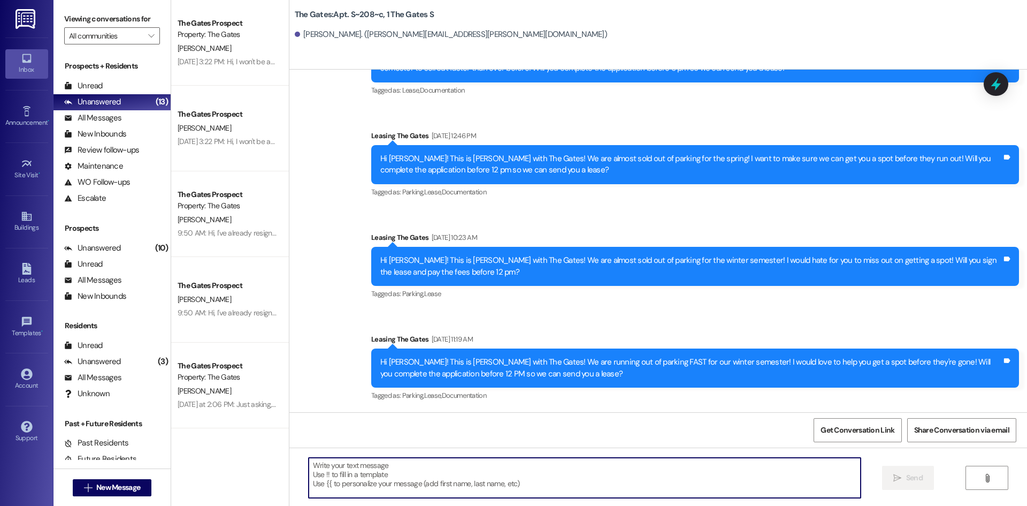
paste textarea "Hi [PERSON_NAME]! This is MJ with The Gates! How are you doing? With fall semes…"
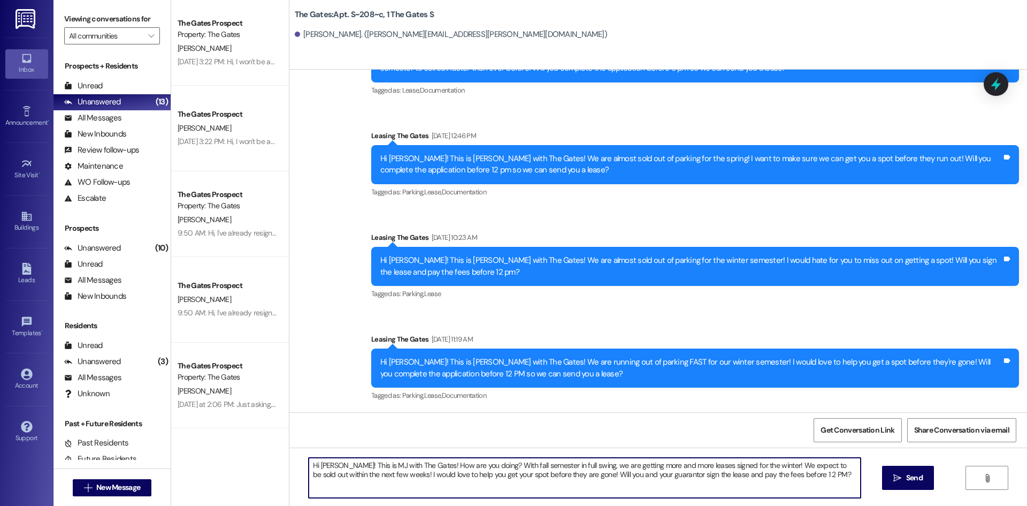
click at [333, 464] on textarea "Hi [PERSON_NAME]! This is MJ with The Gates! How are you doing? With fall semes…" at bounding box center [585, 478] width 552 height 40
type textarea "Hi [PERSON_NAME]! This is MJ with The Gates! How are you doing? With fall semes…"
click at [927, 484] on button " Send" at bounding box center [908, 478] width 52 height 24
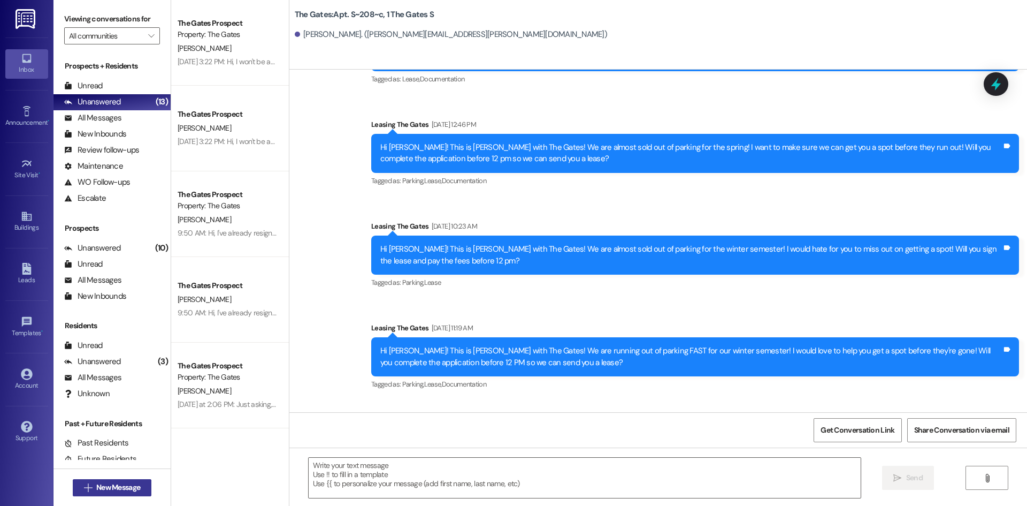
click at [108, 490] on span "New Message" at bounding box center [118, 487] width 44 height 11
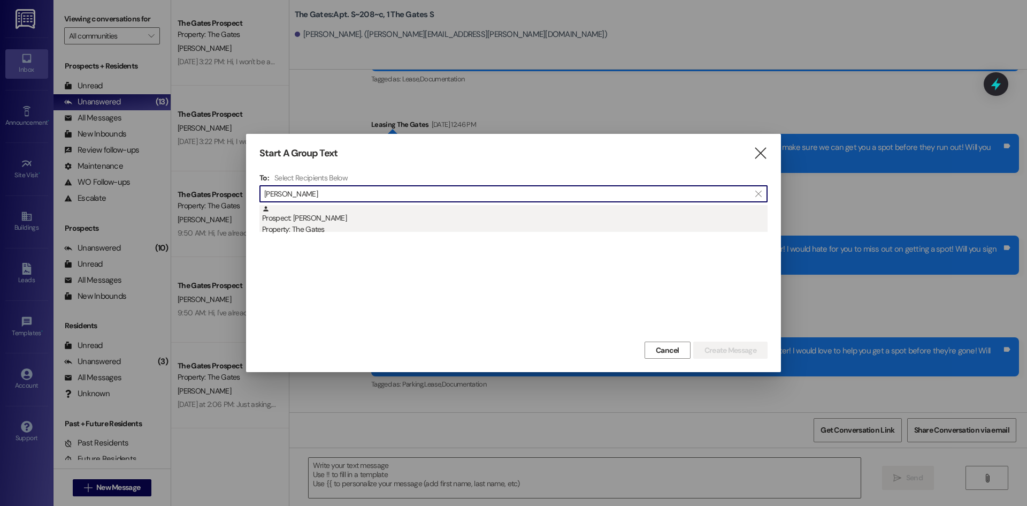
type input "[PERSON_NAME]"
click at [302, 227] on div "Property: The Gates" at bounding box center [515, 229] width 506 height 11
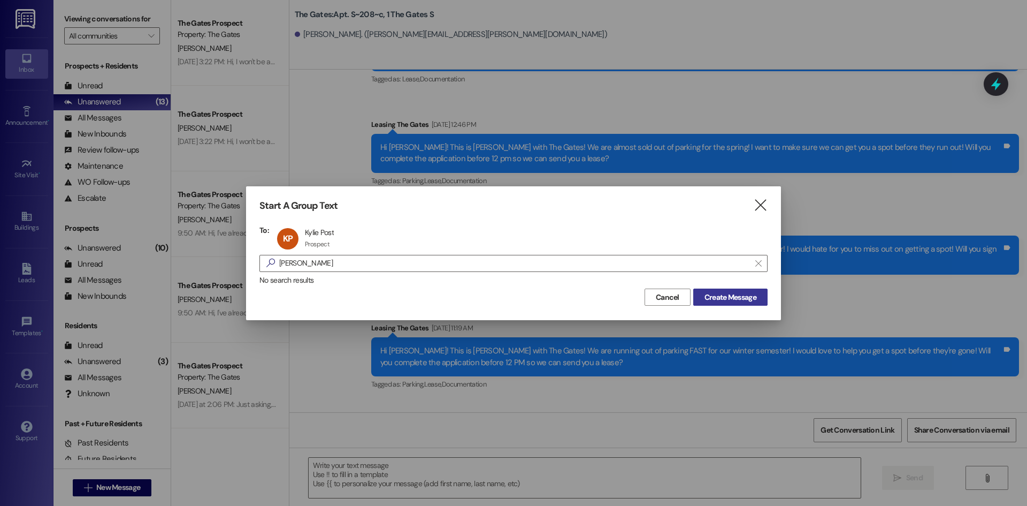
click at [738, 303] on button "Create Message" at bounding box center [730, 296] width 74 height 17
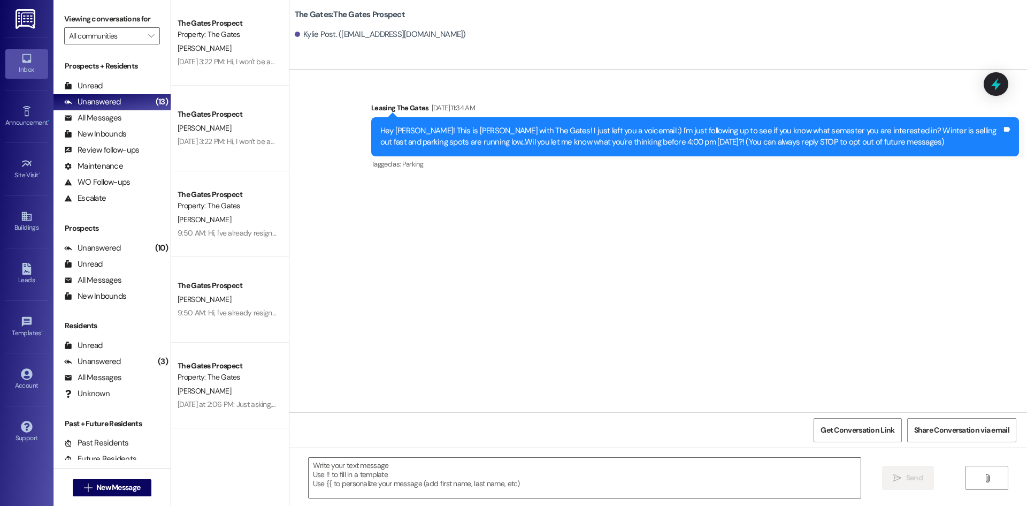
scroll to position [0, 0]
click at [334, 478] on textarea at bounding box center [585, 478] width 552 height 40
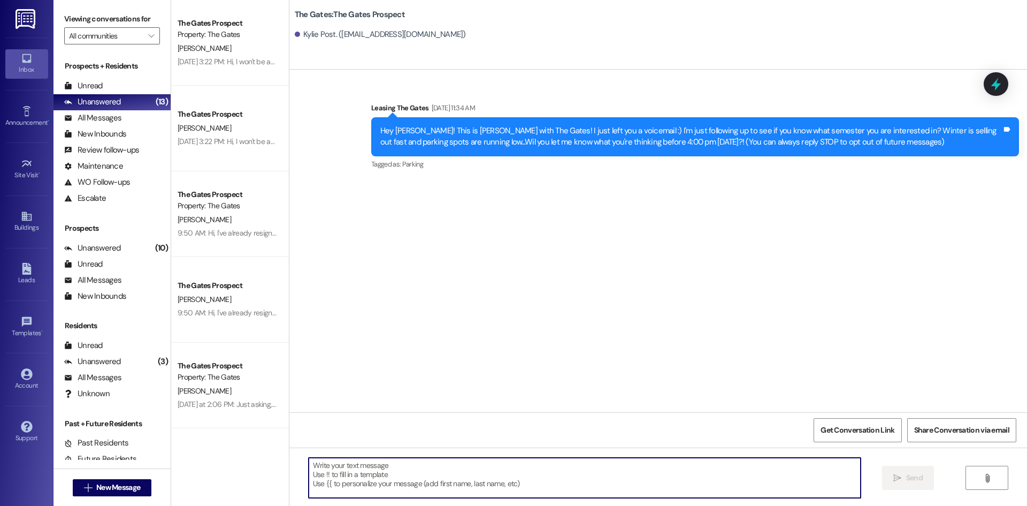
paste textarea "Hi [PERSON_NAME]! This is MJ with The Gates! How are you doing? With fall semes…"
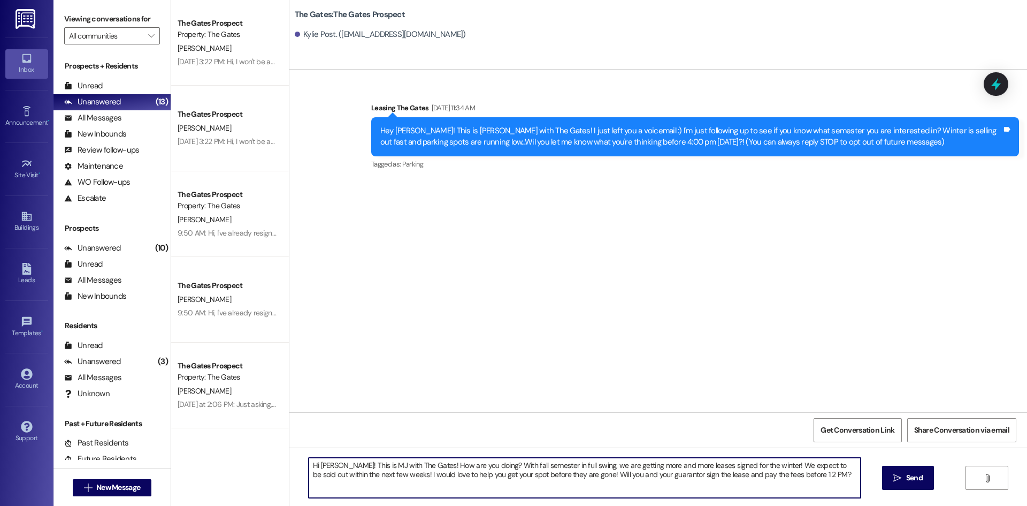
click at [340, 462] on textarea "Hi [PERSON_NAME]! This is MJ with The Gates! How are you doing? With fall semes…" at bounding box center [585, 478] width 552 height 40
type textarea "Hi Post! This is MJ with The Gates! How are you doing? With fall semester in fu…"
click at [928, 484] on button " Send" at bounding box center [908, 478] width 52 height 24
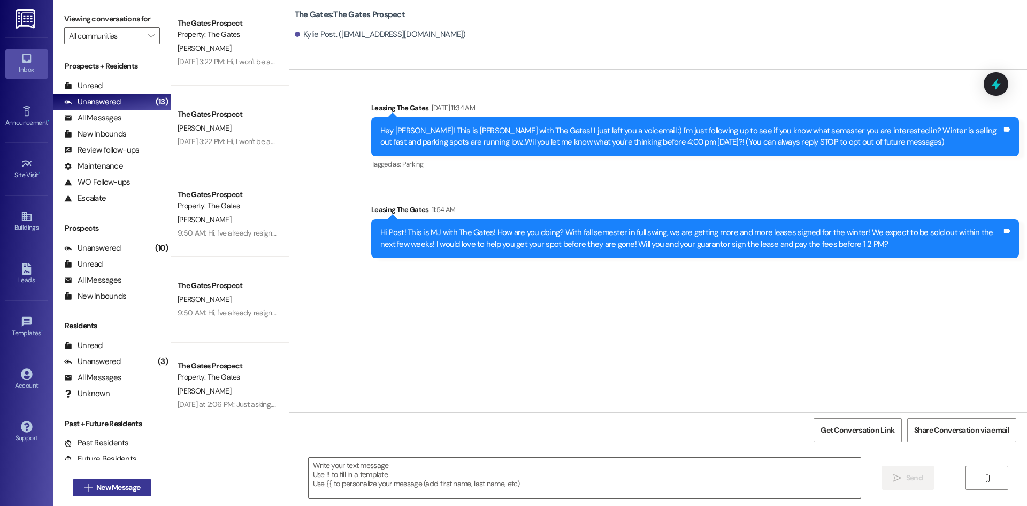
click at [135, 494] on button " New Message" at bounding box center [112, 487] width 79 height 17
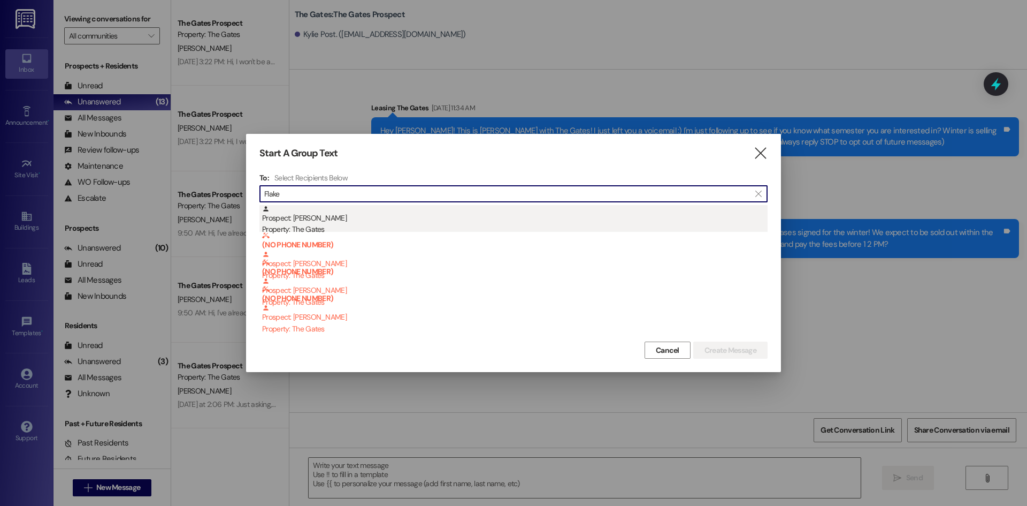
type input "Flake"
click at [337, 222] on div "Prospect: [PERSON_NAME] Property: The Gates" at bounding box center [515, 220] width 506 height 31
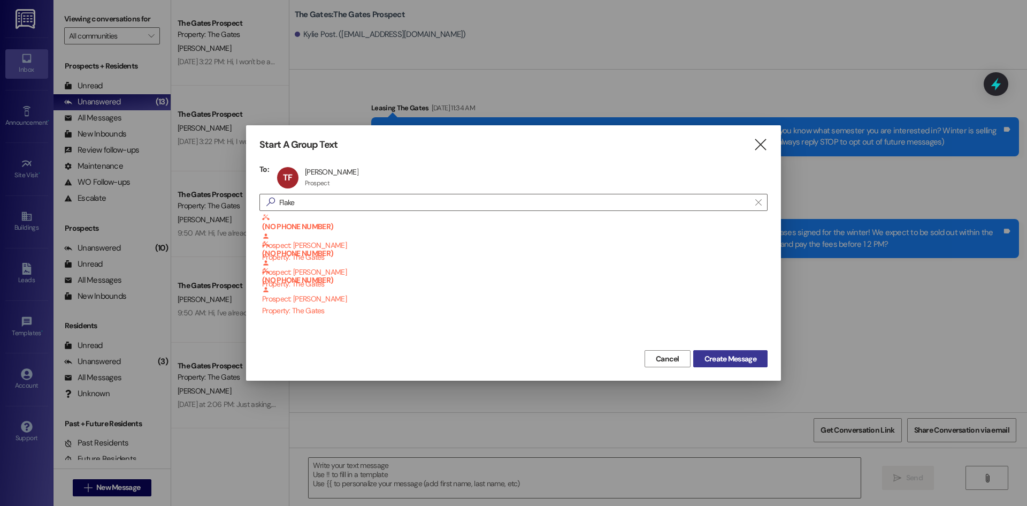
click at [741, 360] on span "Create Message" at bounding box center [731, 358] width 52 height 11
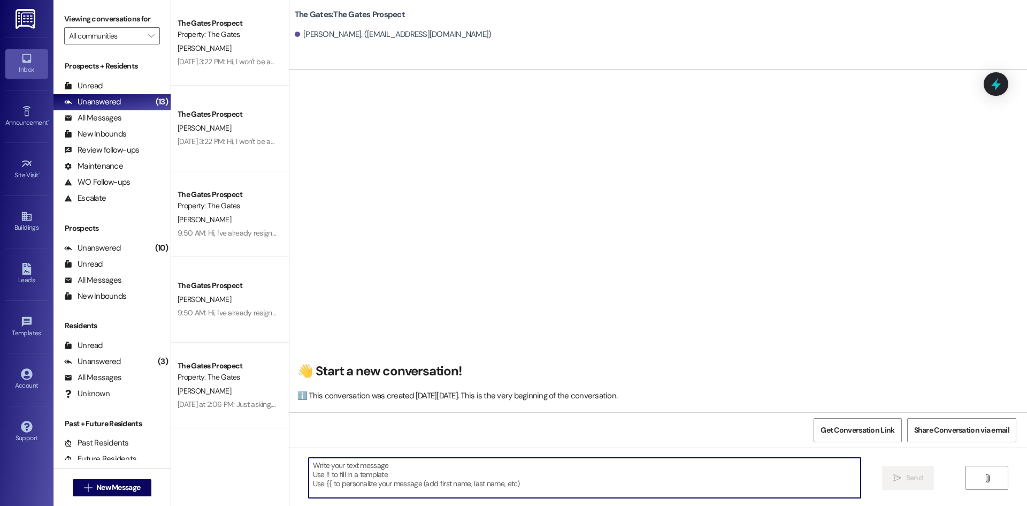
click at [345, 480] on textarea at bounding box center [585, 478] width 552 height 40
paste textarea "Hi Post! This is MJ with The Gates! How are you doing? With fall semester in fu…"
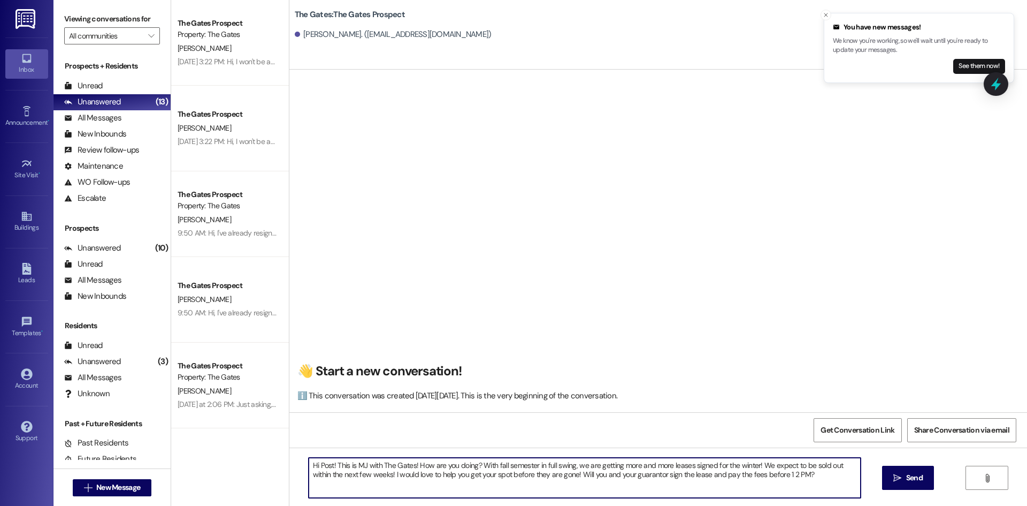
drag, startPoint x: 577, startPoint y: 475, endPoint x: 778, endPoint y: 478, distance: 200.7
click at [778, 478] on textarea "Hi Post! This is MJ with The Gates! How are you doing? With fall semester in fu…" at bounding box center [585, 478] width 552 height 40
type textarea "Hi Post! This is MJ with The Gates! How are you doing? With fall semester in fu…"
click at [916, 478] on span "Send" at bounding box center [914, 477] width 17 height 11
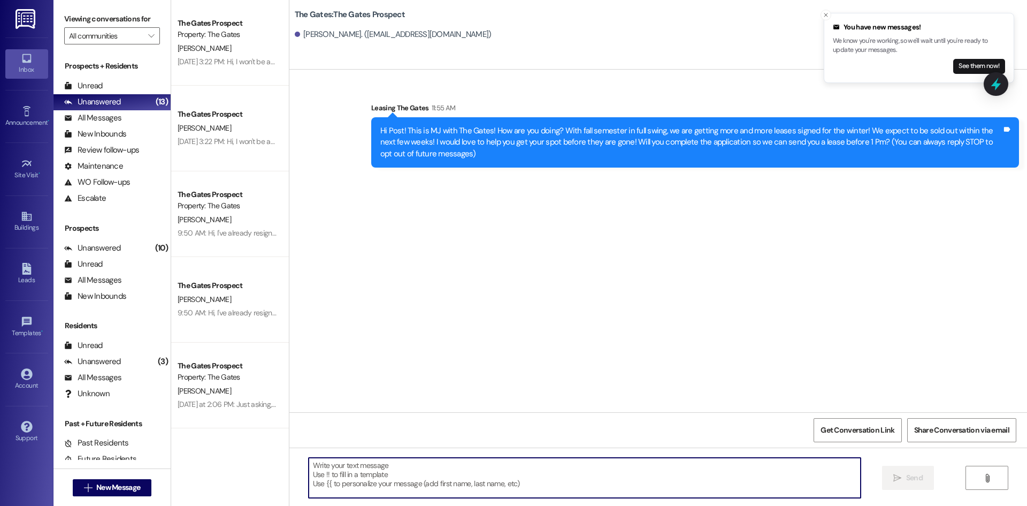
click at [356, 483] on textarea at bounding box center [585, 478] width 552 height 40
type textarea "Excuse me! We meant [PERSON_NAME]!"
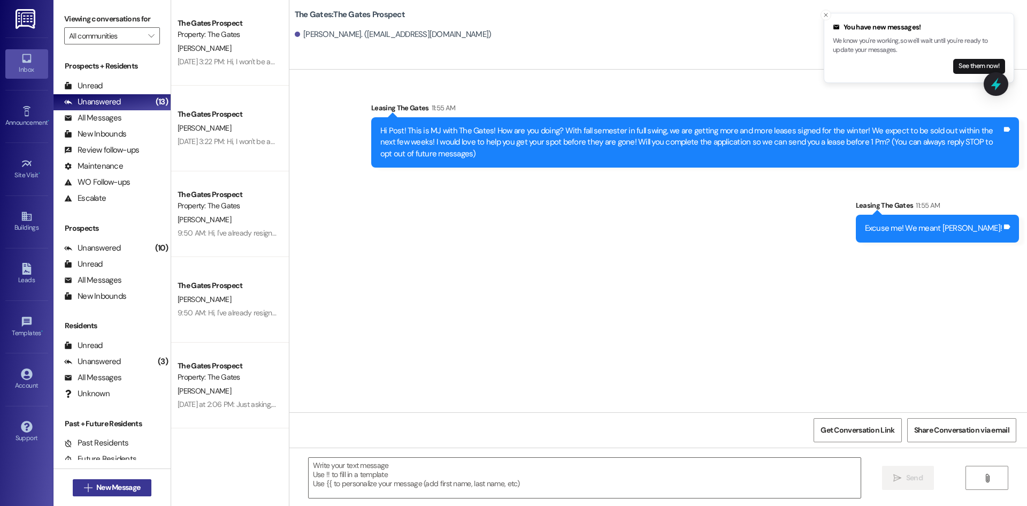
click at [88, 489] on span " New Message" at bounding box center [112, 487] width 61 height 11
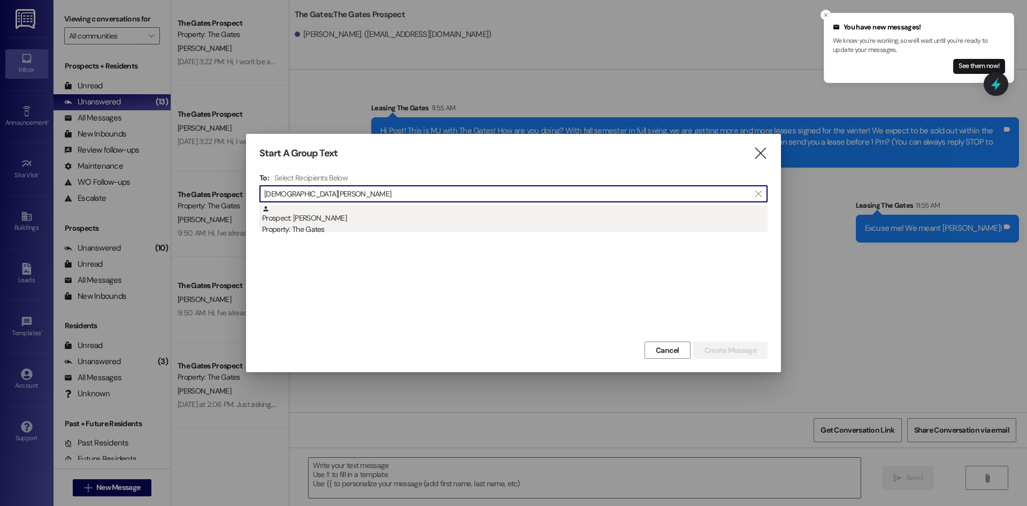
type input "[DEMOGRAPHIC_DATA][PERSON_NAME]"
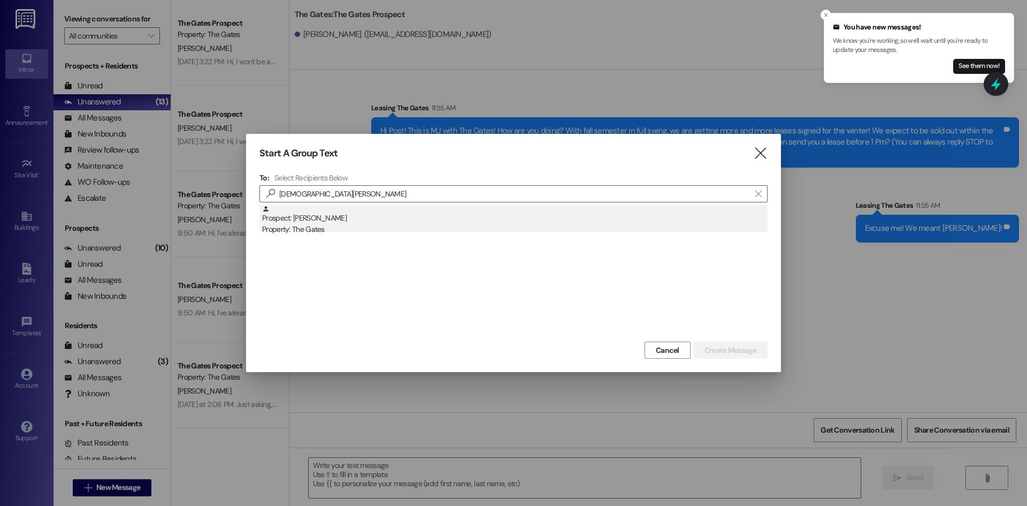
click at [382, 211] on div "Prospect: [PERSON_NAME] Property: The Gates" at bounding box center [515, 220] width 506 height 31
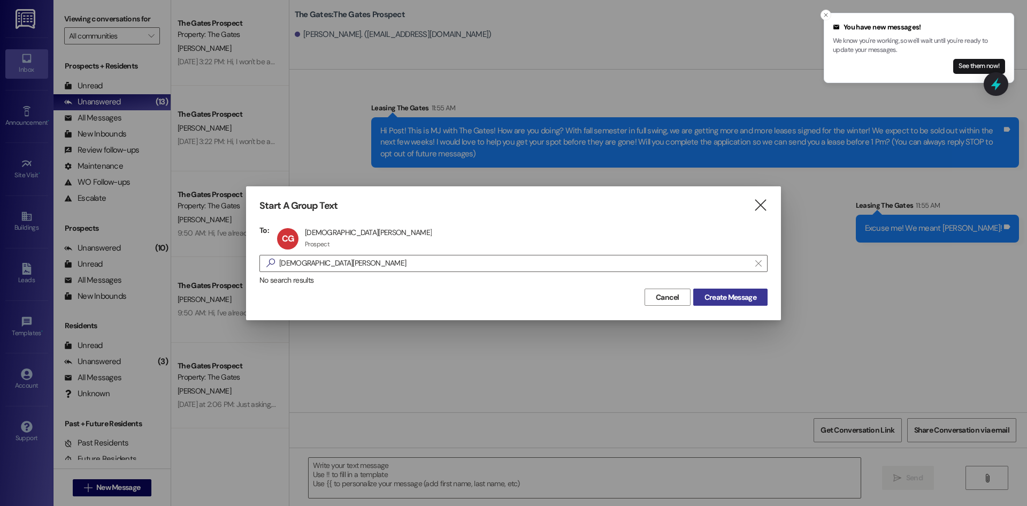
click at [720, 302] on span "Create Message" at bounding box center [731, 297] width 52 height 11
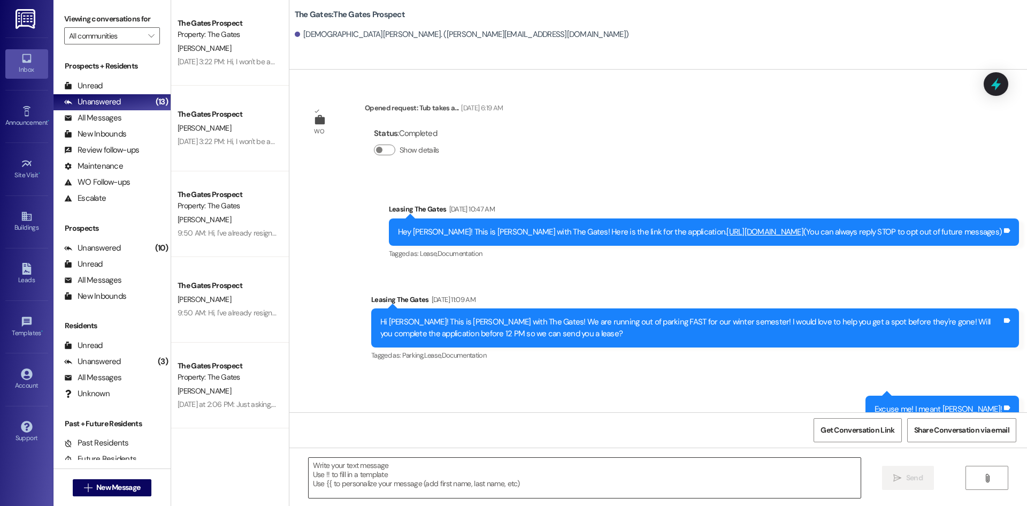
click at [359, 479] on textarea at bounding box center [585, 478] width 552 height 40
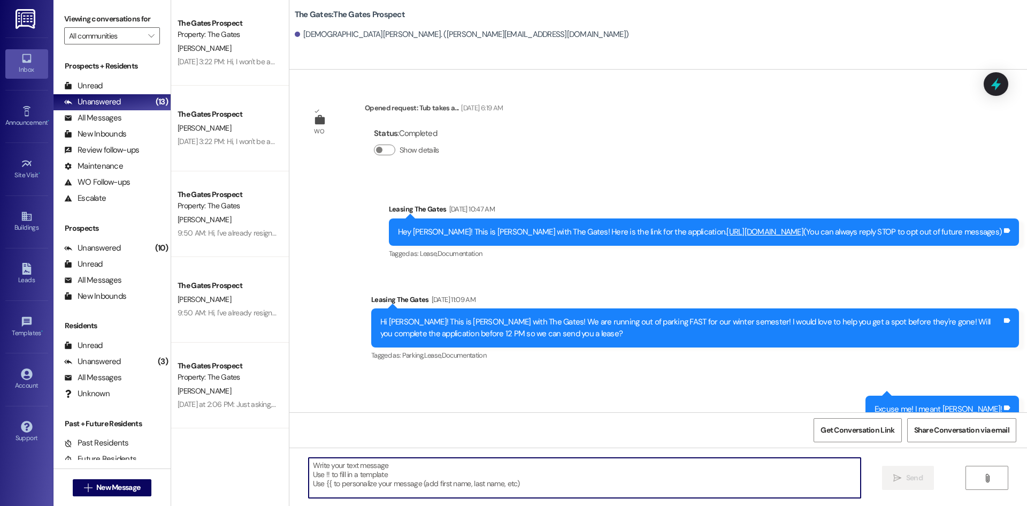
paste textarea "Hi Post! This is MJ with The Gates! How are you doing? With fall semester in fu…"
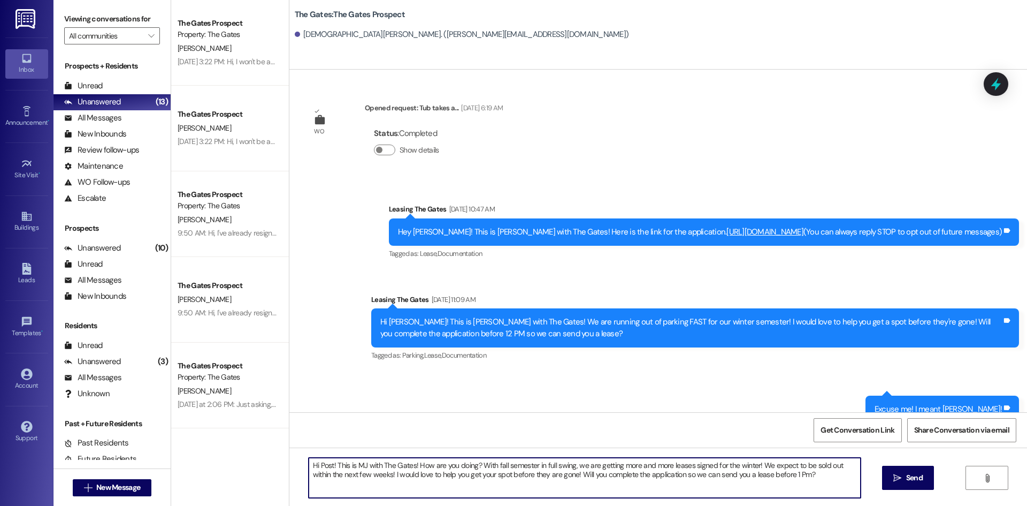
click at [325, 468] on textarea "Hi Post! This is MJ with The Gates! How are you doing? With fall semester in fu…" at bounding box center [585, 478] width 552 height 40
type textarea "Hi [PERSON_NAME]! This is MJ with The Gates! How are you doing? With fall semes…"
click at [917, 477] on span "Send" at bounding box center [914, 477] width 17 height 11
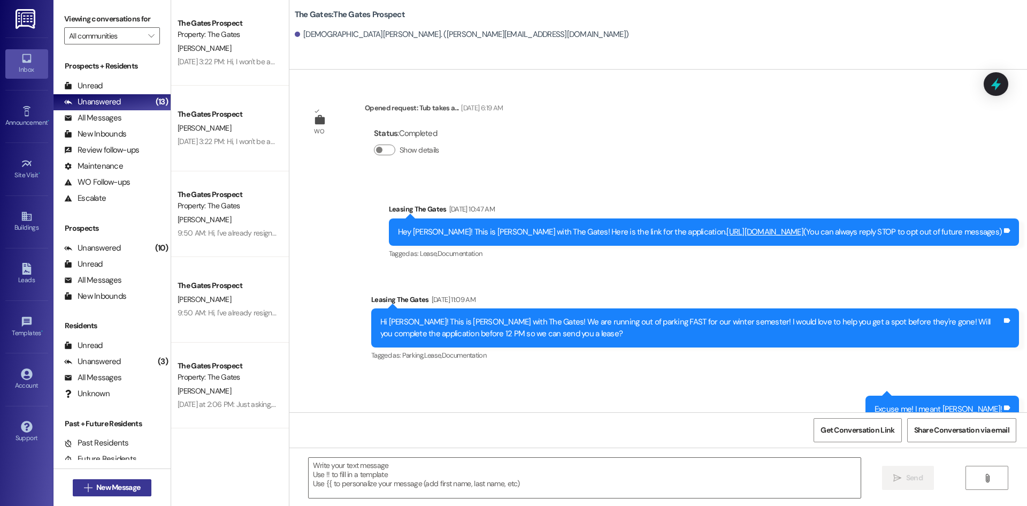
click at [96, 486] on span "New Message" at bounding box center [118, 487] width 44 height 11
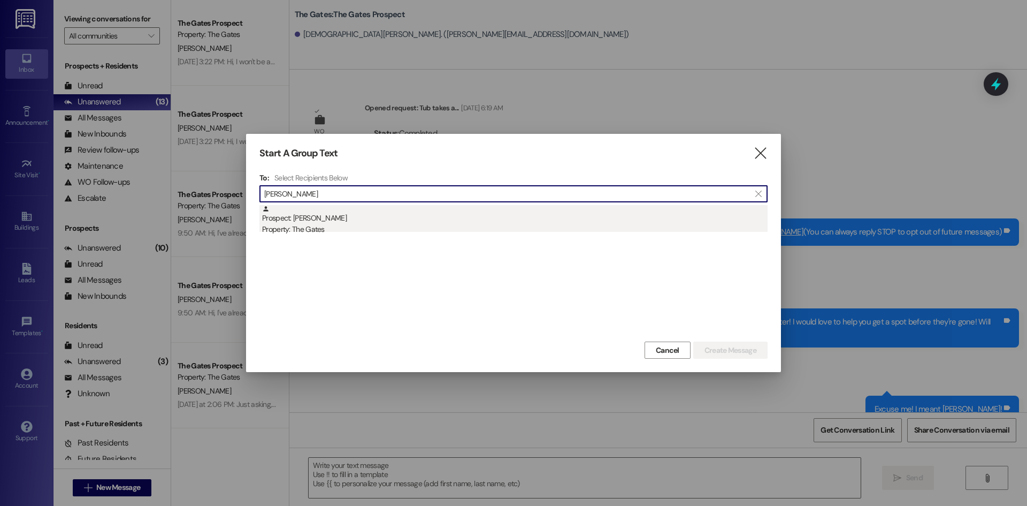
type input "[PERSON_NAME]"
click at [309, 220] on div "Prospect: [PERSON_NAME] Property: The Gates" at bounding box center [515, 220] width 506 height 31
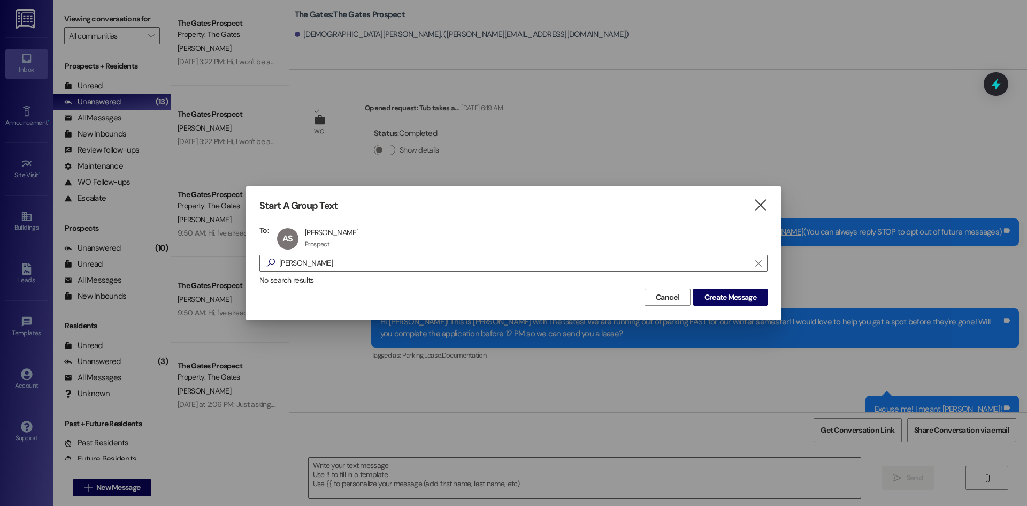
click at [730, 288] on div "Cancel Create Message" at bounding box center [514, 296] width 508 height 20
click at [730, 296] on span "Create Message" at bounding box center [731, 297] width 52 height 11
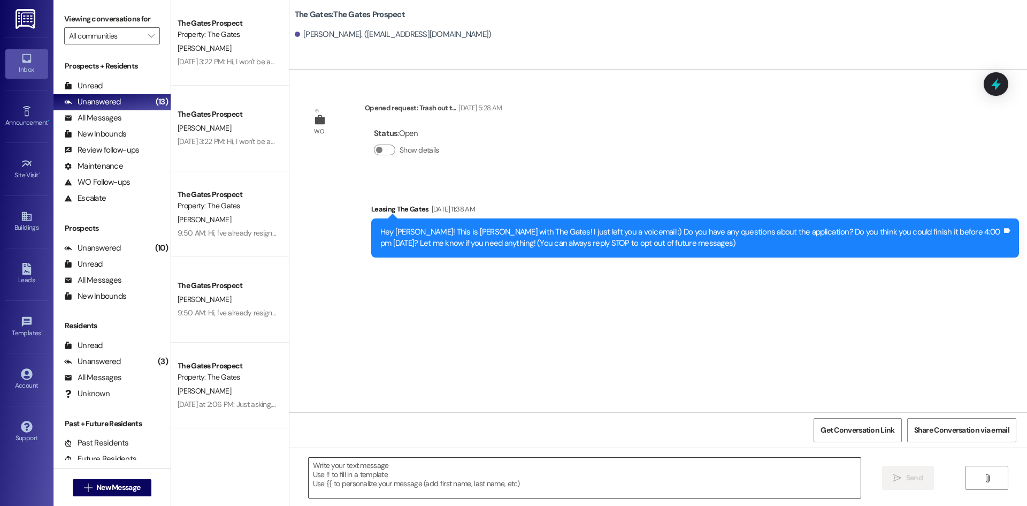
click at [350, 467] on textarea at bounding box center [585, 478] width 552 height 40
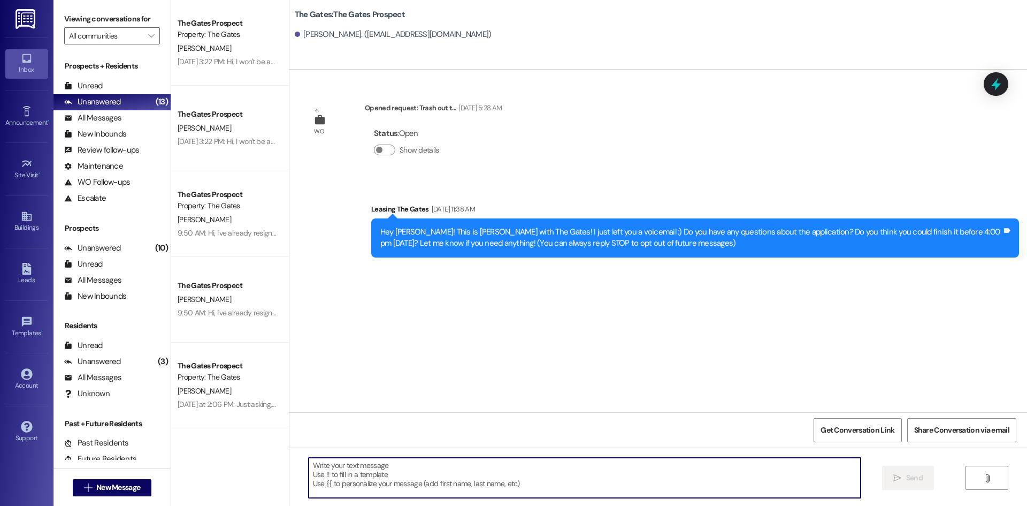
paste textarea "Hi [PERSON_NAME]! This is MJ with The Gates! How are you doing? With fall semes…"
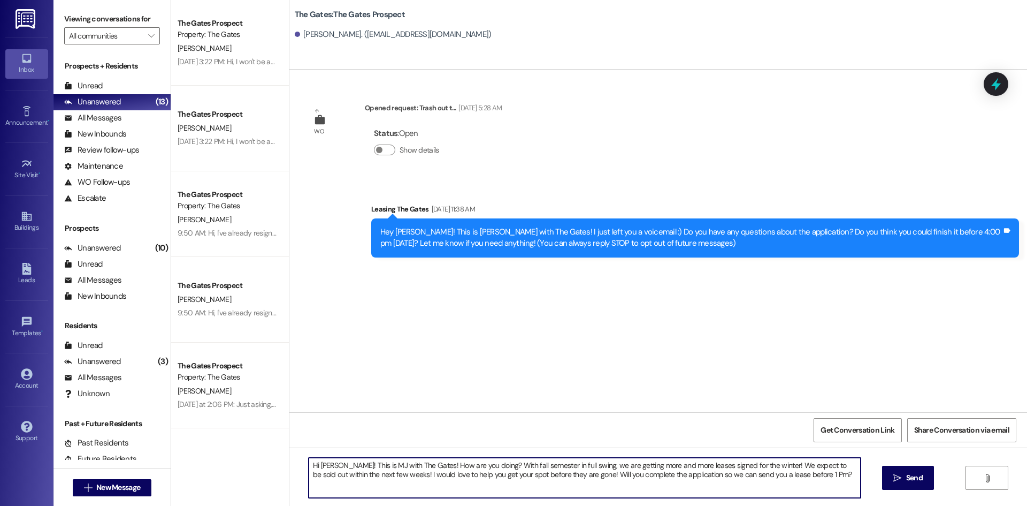
click at [339, 464] on textarea "Hi [PERSON_NAME]! This is MJ with The Gates! How are you doing? With fall semes…" at bounding box center [585, 478] width 552 height 40
type textarea "Hi [PERSON_NAME]! This is MJ with The Gates! How are you doing? With fall semes…"
click at [917, 485] on button " Send" at bounding box center [908, 478] width 52 height 24
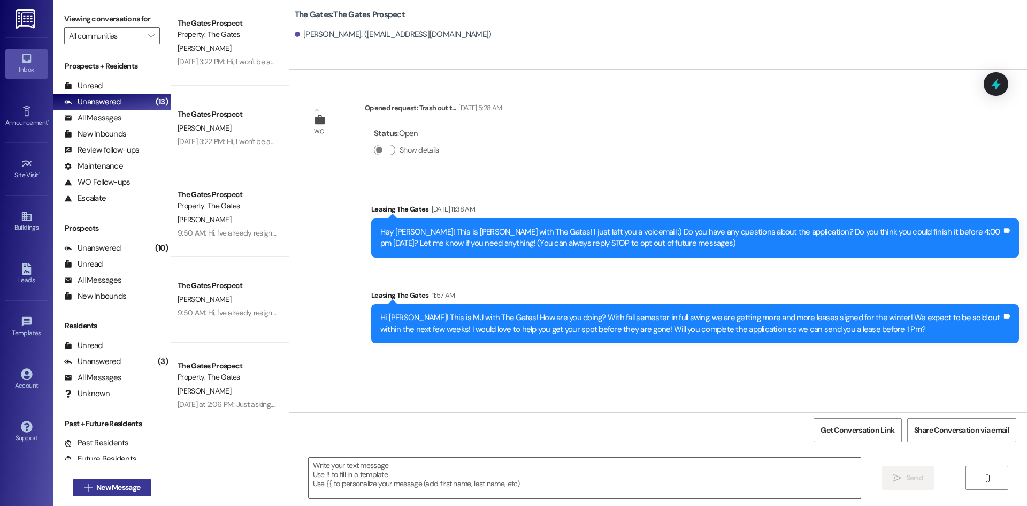
click at [104, 484] on span "New Message" at bounding box center [118, 487] width 44 height 11
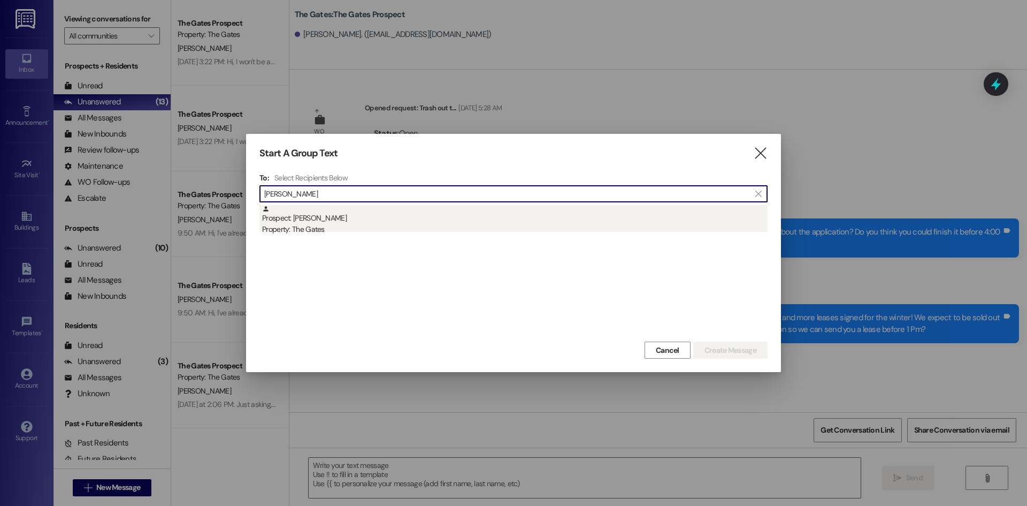
type input "[PERSON_NAME]"
click at [325, 217] on div "Prospect: [PERSON_NAME] Property: The Gates" at bounding box center [515, 220] width 506 height 31
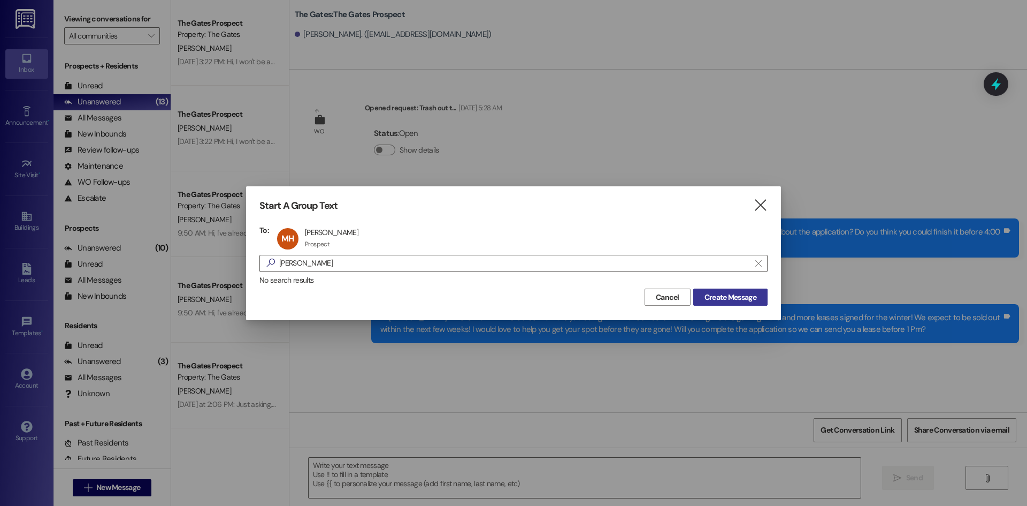
click at [736, 300] on span "Create Message" at bounding box center [731, 297] width 52 height 11
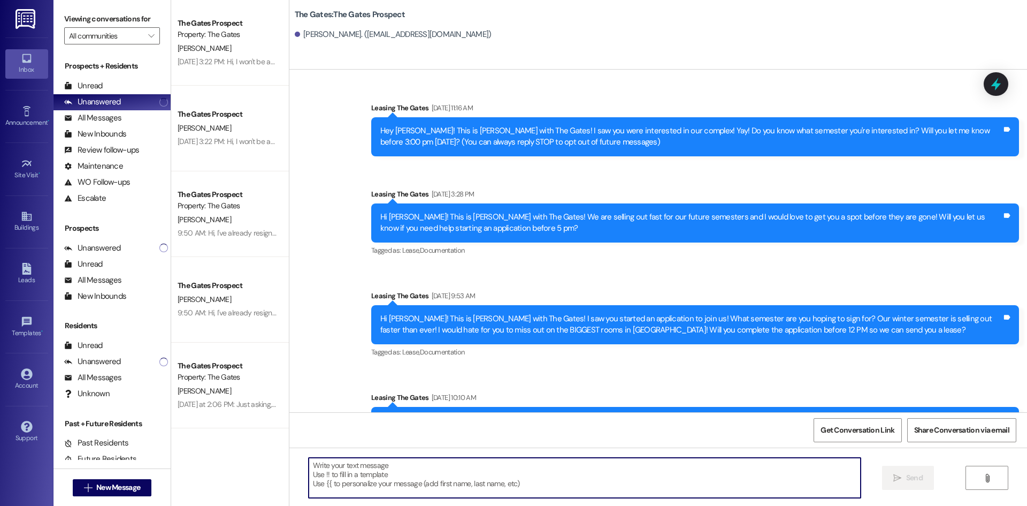
click at [342, 477] on textarea at bounding box center [585, 478] width 552 height 40
paste textarea "Hi [PERSON_NAME]! This is MJ with The Gates! How are you doing? With fall semes…"
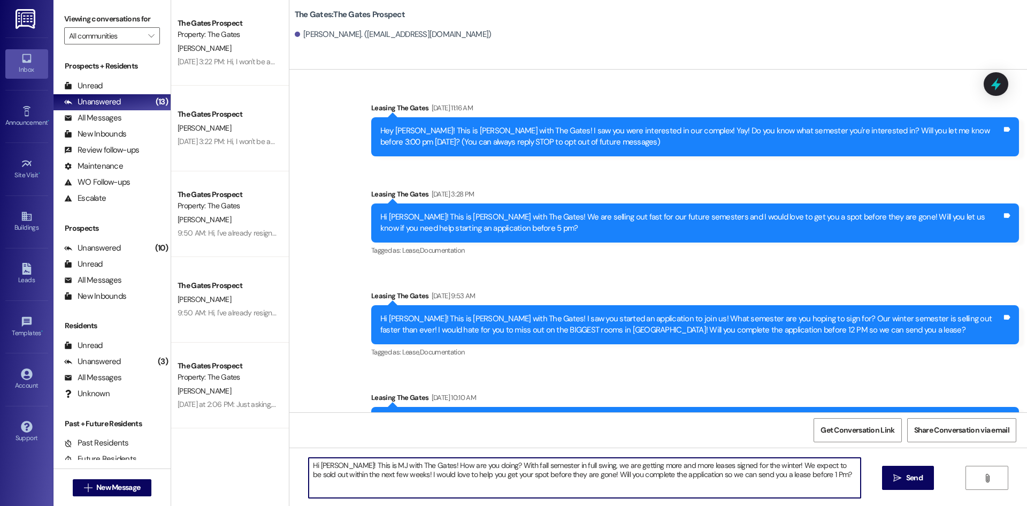
click at [331, 461] on textarea "Hi [PERSON_NAME]! This is MJ with The Gates! How are you doing? With fall semes…" at bounding box center [585, 478] width 552 height 40
type textarea "Hi [PERSON_NAME]! This is MJ with The Gates! How are you doing? With fall semes…"
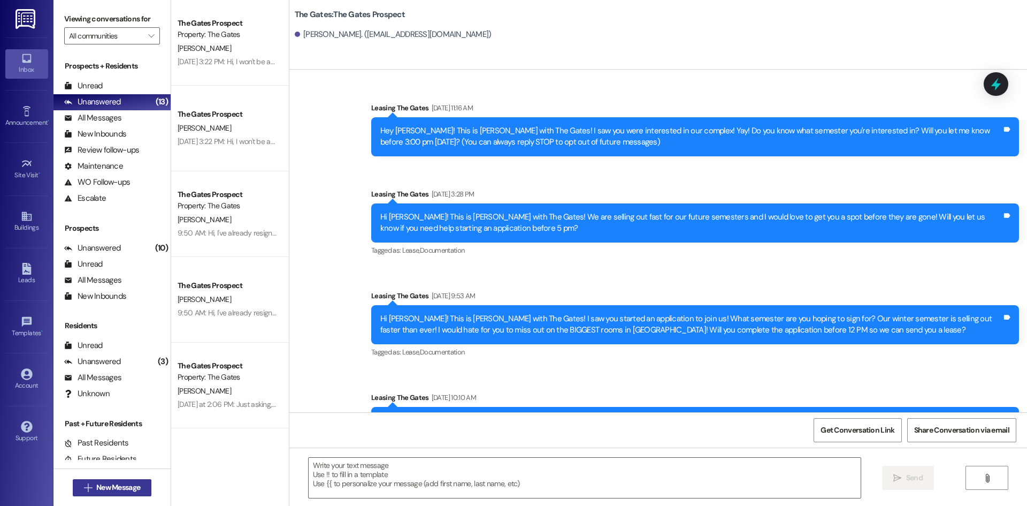
click at [82, 482] on span " New Message" at bounding box center [112, 487] width 61 height 11
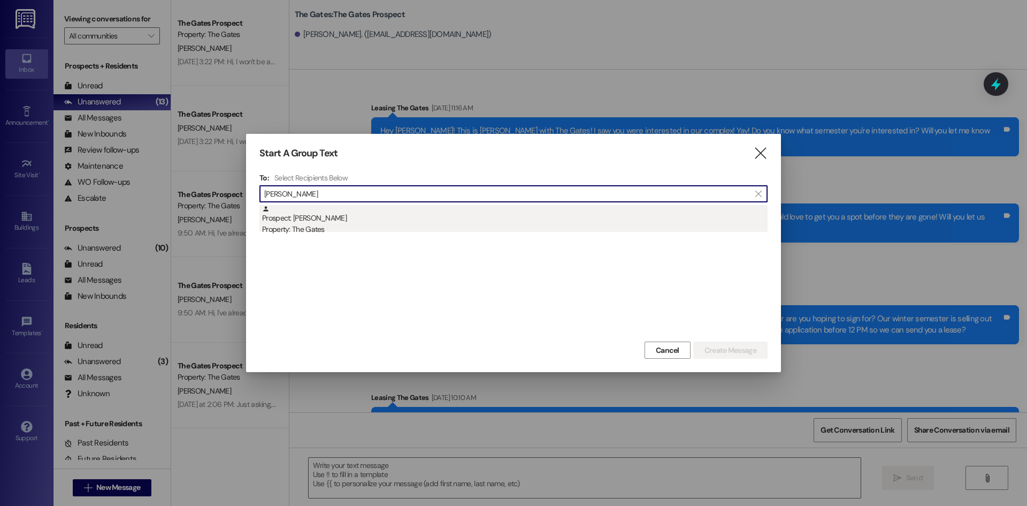
type input "[PERSON_NAME]"
click at [318, 219] on div "Prospect: [PERSON_NAME] Property: The Gates" at bounding box center [515, 220] width 506 height 31
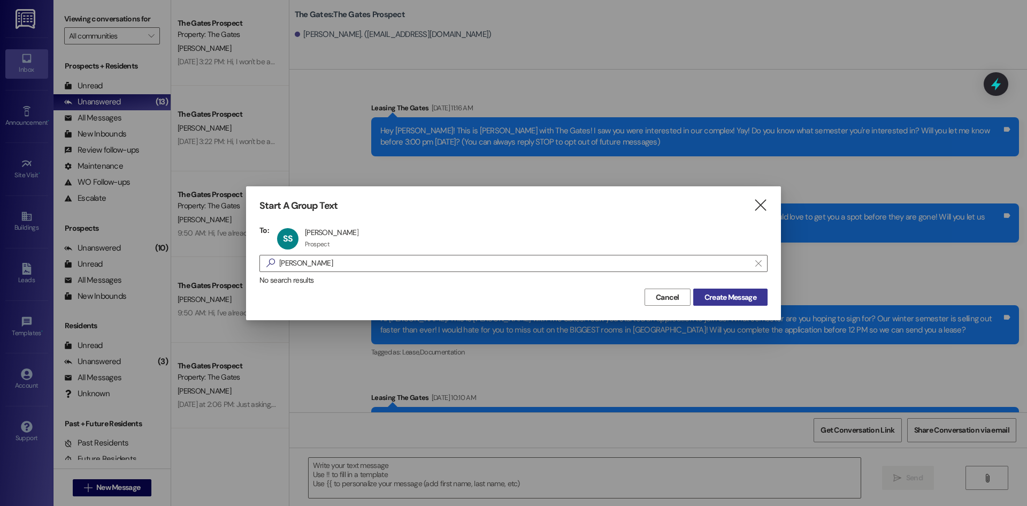
click at [737, 298] on span "Create Message" at bounding box center [731, 297] width 52 height 11
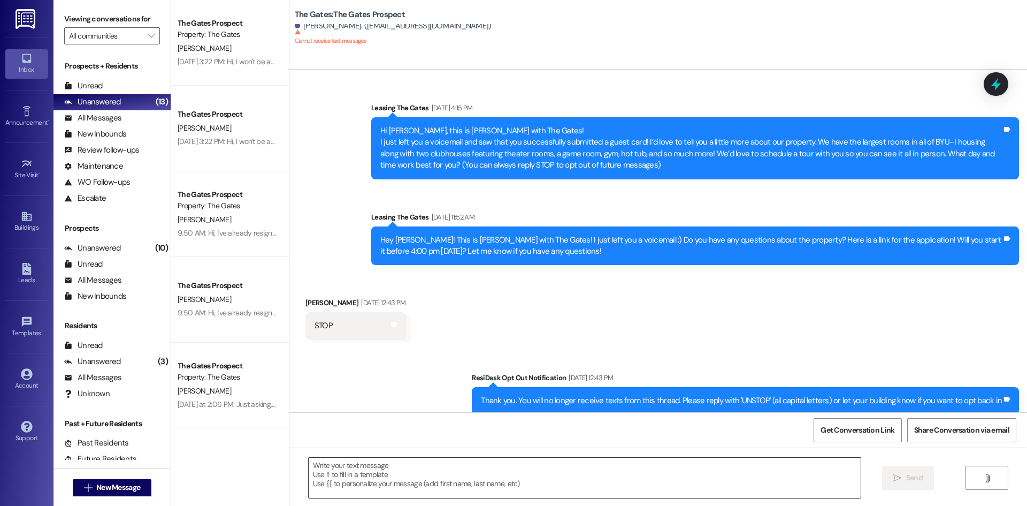
click at [336, 480] on textarea at bounding box center [585, 478] width 552 height 40
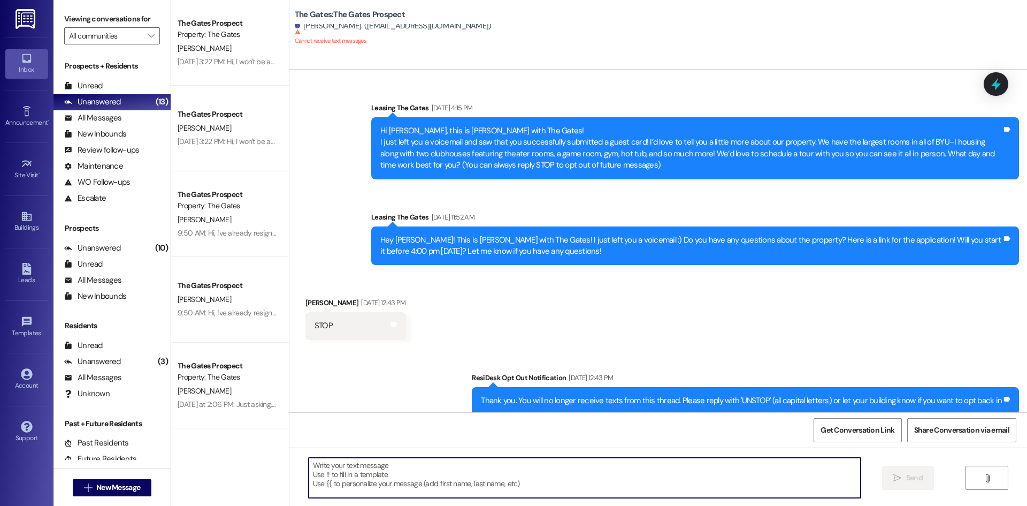
paste textarea "Hi [PERSON_NAME]! This is MJ with The Gates! How are you doing? With fall semes…"
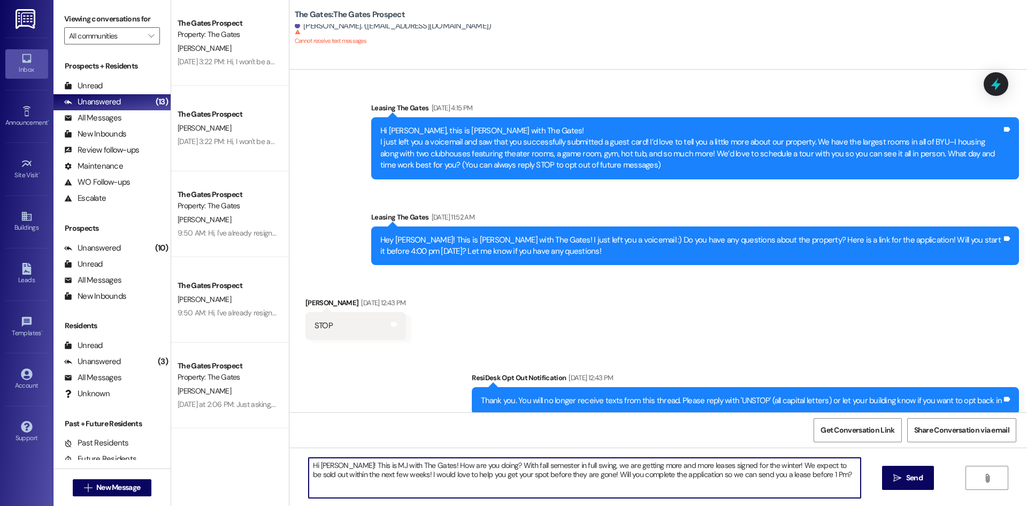
click at [333, 465] on textarea "Hi [PERSON_NAME]! This is MJ with The Gates! How are you doing? With fall semes…" at bounding box center [585, 478] width 552 height 40
type textarea "Hi [PERSON_NAME]! This is MJ with The Gates! How are you doing? With fall semes…"
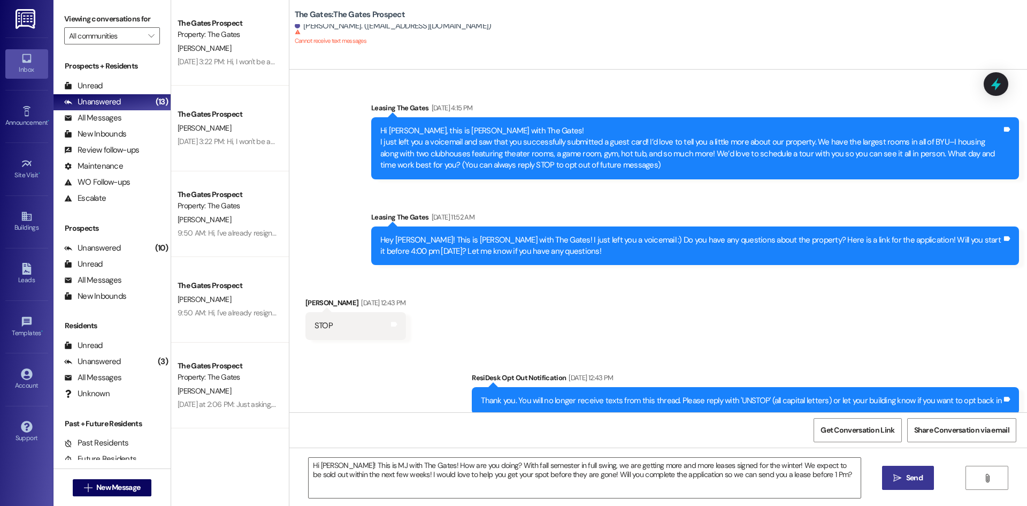
click at [910, 468] on button " Send" at bounding box center [908, 478] width 52 height 24
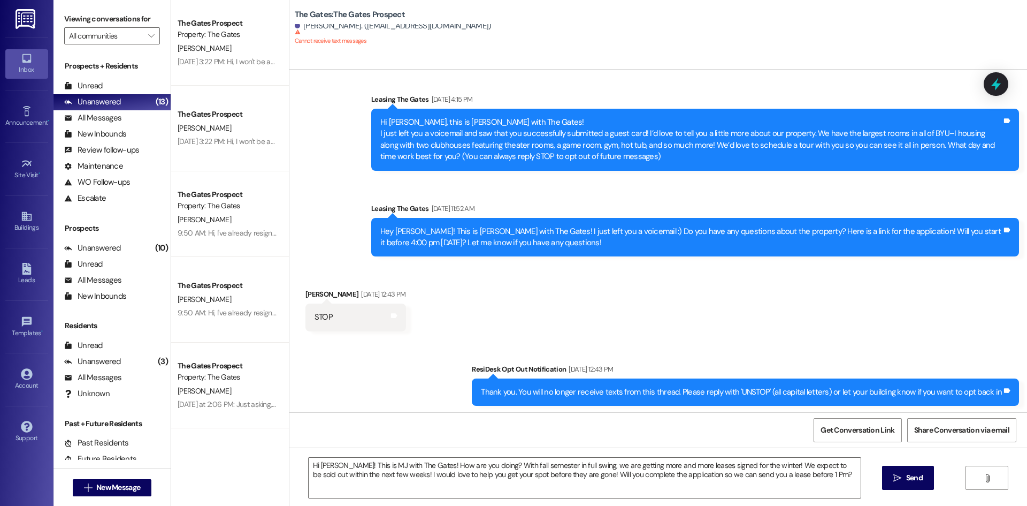
scroll to position [11, 0]
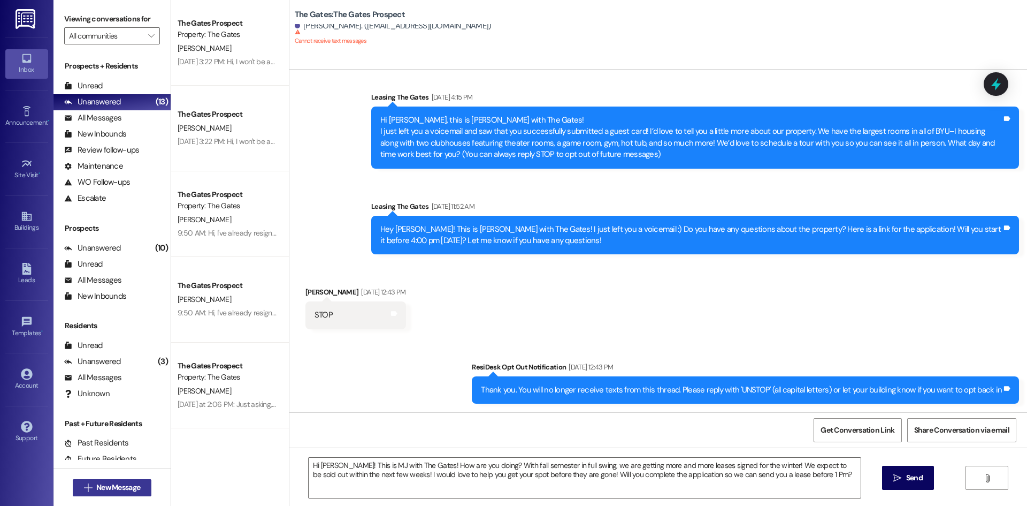
click at [124, 491] on span "New Message" at bounding box center [118, 487] width 44 height 11
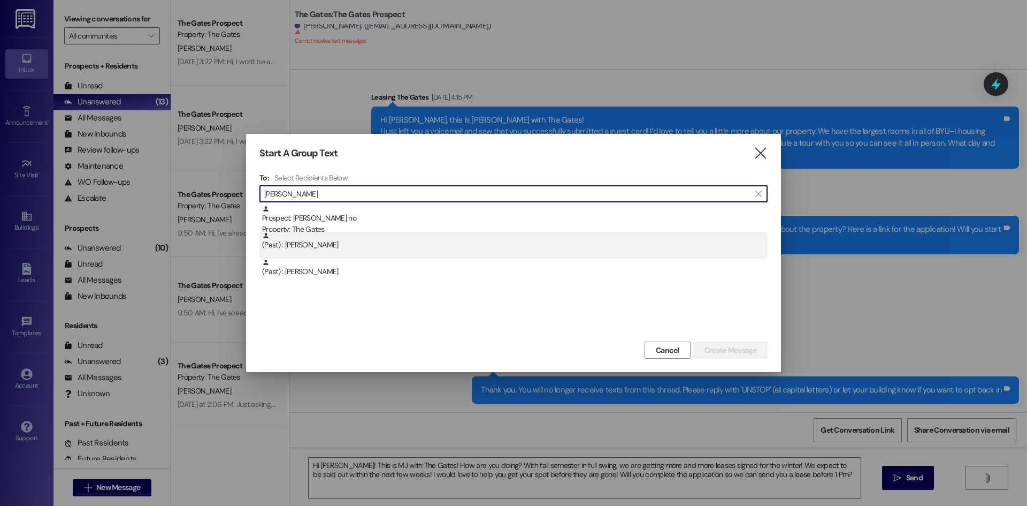
type input "[PERSON_NAME]"
click at [386, 237] on div "(Past) : [PERSON_NAME]" at bounding box center [515, 241] width 506 height 19
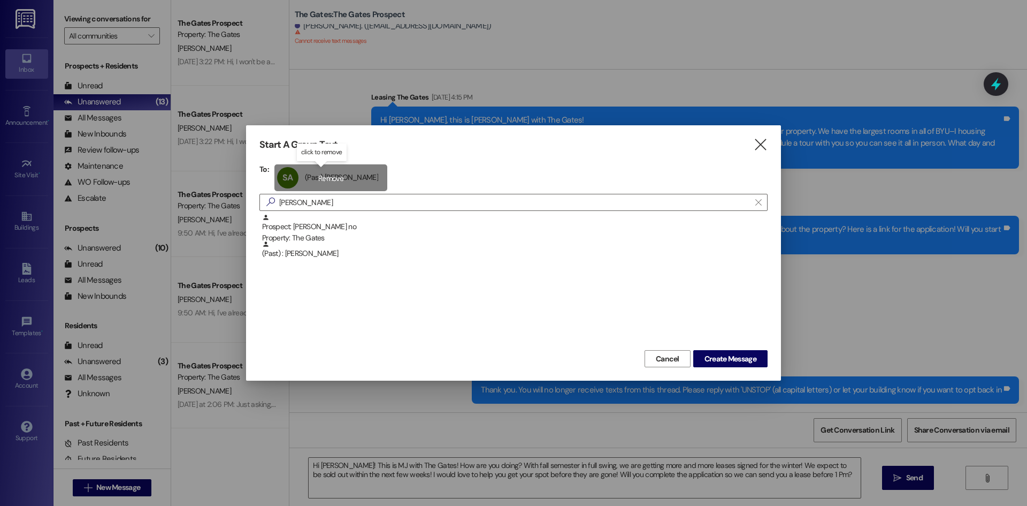
click at [296, 178] on div "SA (Past) [PERSON_NAME] (Past) [PERSON_NAME] click to remove" at bounding box center [331, 177] width 113 height 27
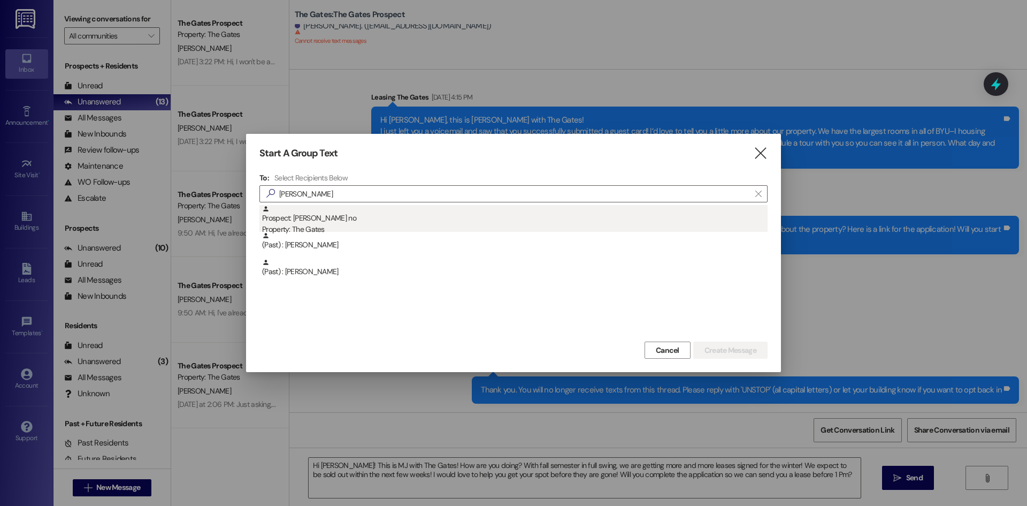
click at [321, 221] on div "Prospect: [PERSON_NAME] no Property: The Gates" at bounding box center [515, 220] width 506 height 31
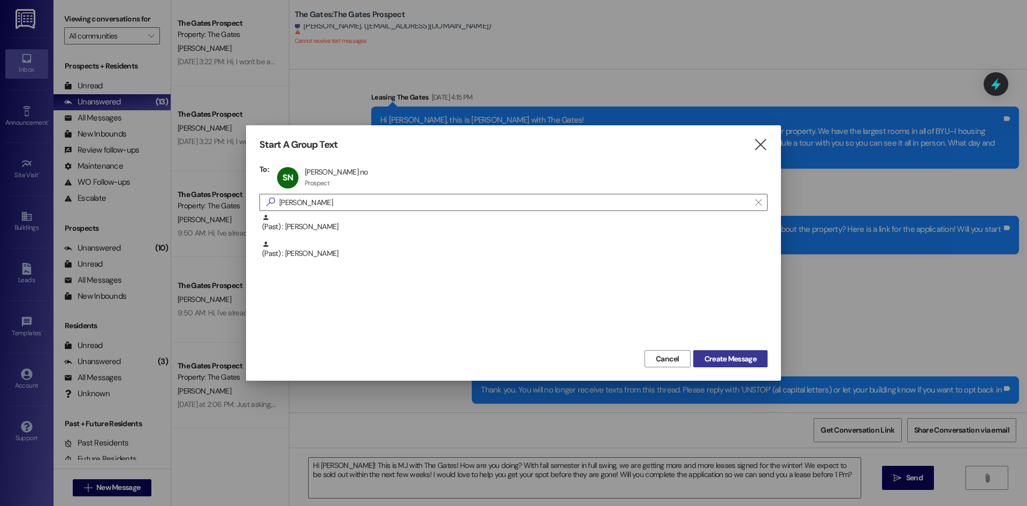
click at [718, 355] on span "Create Message" at bounding box center [731, 358] width 52 height 11
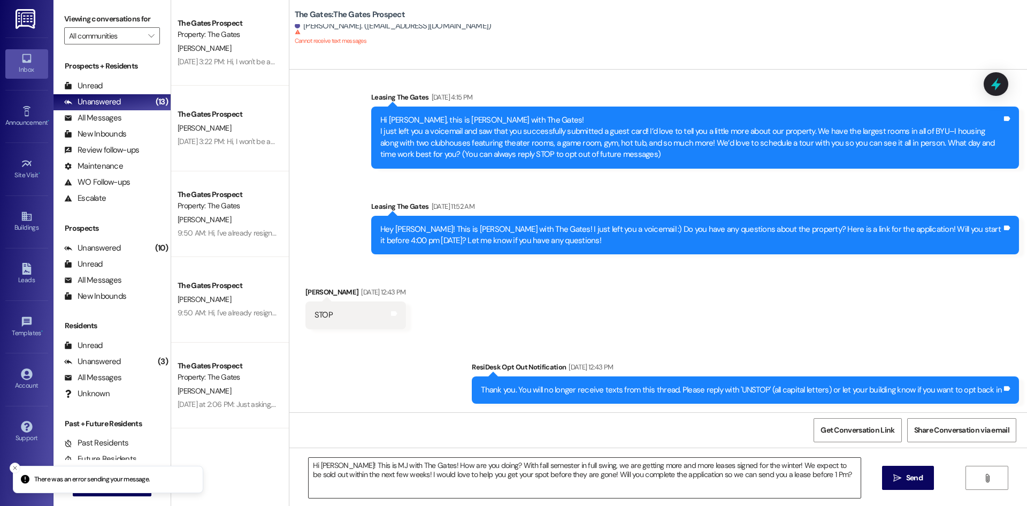
scroll to position [0, 0]
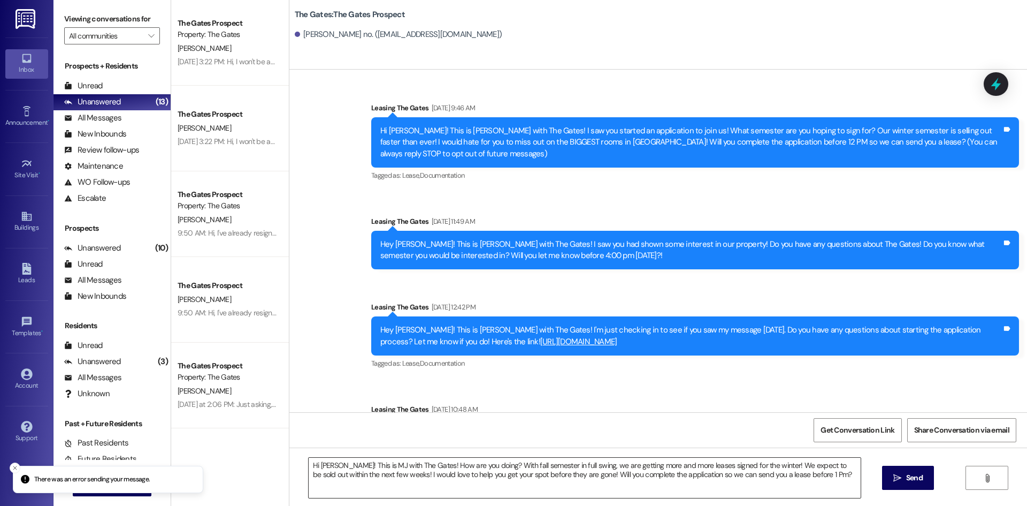
click at [337, 463] on textarea "Hi [PERSON_NAME]! This is MJ with The Gates! How are you doing? With fall semes…" at bounding box center [585, 478] width 552 height 40
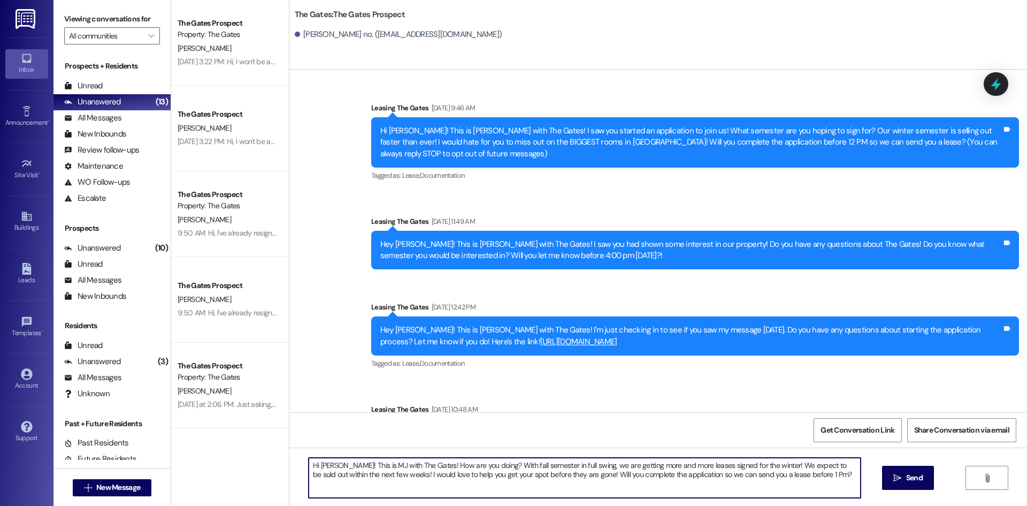
type textarea "Hi [PERSON_NAME]! This is MJ with The Gates! How are you doing? With fall semes…"
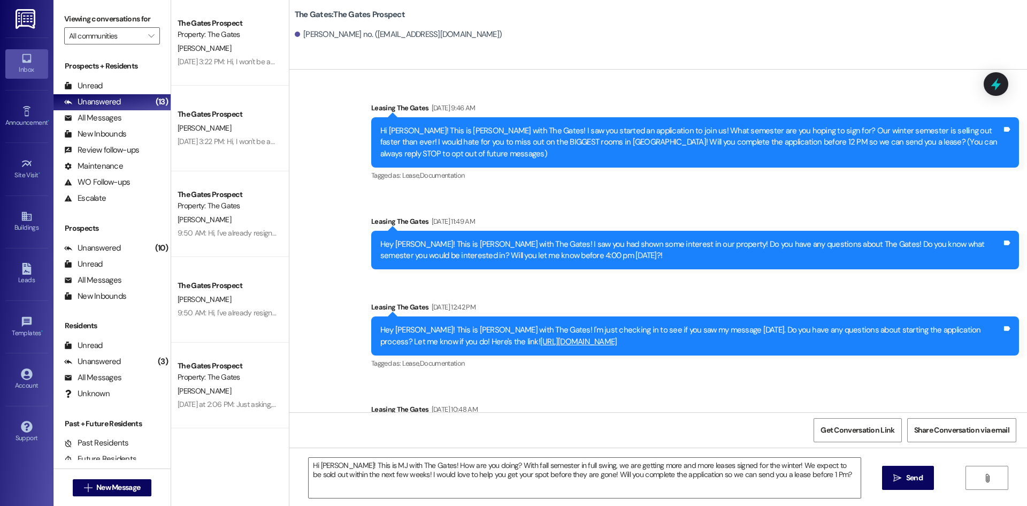
click at [911, 482] on span "Send" at bounding box center [914, 477] width 17 height 11
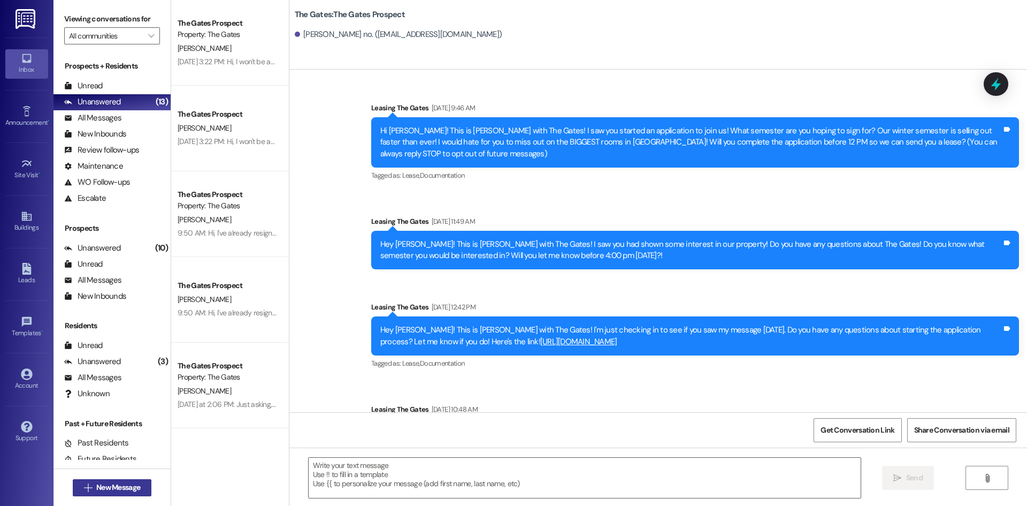
click at [115, 493] on button " New Message" at bounding box center [112, 487] width 79 height 17
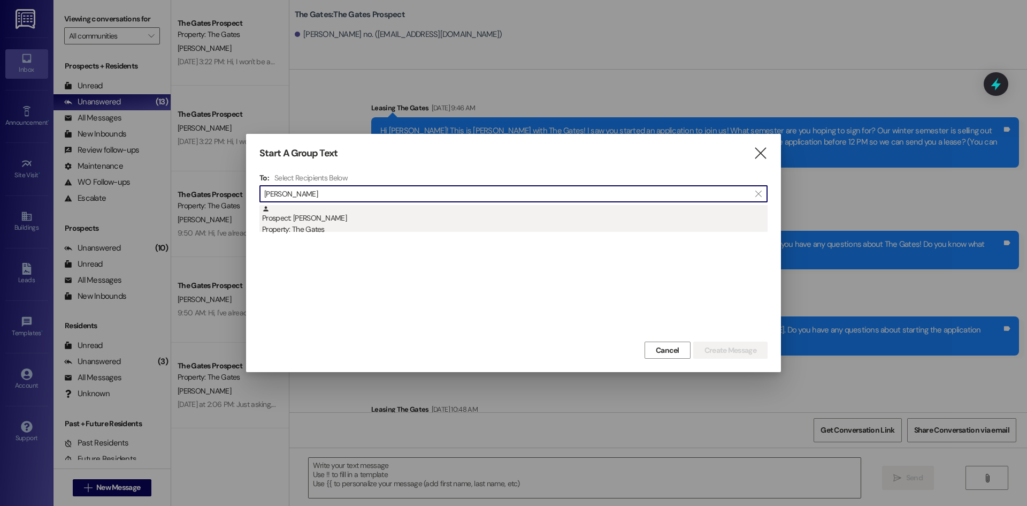
type input "[PERSON_NAME]"
click at [319, 230] on div "Property: The Gates" at bounding box center [515, 229] width 506 height 11
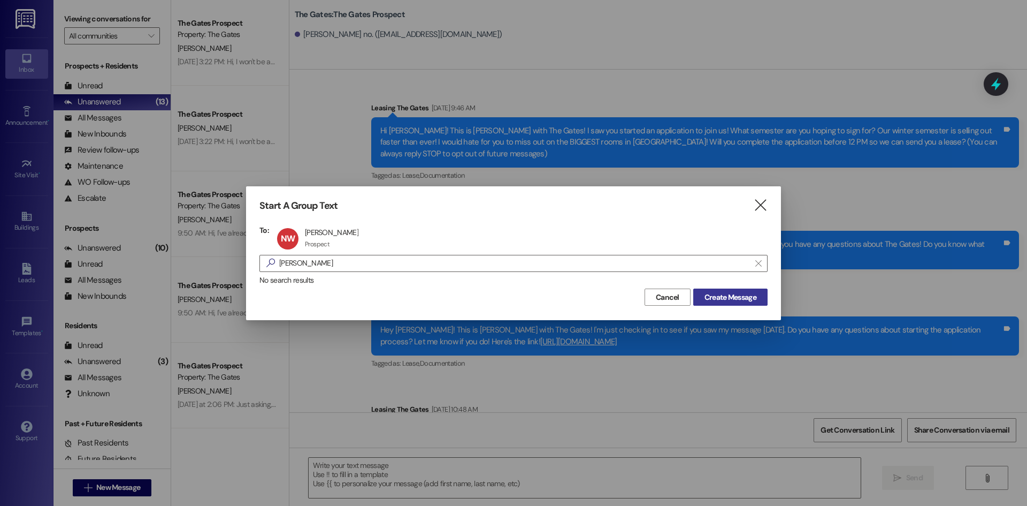
click at [711, 294] on span "Create Message" at bounding box center [731, 297] width 52 height 11
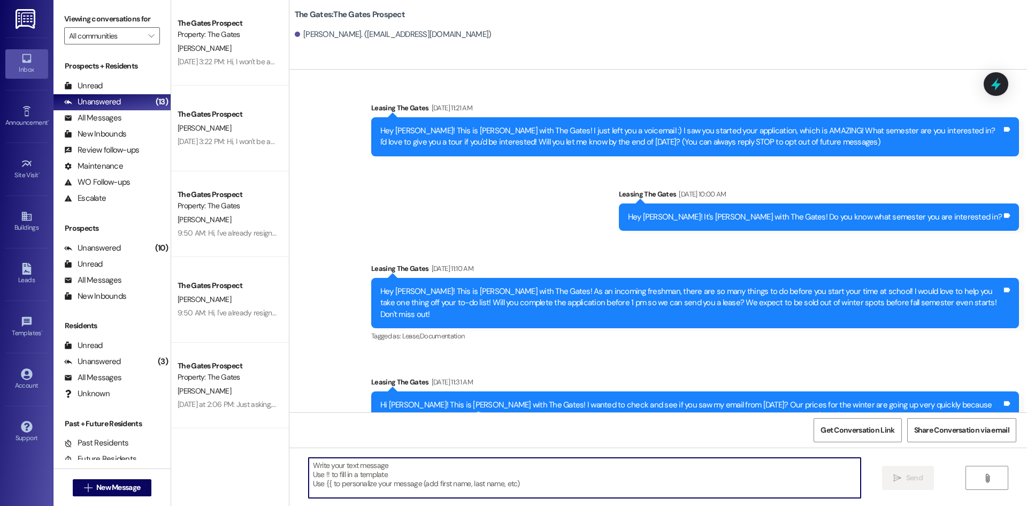
click at [337, 478] on textarea at bounding box center [585, 478] width 552 height 40
paste textarea "Hi [PERSON_NAME]! This is MJ with The Gates! How are you doing? With fall semes…"
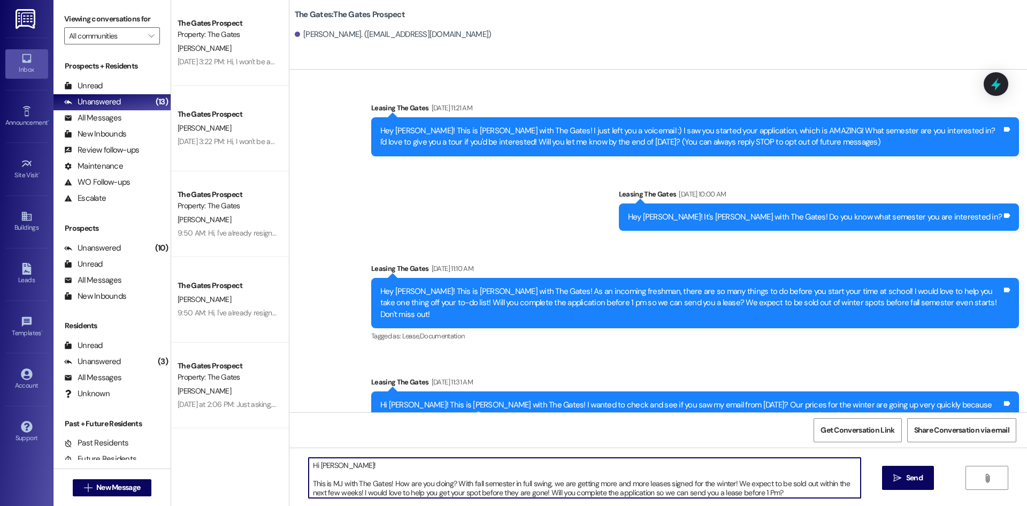
click at [309, 481] on textarea "Hi [PERSON_NAME]! This is MJ with The Gates! How are you doing? With fall semes…" at bounding box center [585, 478] width 552 height 40
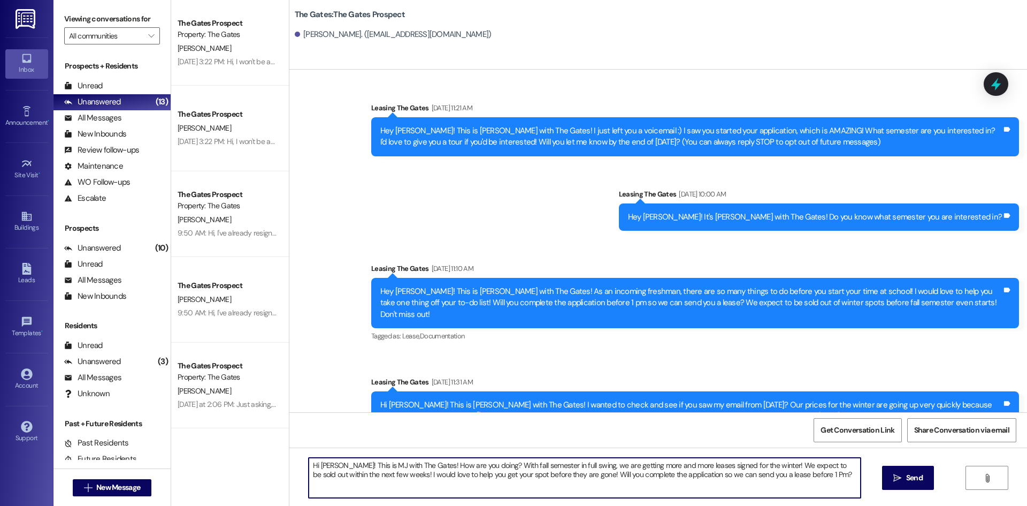
click at [328, 463] on textarea "Hi [PERSON_NAME]! This is MJ with The Gates! How are you doing? With fall semes…" at bounding box center [585, 478] width 552 height 40
type textarea "Hi [PERSON_NAME]! This is MJ with The Gates! How are you doing? With fall semes…"
click at [894, 479] on icon "" at bounding box center [898, 478] width 8 height 9
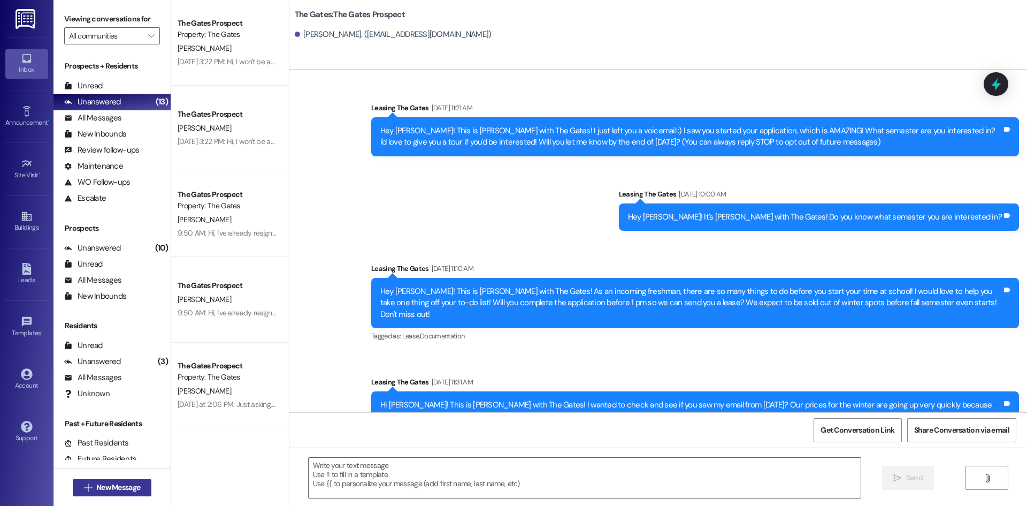
click at [111, 487] on span "New Message" at bounding box center [118, 487] width 44 height 11
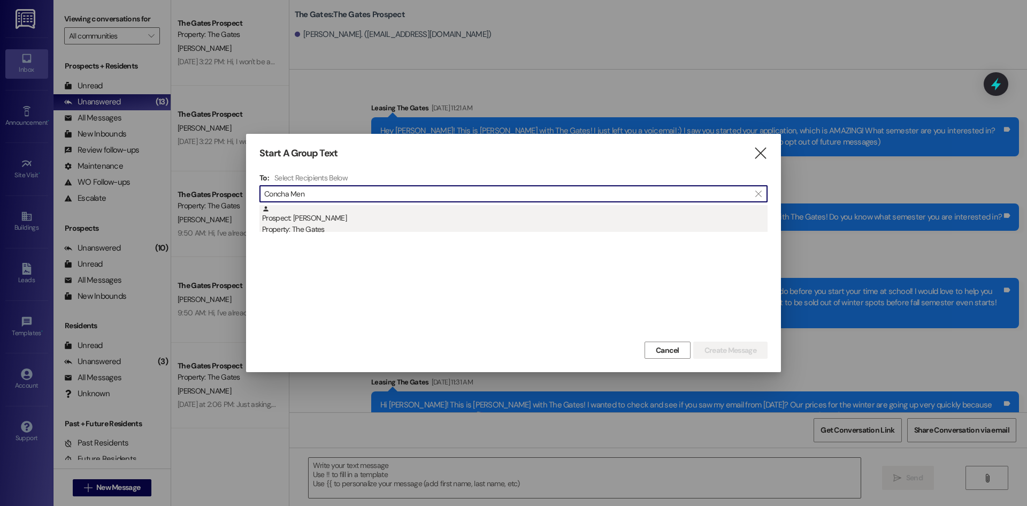
type input "Concha Men"
click at [354, 229] on div "Property: The Gates" at bounding box center [515, 229] width 506 height 11
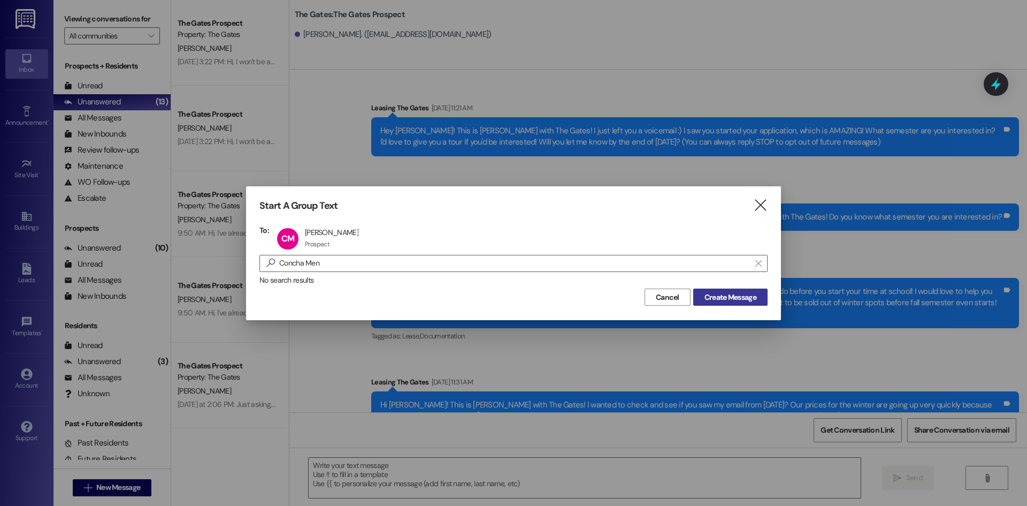
click at [743, 295] on span "Create Message" at bounding box center [731, 297] width 52 height 11
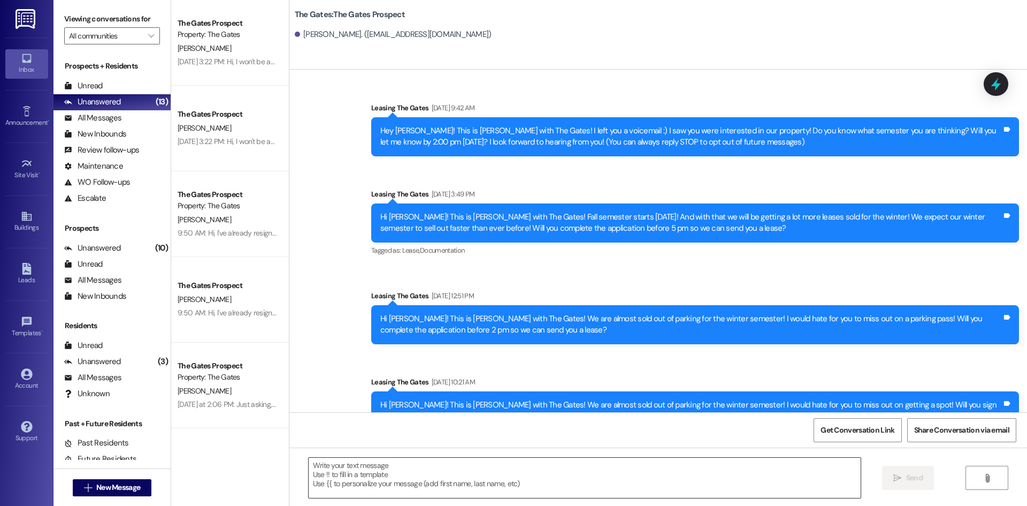
click at [357, 486] on textarea at bounding box center [585, 478] width 552 height 40
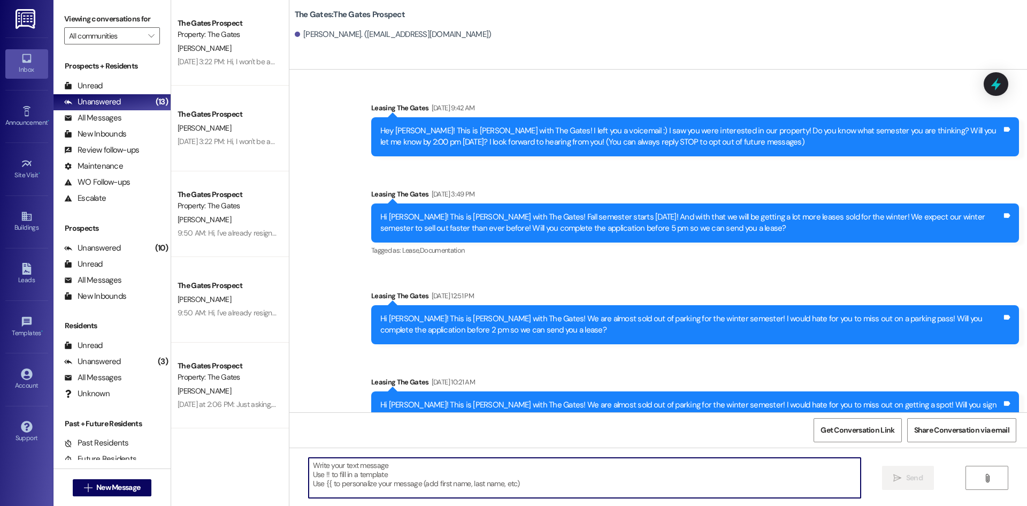
paste textarea "Hi [PERSON_NAME]! This is MJ with The Gates! How are you doing? With fall semes…"
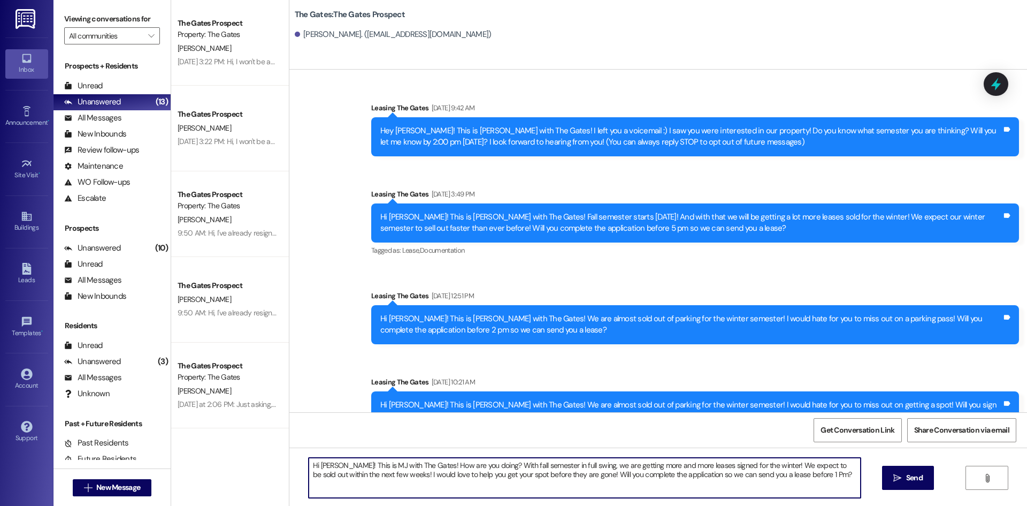
click at [334, 463] on textarea "Hi [PERSON_NAME]! This is MJ with The Gates! How are you doing? With fall semes…" at bounding box center [585, 478] width 552 height 40
type textarea "Hi [PERSON_NAME]! This is MJ with The Gates! How are you doing? With fall semes…"
click at [908, 479] on span "Send" at bounding box center [914, 477] width 17 height 11
